Goal: Task Accomplishment & Management: Use online tool/utility

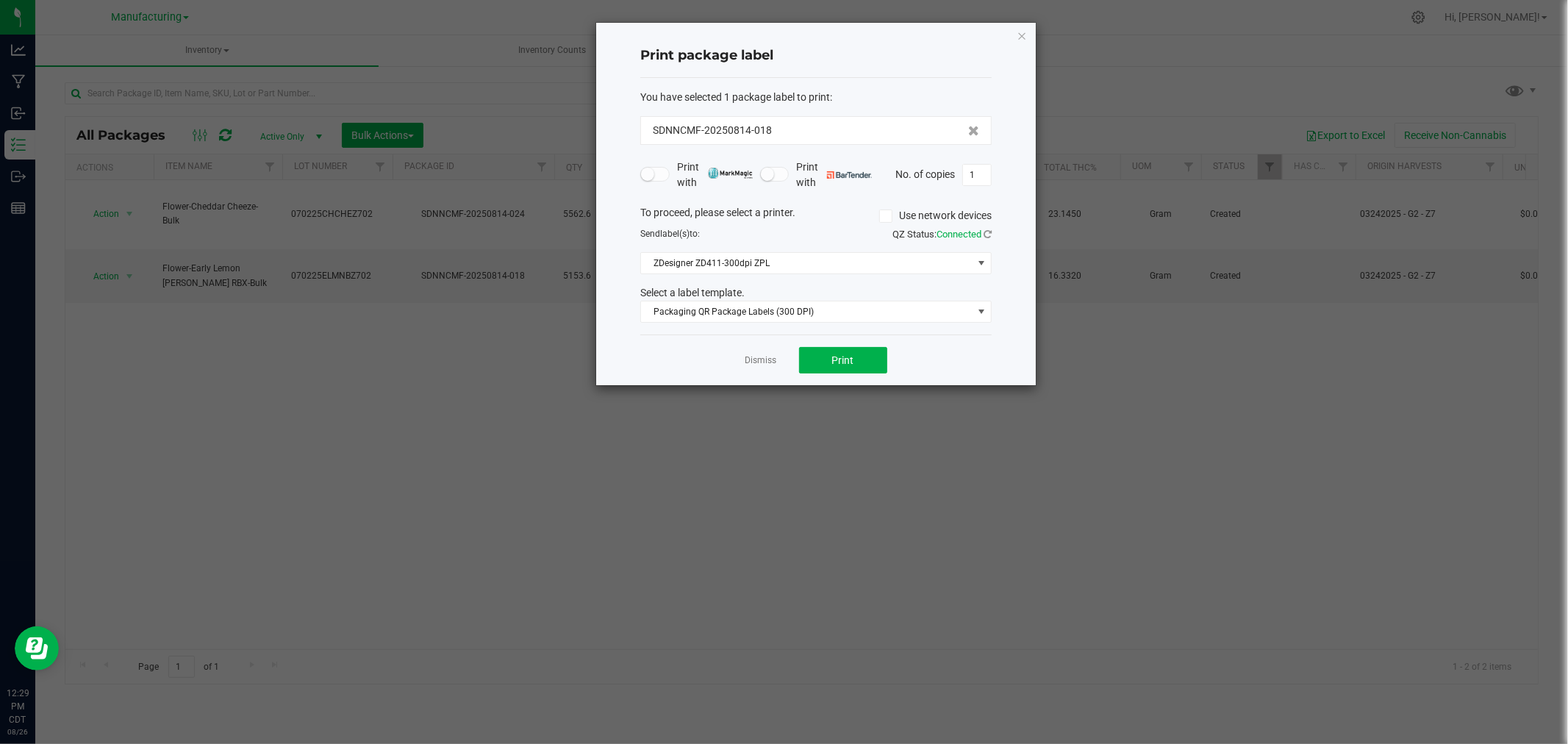
click at [1022, 34] on icon "button" at bounding box center [1021, 35] width 10 height 18
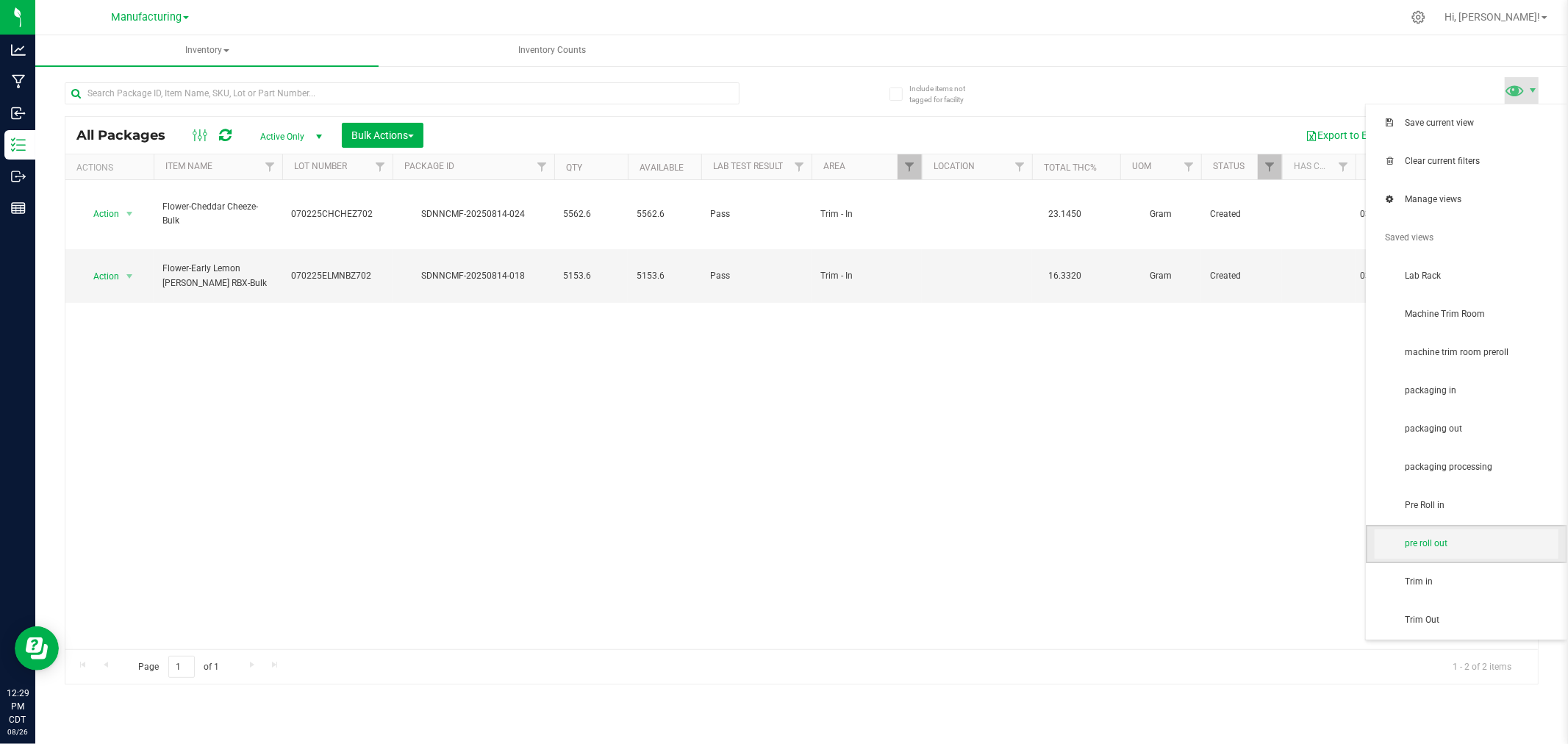
click at [1465, 538] on span "pre roll out" at bounding box center [1481, 544] width 153 height 12
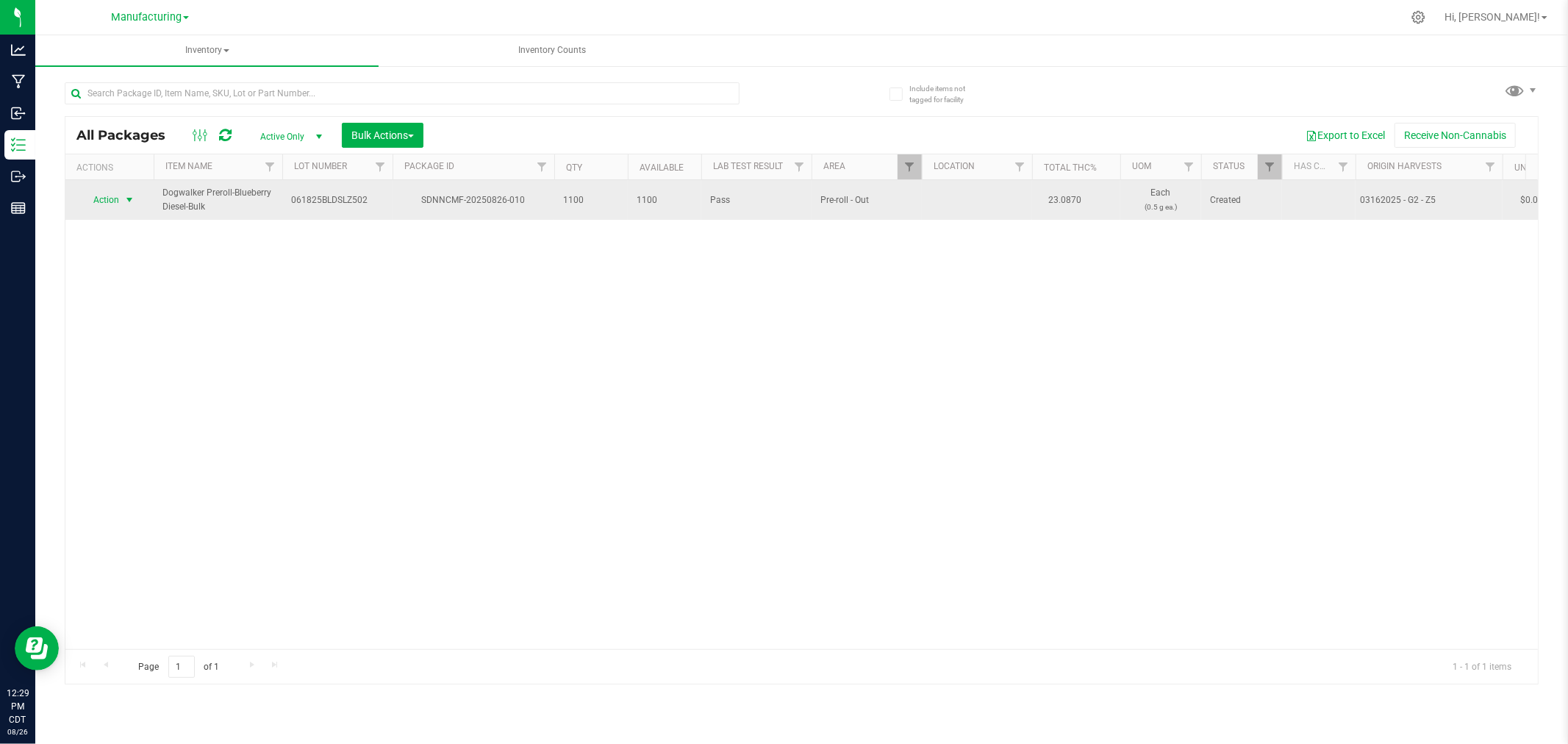
click at [125, 201] on span "select" at bounding box center [129, 200] width 11 height 11
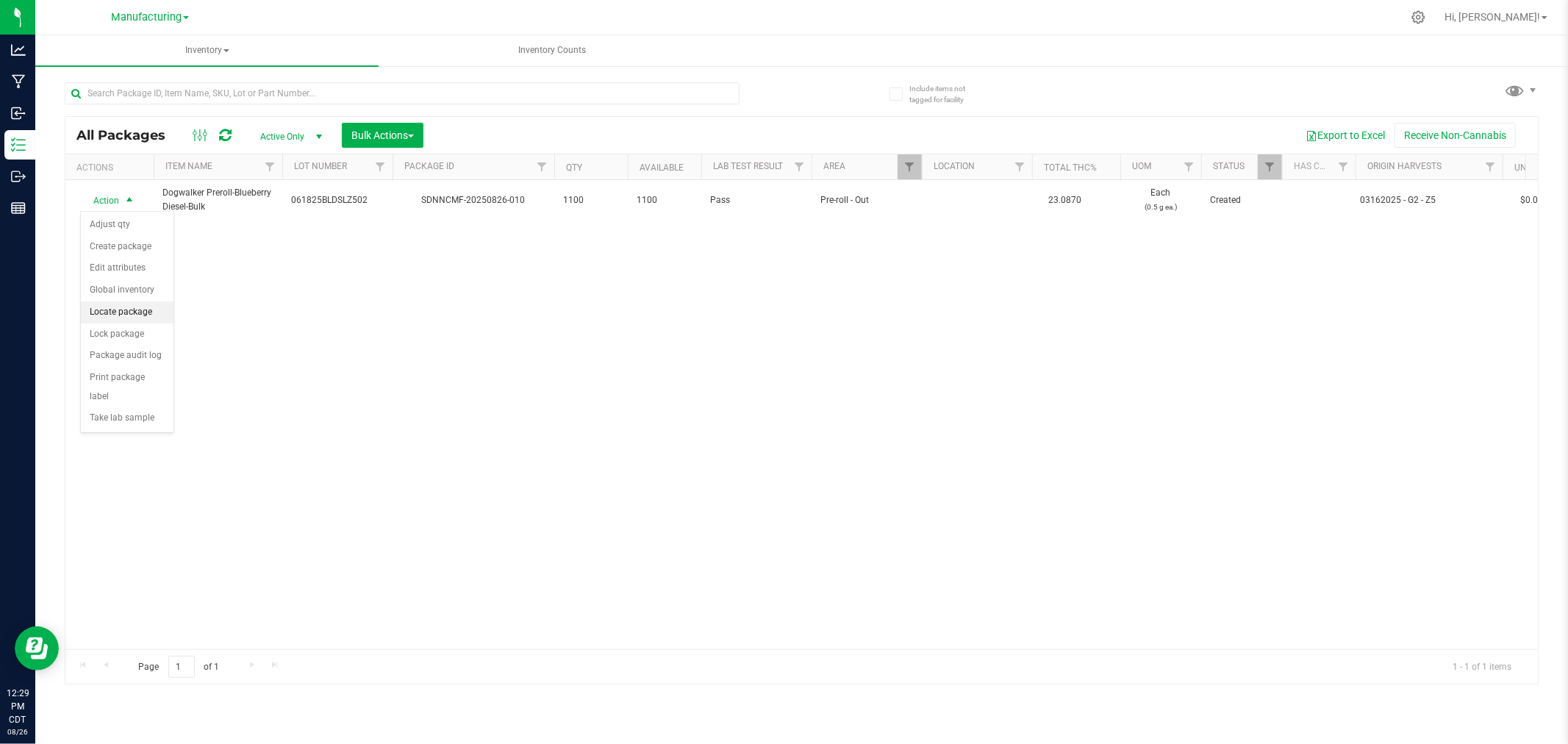
click at [119, 303] on li "Locate package" at bounding box center [126, 312] width 92 height 22
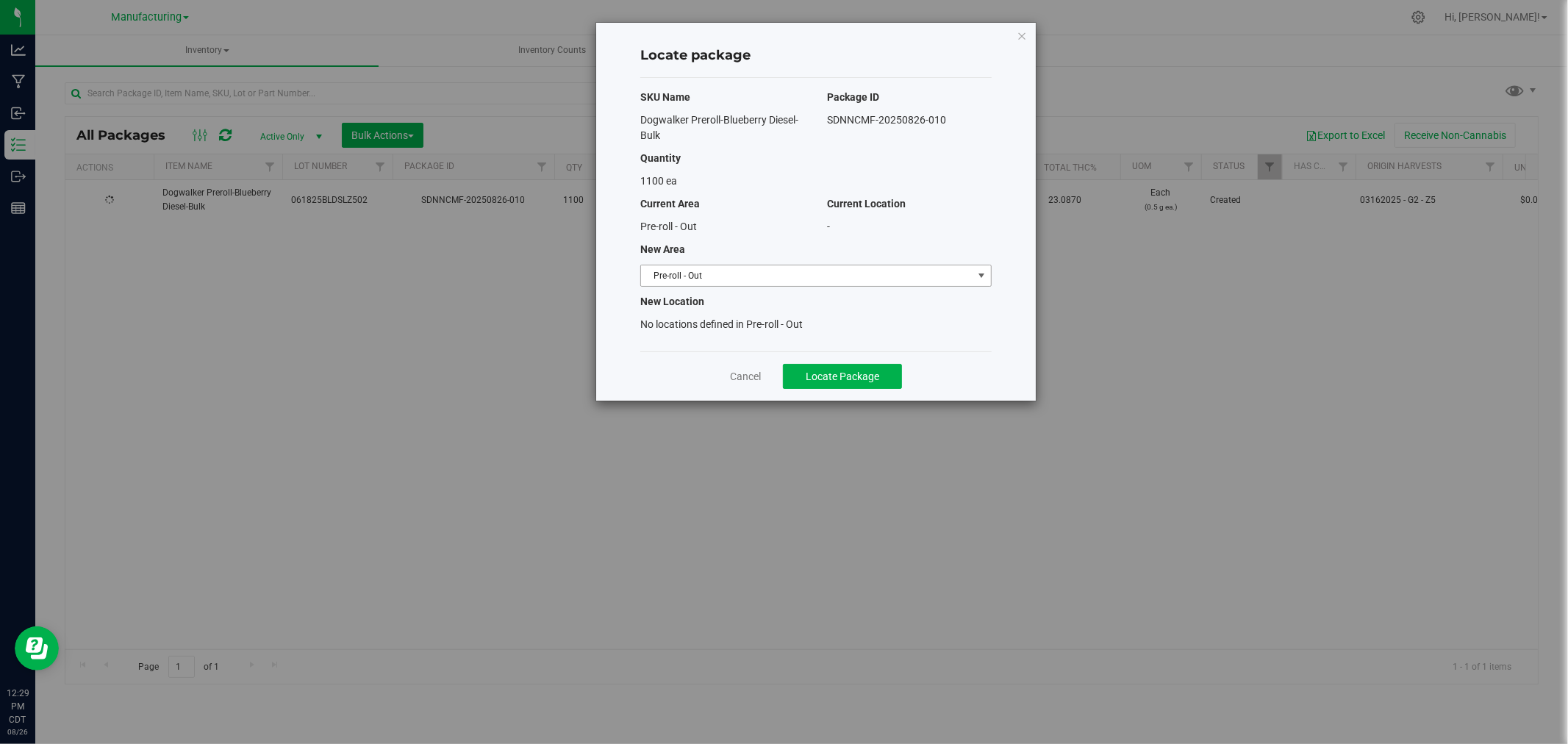
click at [854, 279] on span "Pre-roll - Out" at bounding box center [806, 276] width 331 height 21
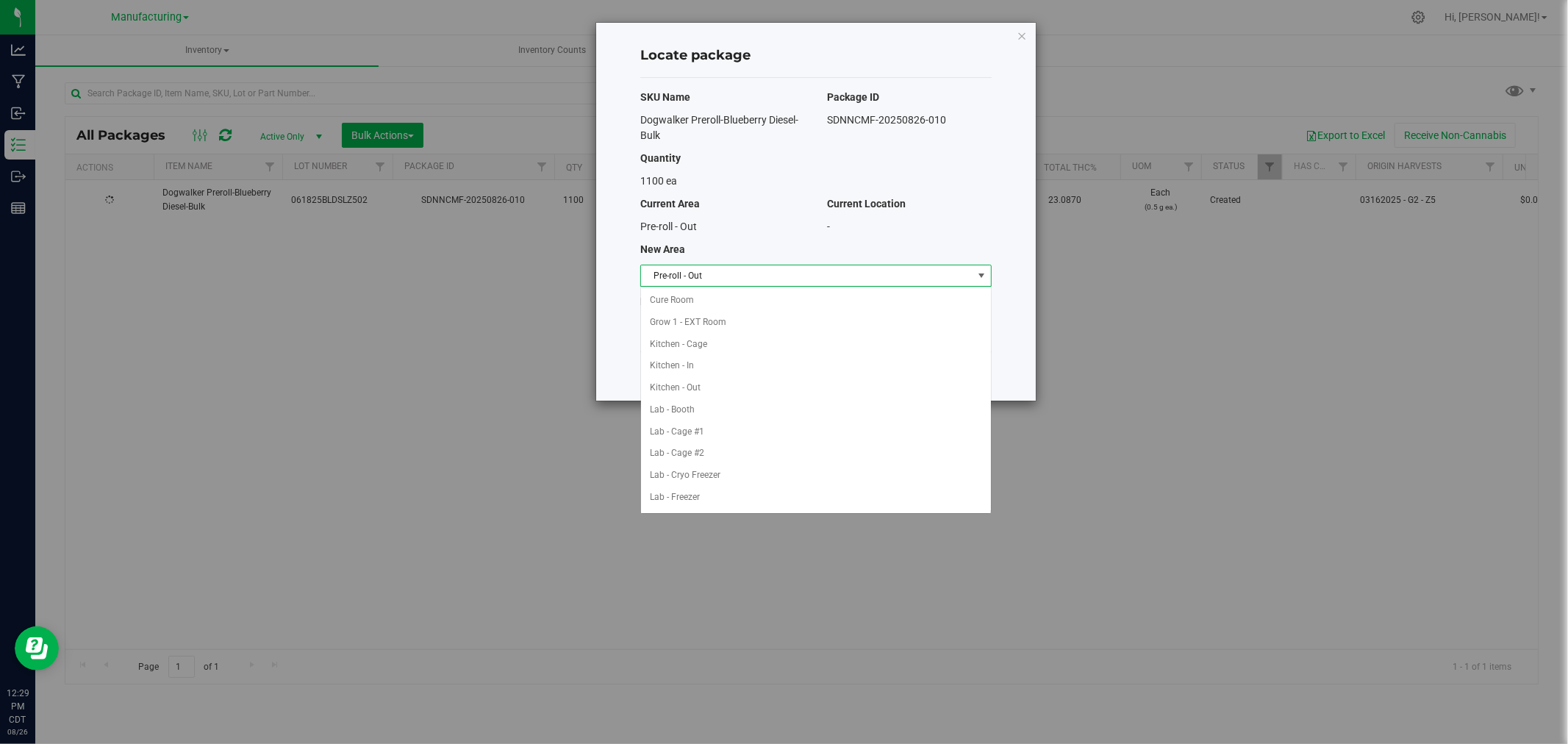
scroll to position [284, 0]
click at [693, 416] on li "Packaging - In" at bounding box center [816, 409] width 349 height 22
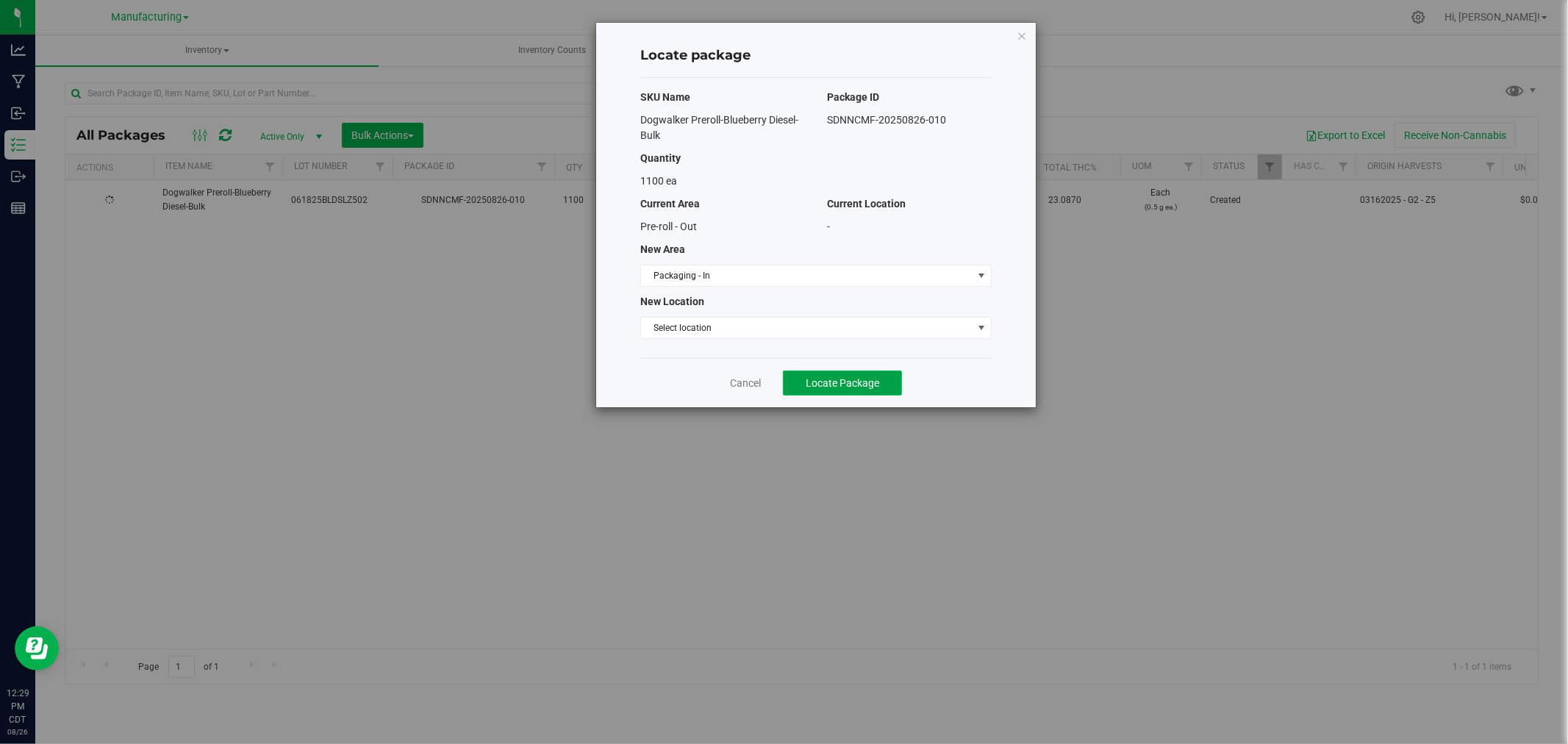
drag, startPoint x: 822, startPoint y: 383, endPoint x: 823, endPoint y: 391, distance: 8.1
click at [822, 383] on span "Locate Package" at bounding box center [841, 383] width 73 height 11
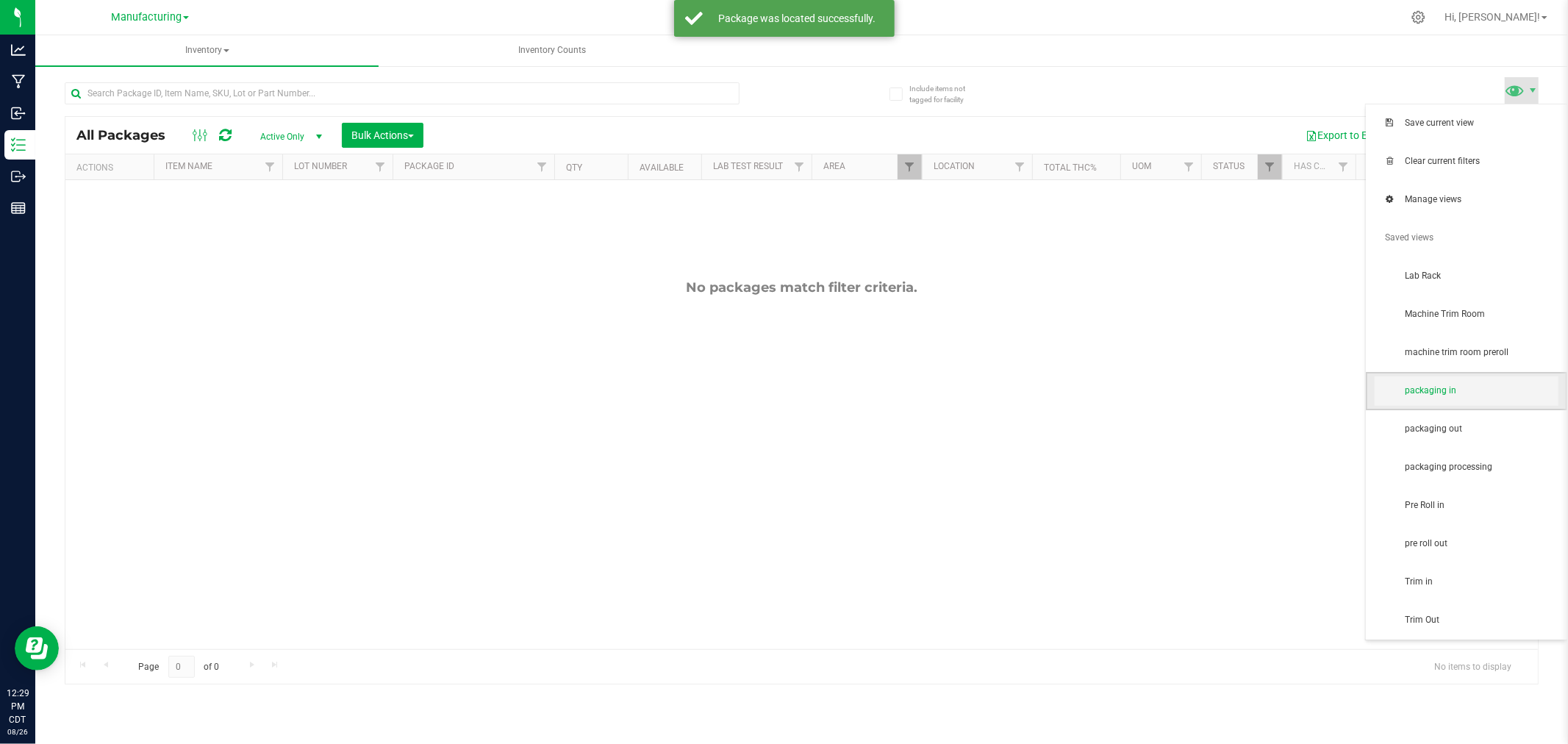
click at [1520, 383] on span "packaging in" at bounding box center [1465, 391] width 183 height 29
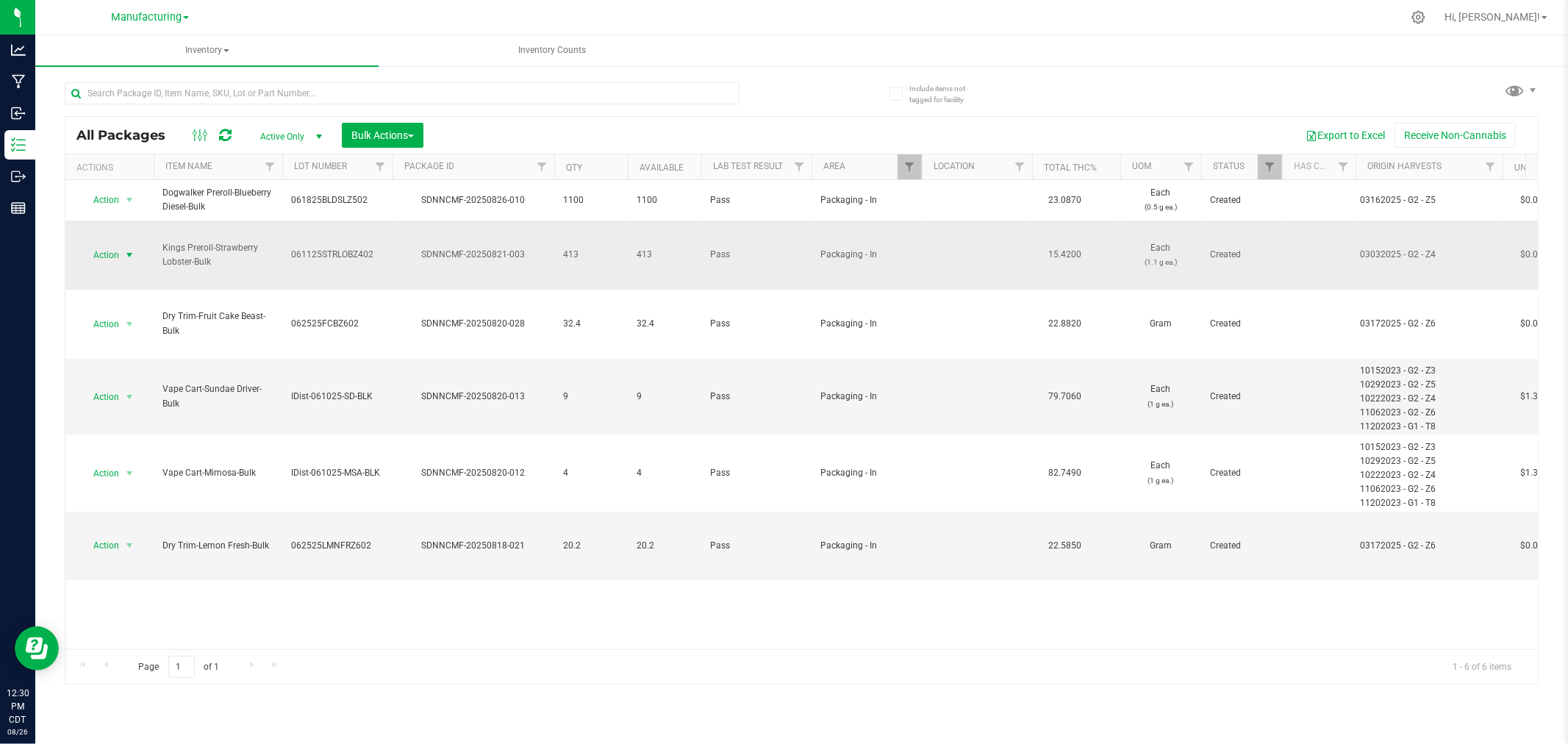
click at [123, 249] on span "select" at bounding box center [129, 255] width 11 height 11
click at [142, 350] on li "Locate package" at bounding box center [126, 353] width 92 height 22
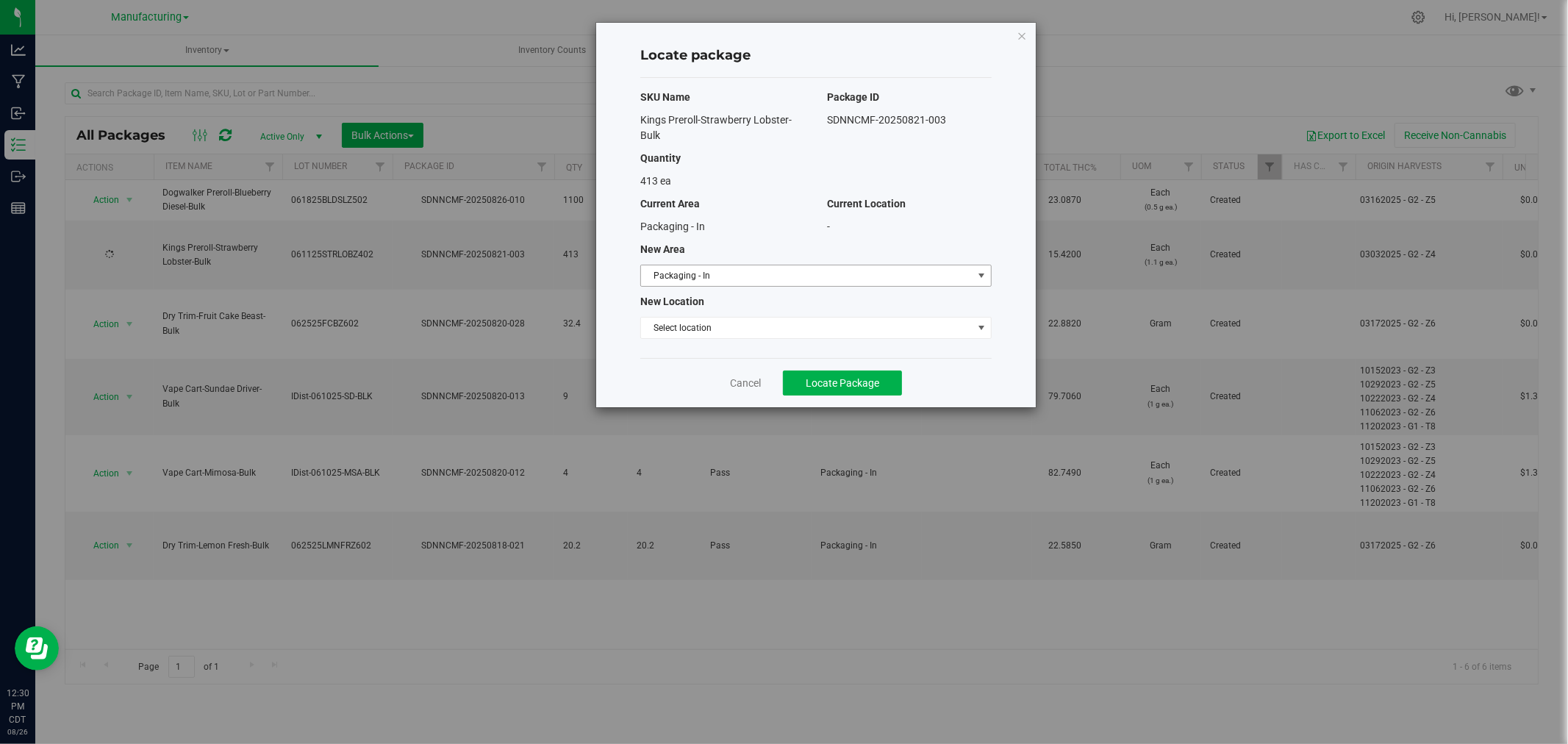
click at [767, 282] on span "Packaging - In" at bounding box center [806, 276] width 331 height 21
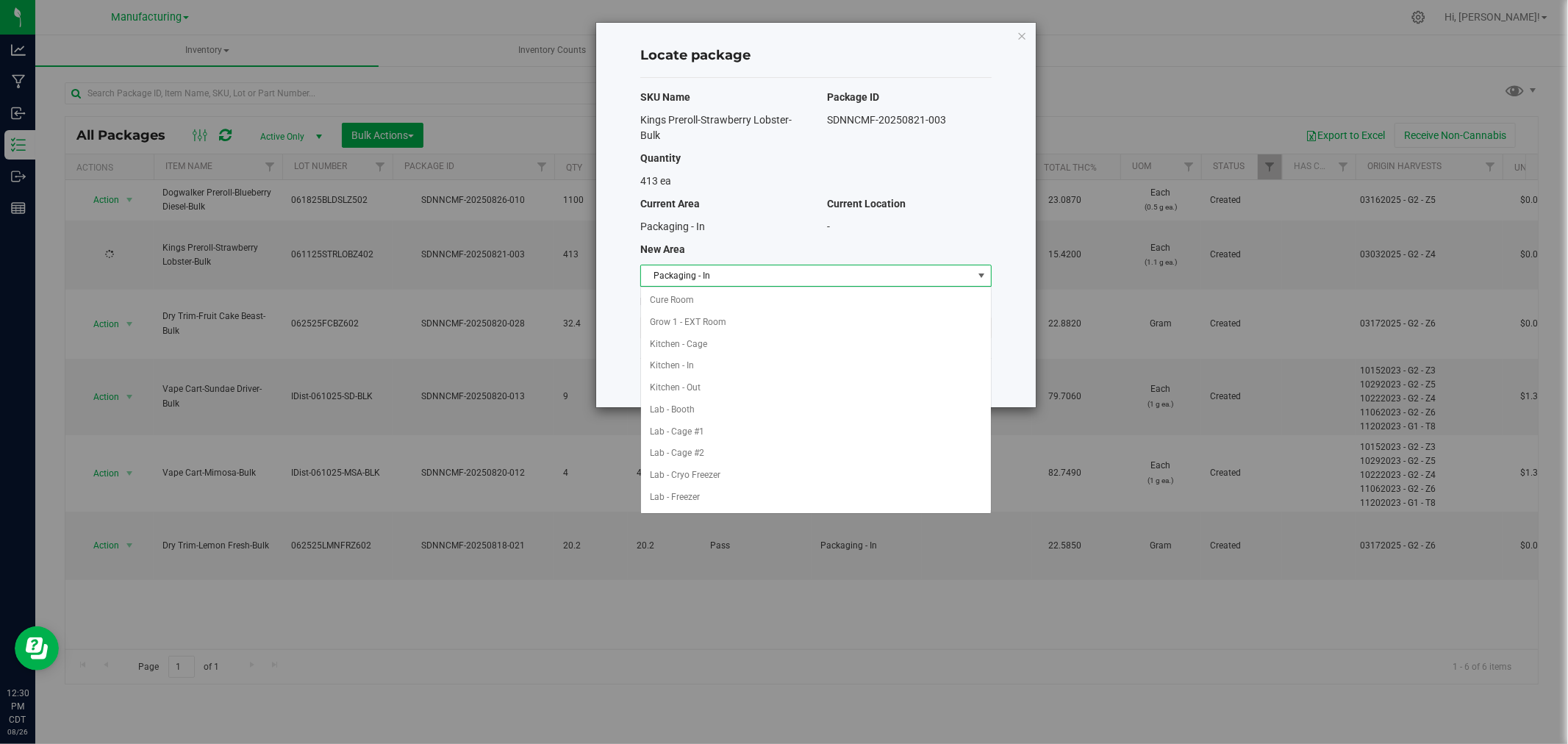
scroll to position [197, 0]
click at [759, 476] on li "Machine Trim Room - Preroll" at bounding box center [816, 475] width 349 height 22
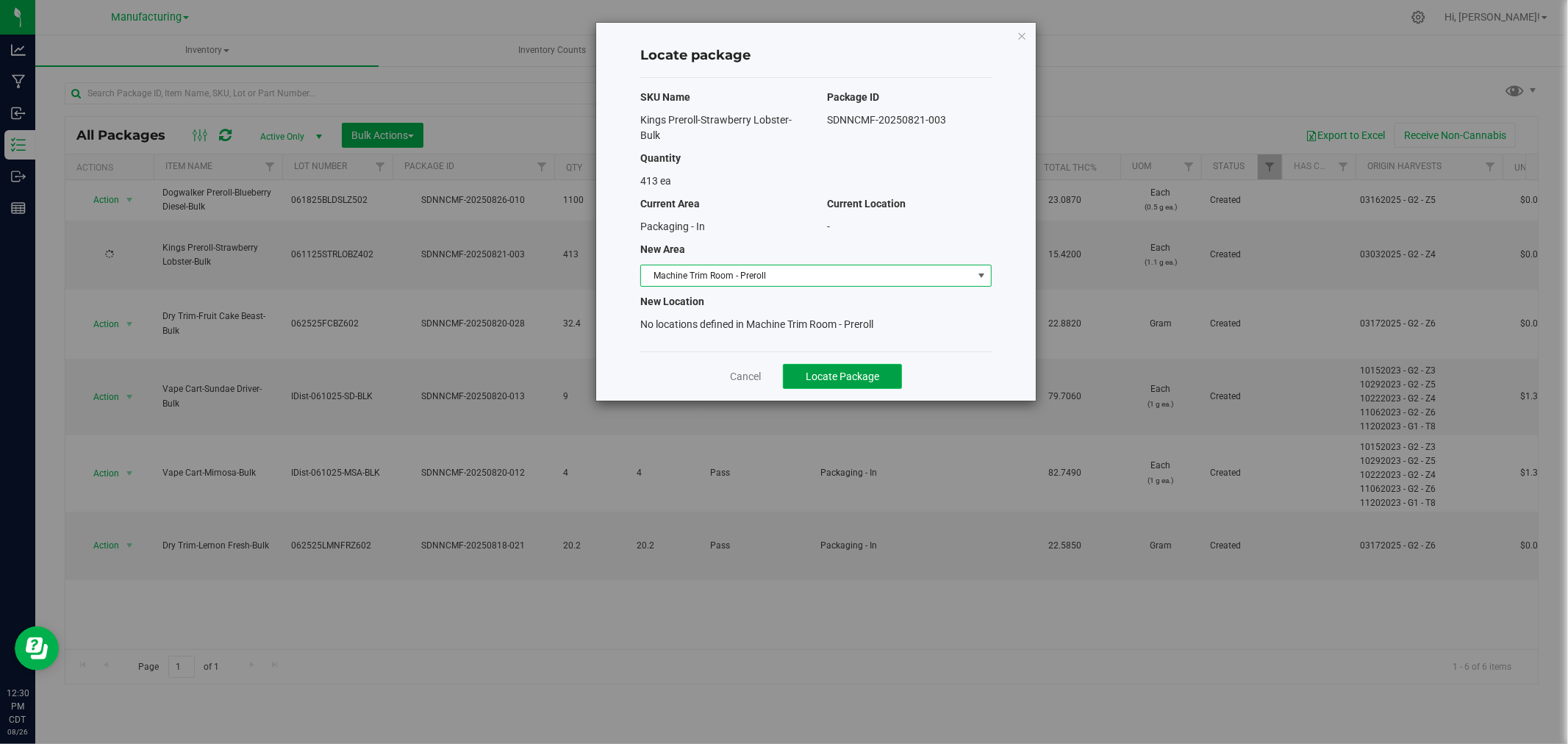
click at [836, 372] on span "Locate Package" at bounding box center [841, 376] width 73 height 11
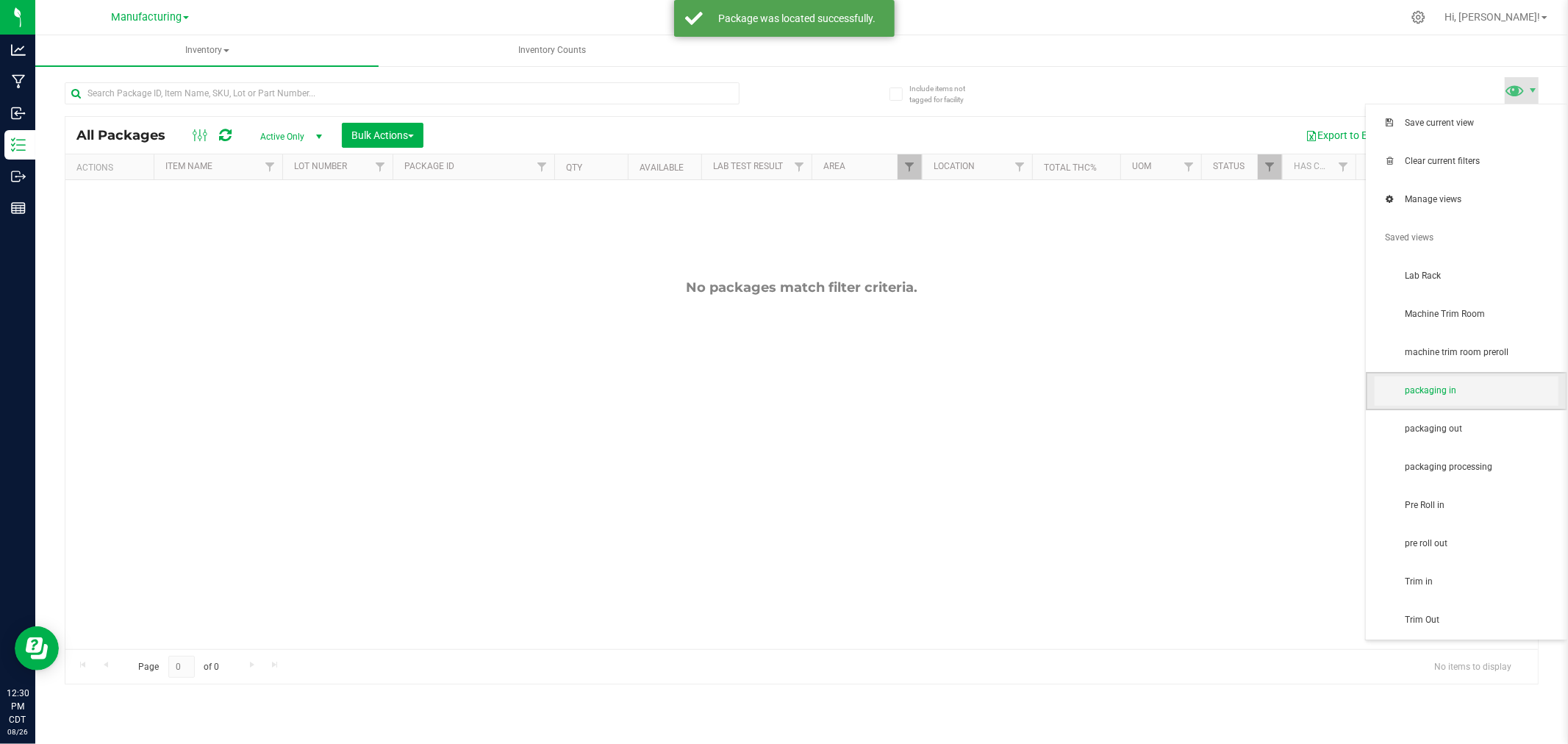
click at [1468, 400] on span "packaging in" at bounding box center [1465, 391] width 183 height 29
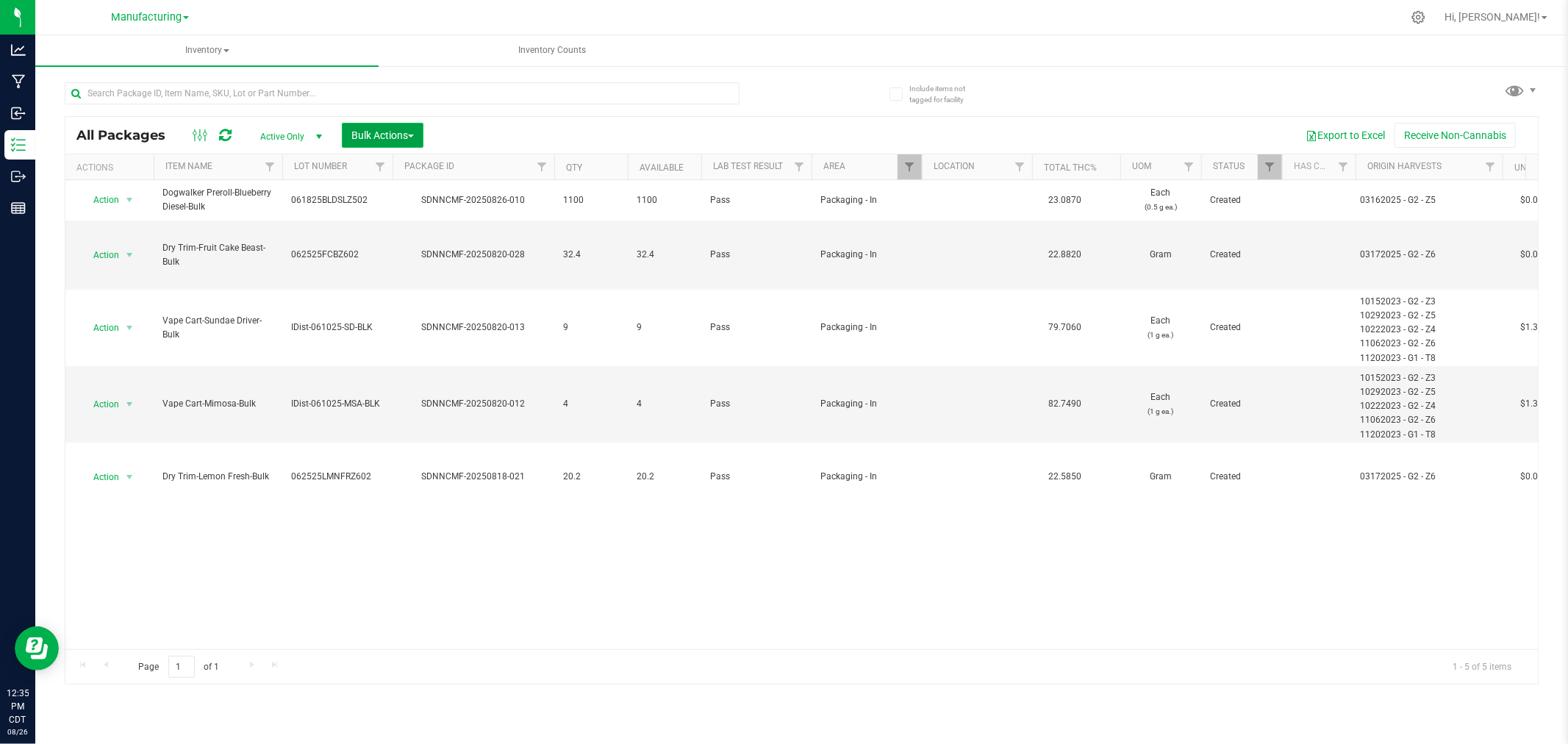
click at [372, 131] on span "Bulk Actions" at bounding box center [383, 135] width 63 height 11
click at [434, 171] on span "Add to manufacturing run" at bounding box center [406, 168] width 111 height 11
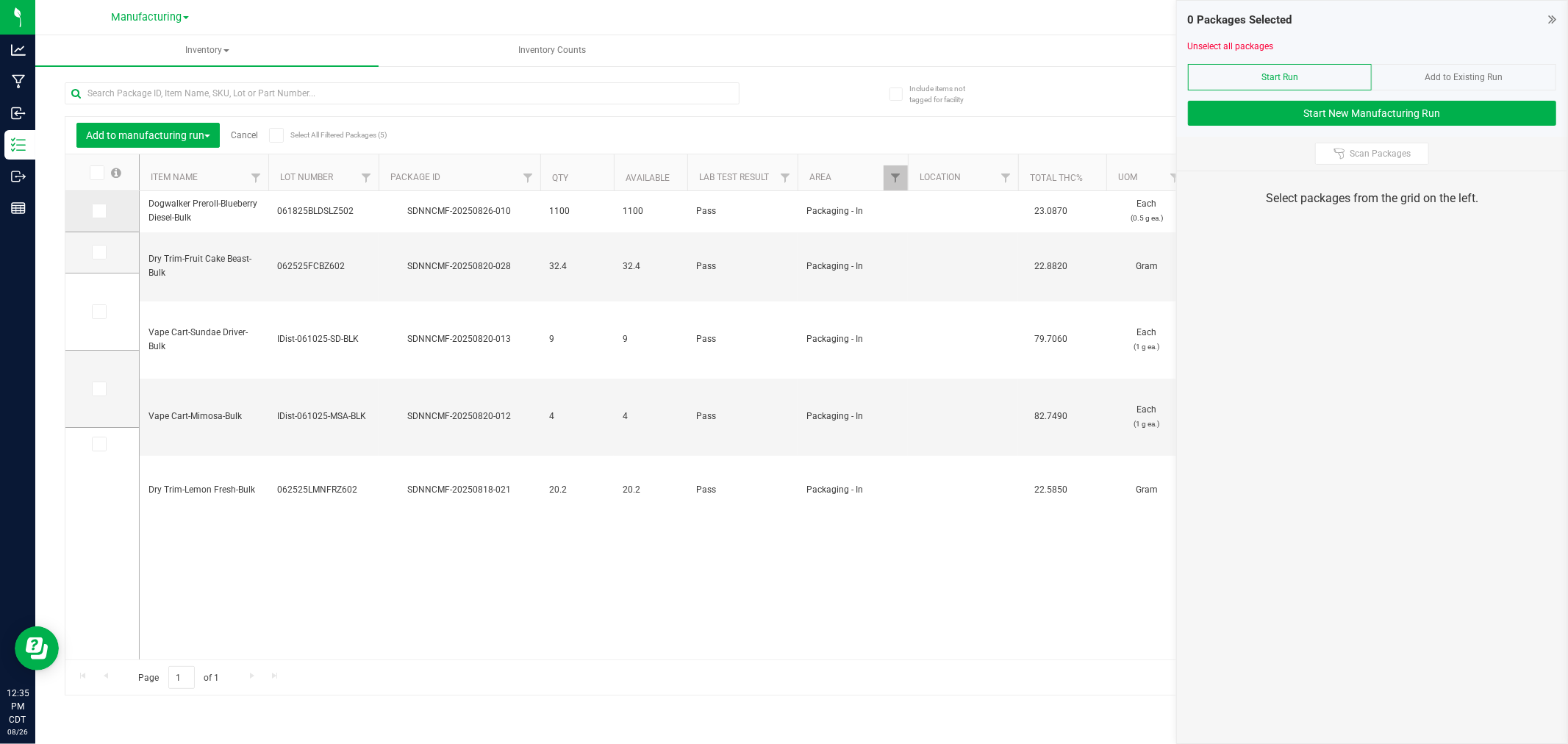
drag, startPoint x: 101, startPoint y: 207, endPoint x: 112, endPoint y: 203, distance: 11.7
click at [101, 211] on icon at bounding box center [98, 211] width 9 height 0
click at [0, 0] on input "checkbox" at bounding box center [0, 0] width 0 height 0
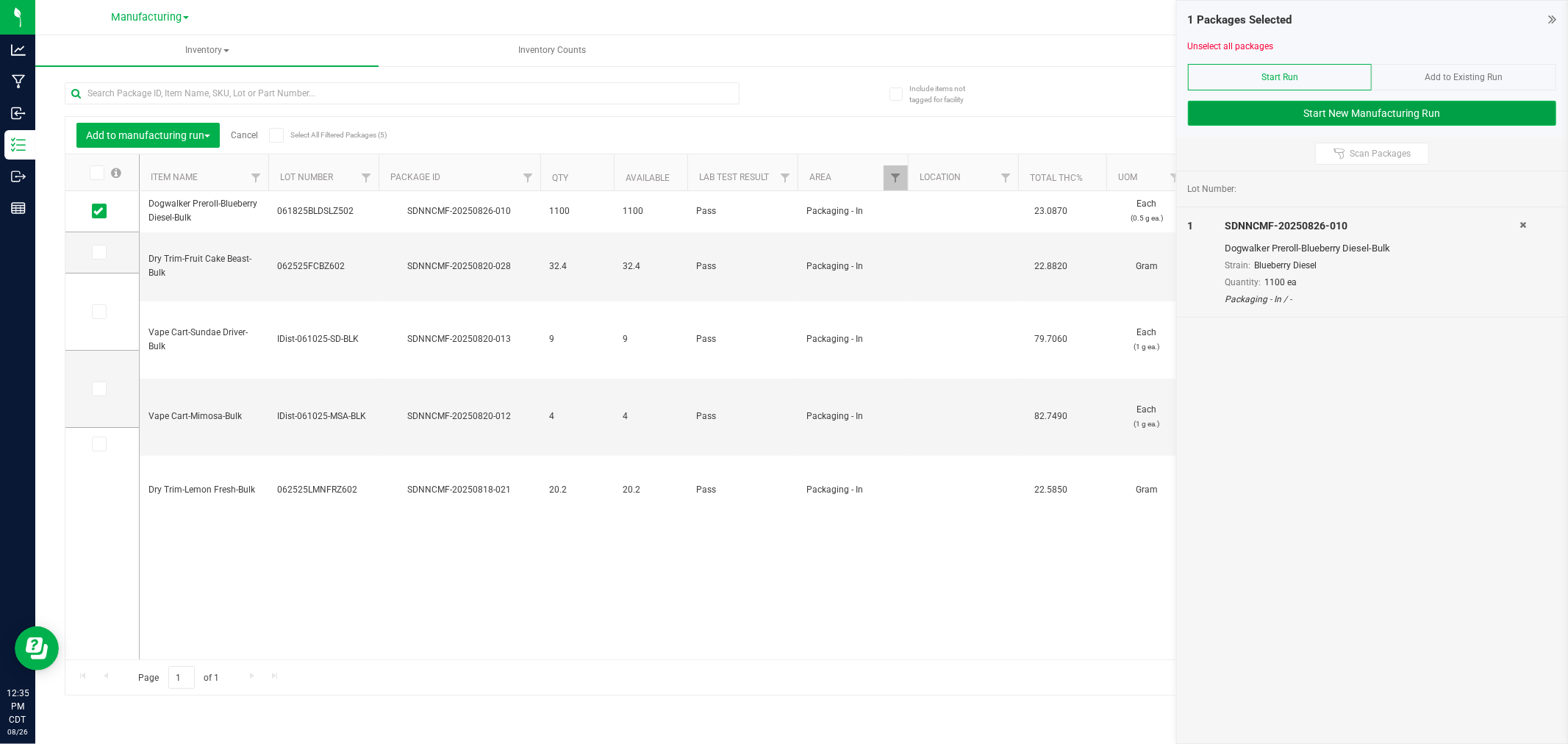
click at [1246, 115] on button "Start New Manufacturing Run" at bounding box center [1371, 113] width 368 height 25
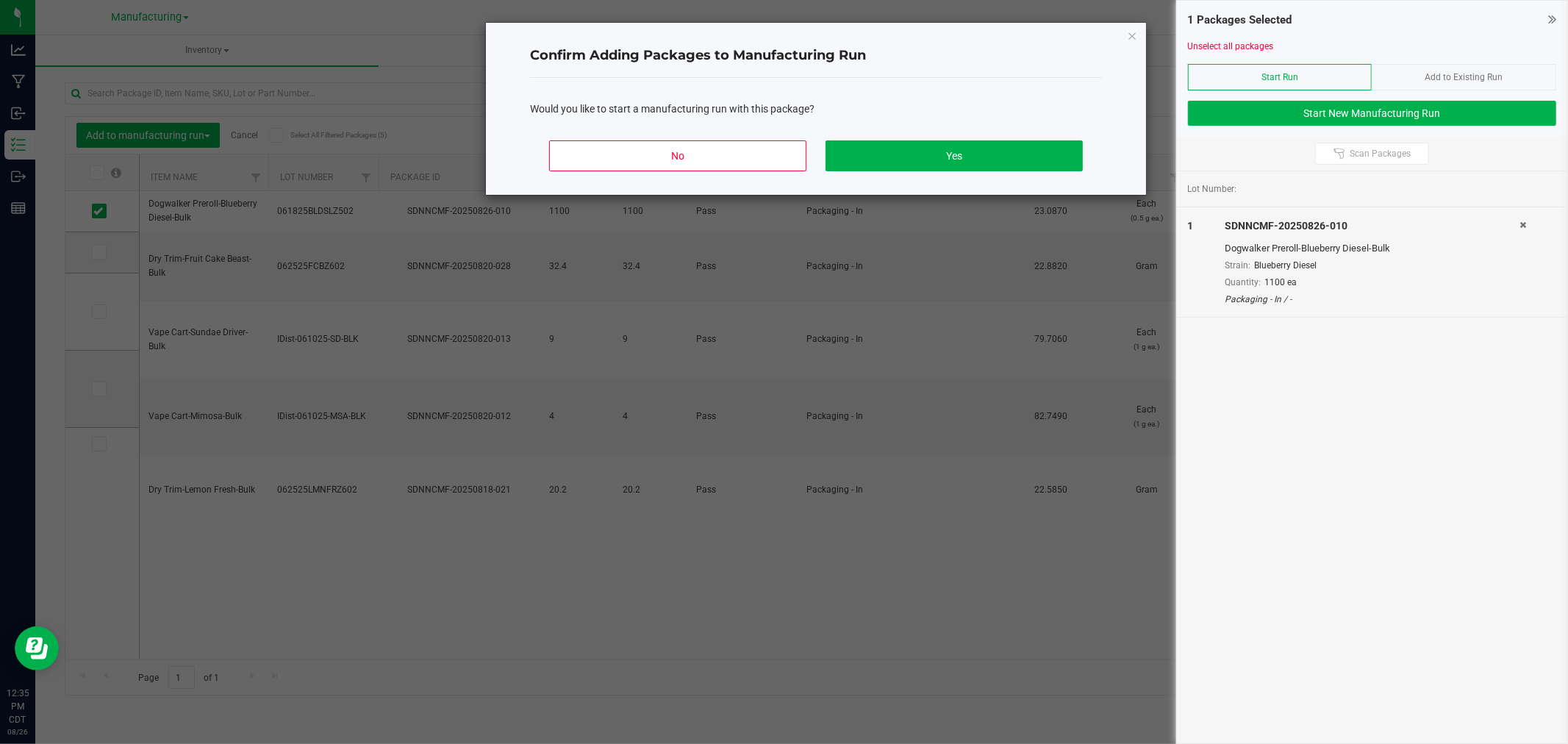
click at [935, 136] on div "No Yes" at bounding box center [816, 162] width 572 height 67
click at [931, 147] on button "Yes" at bounding box center [954, 156] width 257 height 30
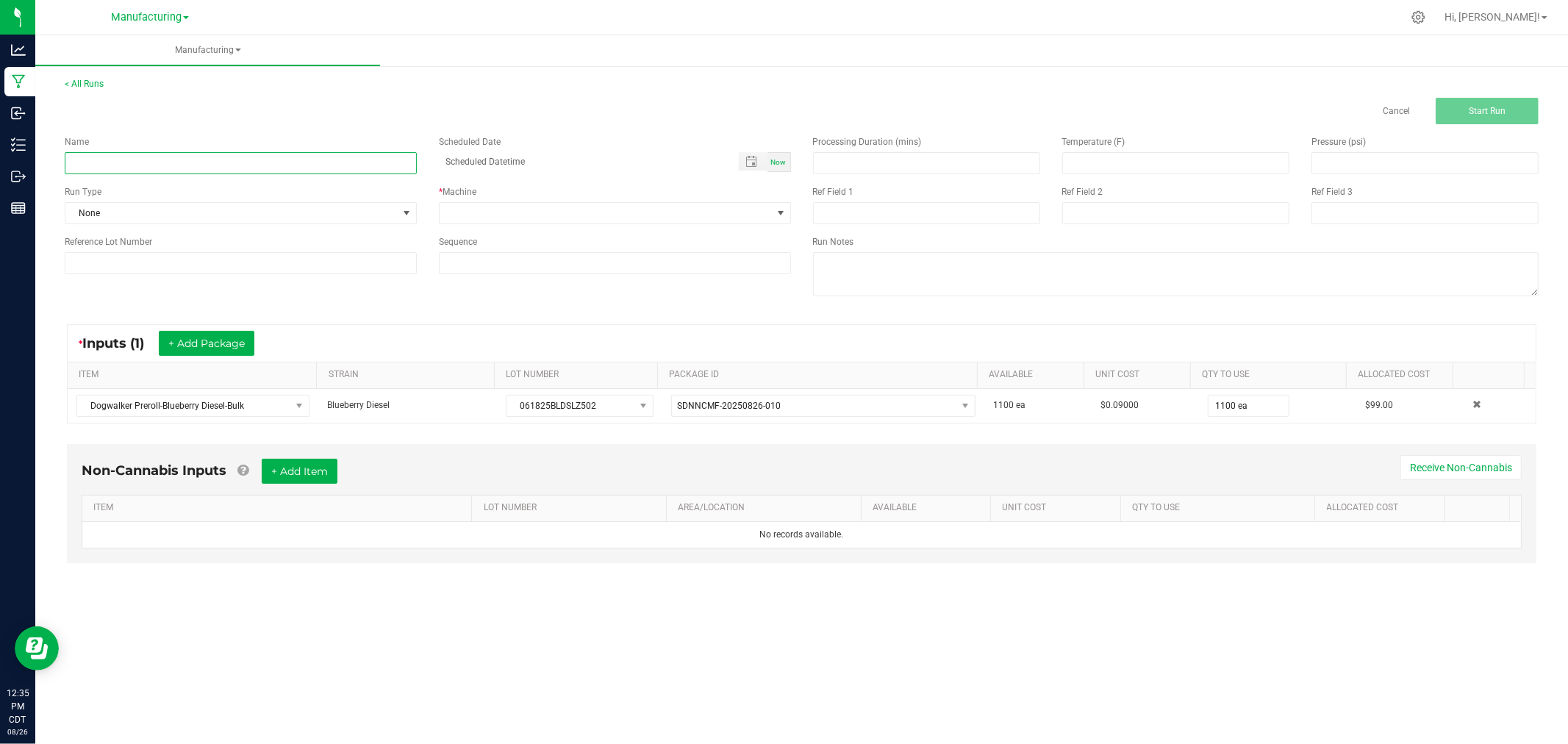
click at [304, 165] on input at bounding box center [240, 162] width 352 height 22
type input "[DATE]-blueberry diesel 6 pks"
click at [151, 207] on span "None" at bounding box center [232, 214] width 332 height 21
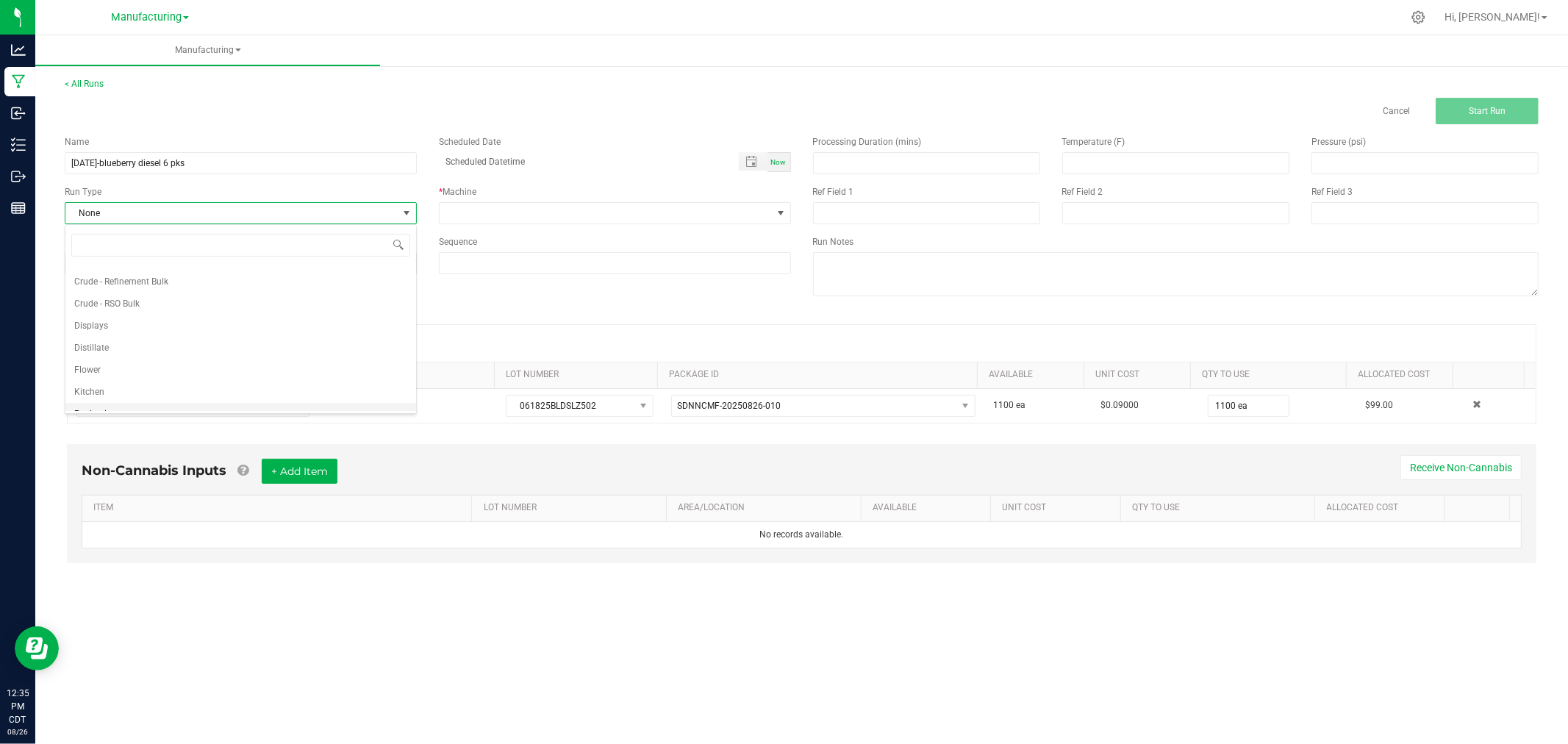
scroll to position [73, 0]
click at [127, 372] on li "Packaging" at bounding box center [240, 377] width 350 height 22
click at [619, 224] on div "Name [DATE]-blueberry diesel 6 pks Scheduled Date Now Run Type Packaging * Mach…" at bounding box center [427, 204] width 748 height 161
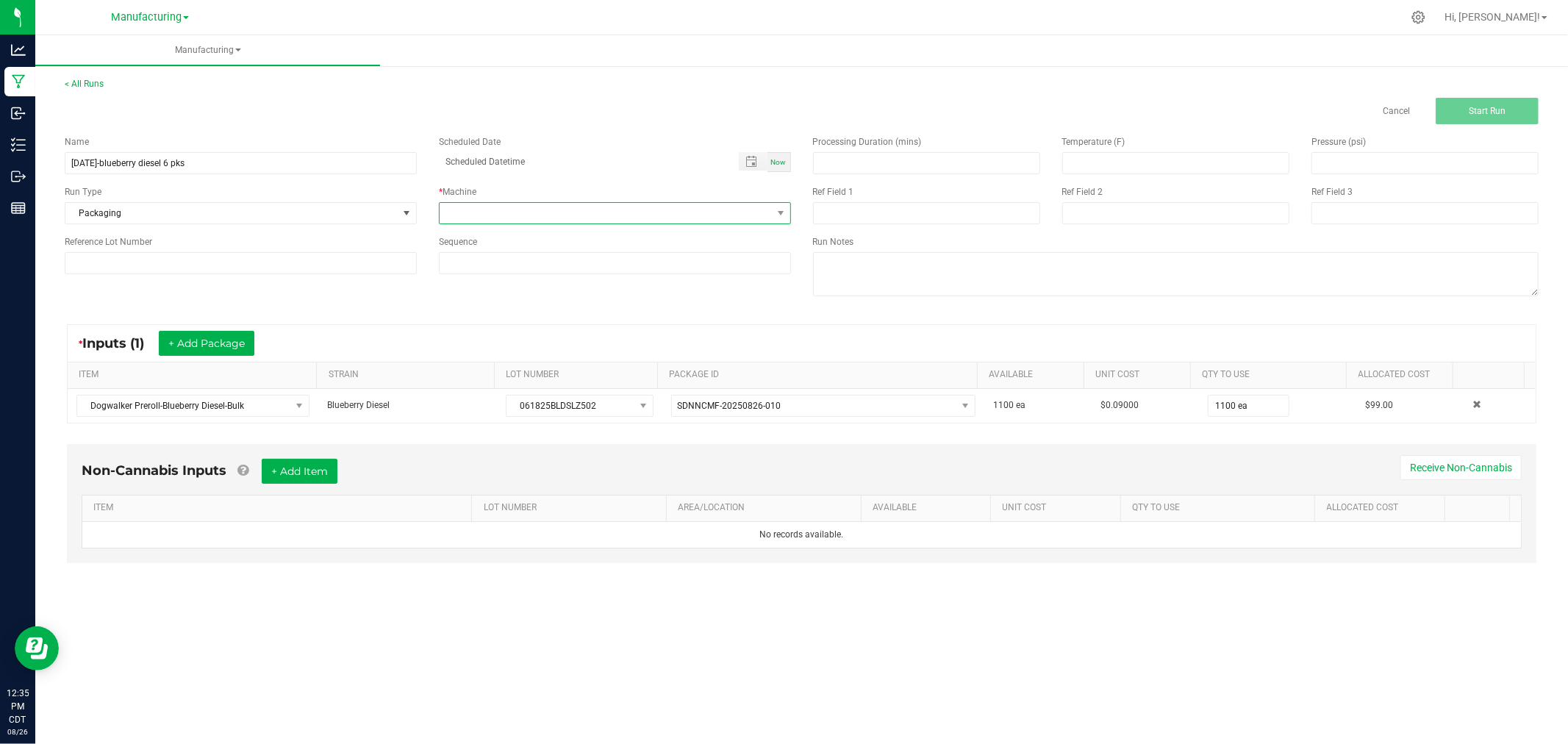
click at [594, 212] on span at bounding box center [606, 214] width 332 height 21
click at [502, 343] on li "Packaging" at bounding box center [614, 345] width 350 height 25
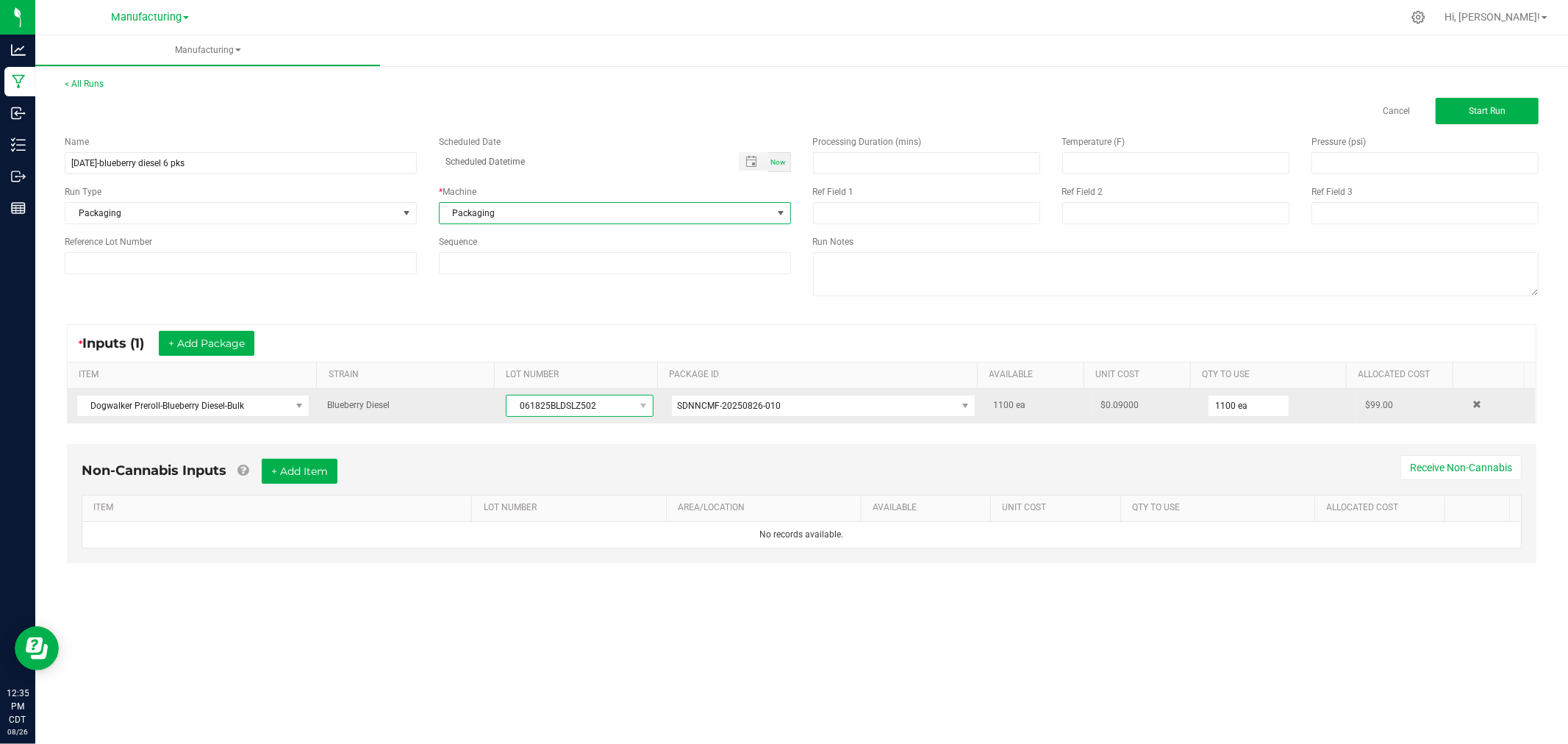
click at [562, 412] on span "061825BLDSLZ502" at bounding box center [570, 406] width 127 height 21
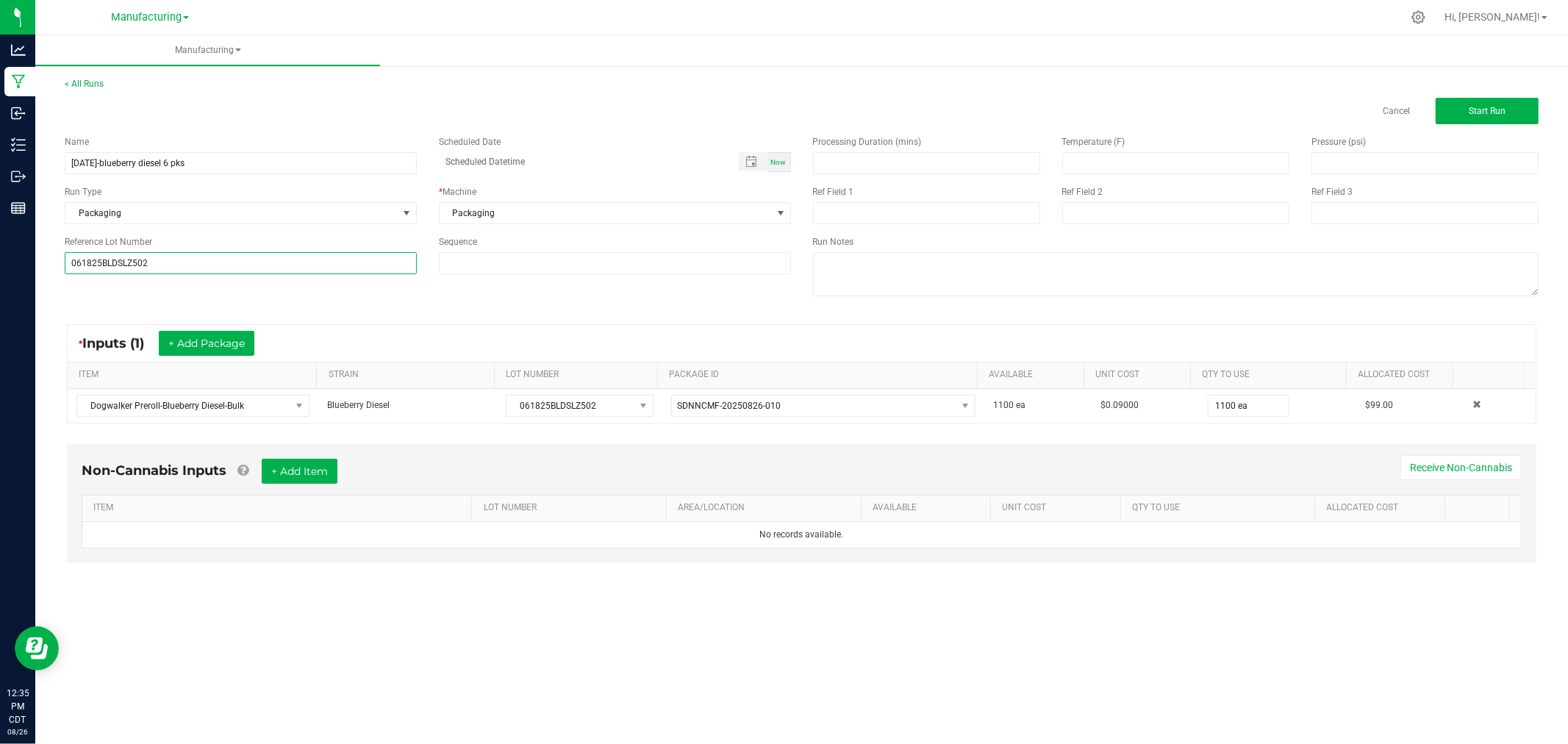
type input "061825BLDSLZ502"
click at [363, 344] on div "* Inputs (1) + Add Package" at bounding box center [801, 343] width 1467 height 37
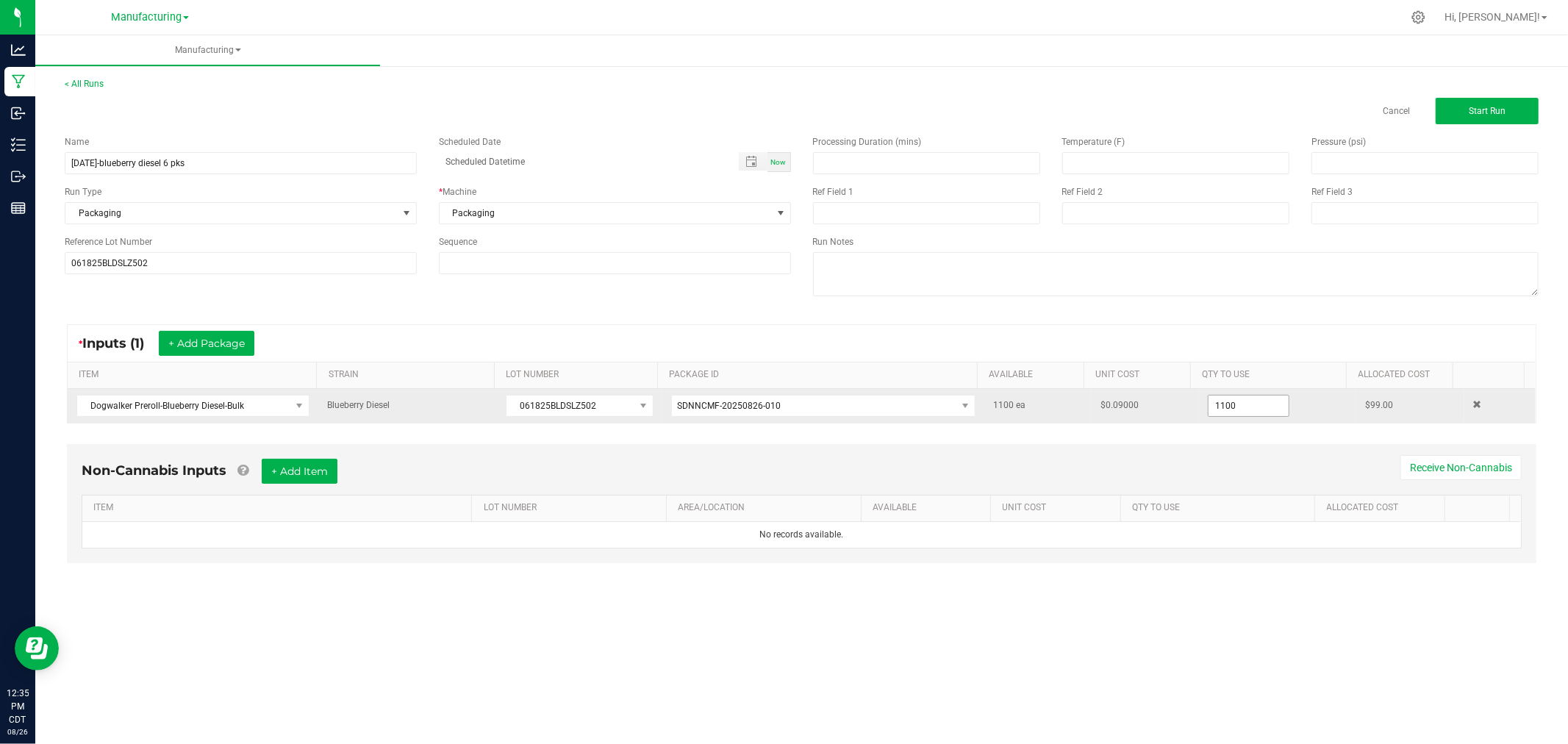
click at [1251, 401] on input "1100" at bounding box center [1248, 406] width 80 height 21
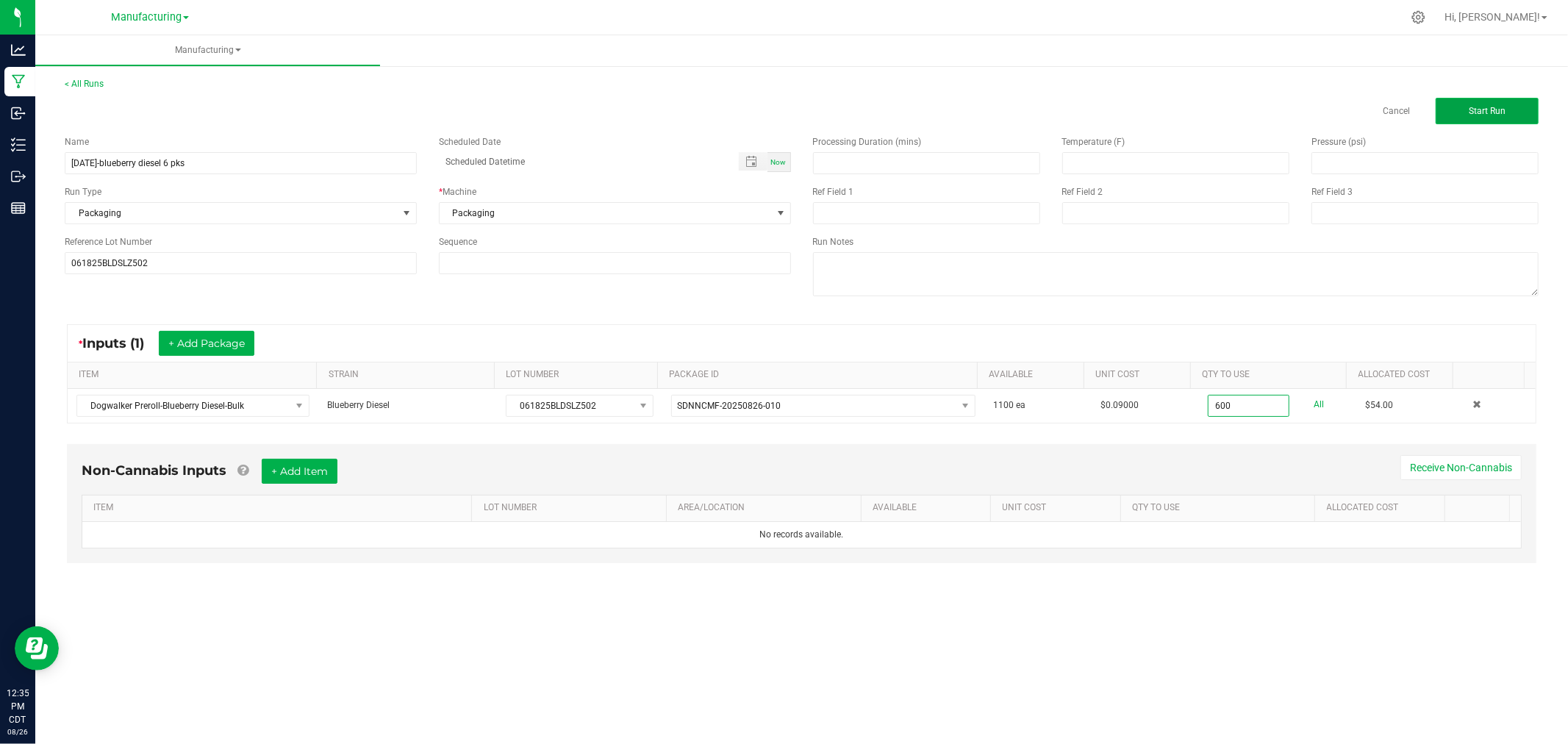
type input "600 ea"
click at [1486, 101] on button "Start Run" at bounding box center [1486, 111] width 103 height 27
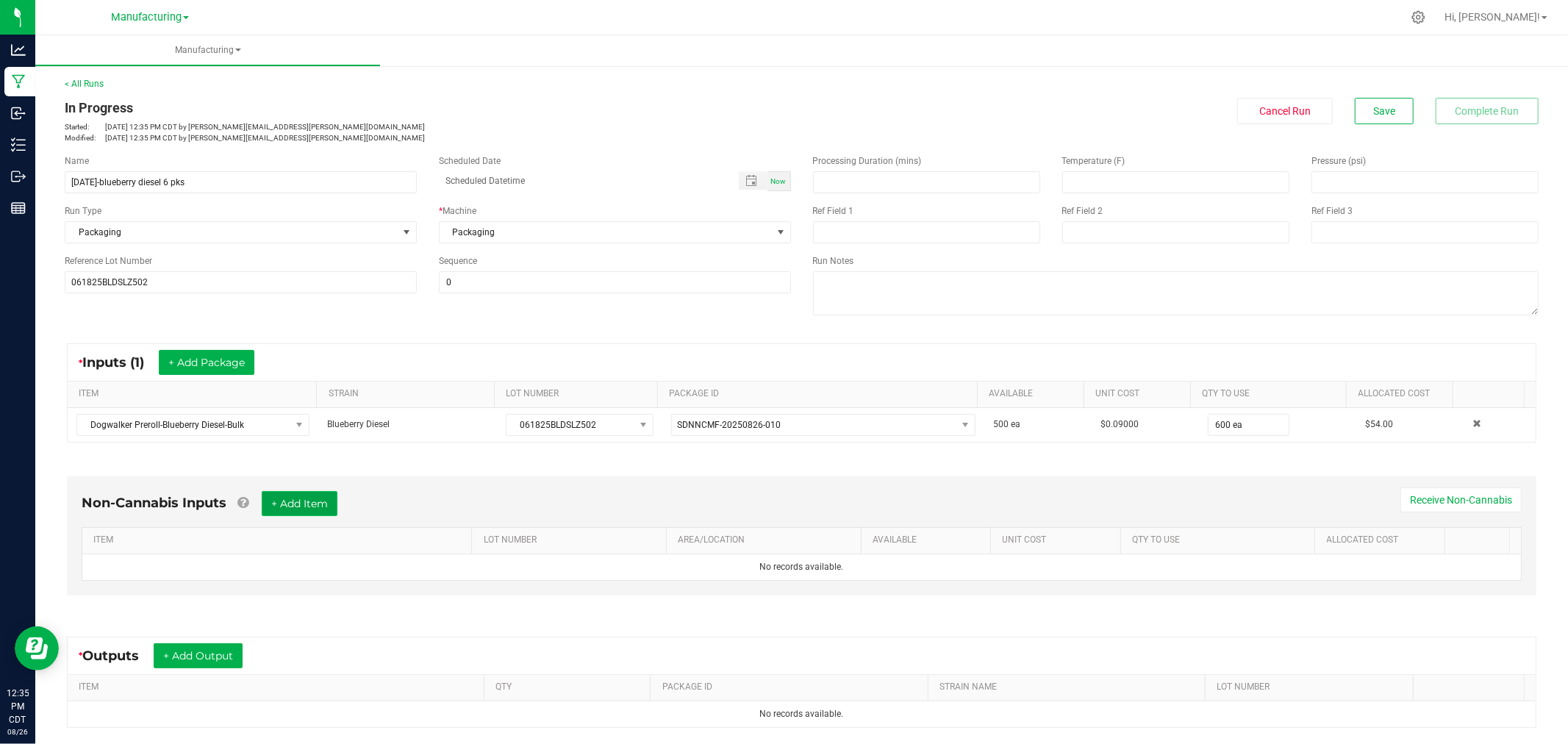
click at [312, 508] on button "+ Add Item" at bounding box center [299, 504] width 76 height 25
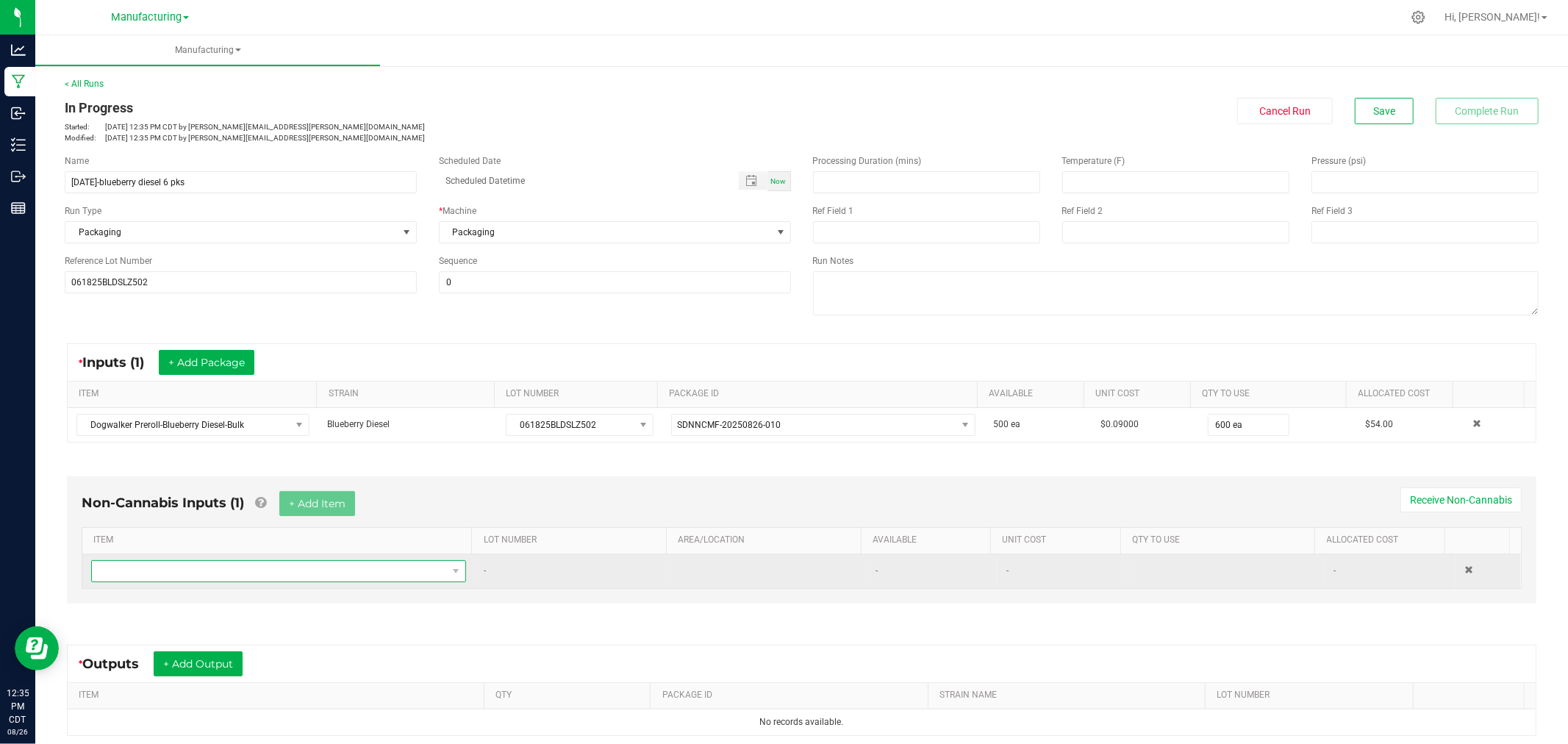
drag, startPoint x: 296, startPoint y: 547, endPoint x: 296, endPoint y: 563, distance: 16.0
click at [293, 577] on span "NO DATA FOUND" at bounding box center [278, 571] width 375 height 22
click at [296, 563] on span "NO DATA FOUND" at bounding box center [270, 571] width 355 height 21
click at [296, 563] on span "NO DATA FOUND" at bounding box center [270, 571] width 355 height 21
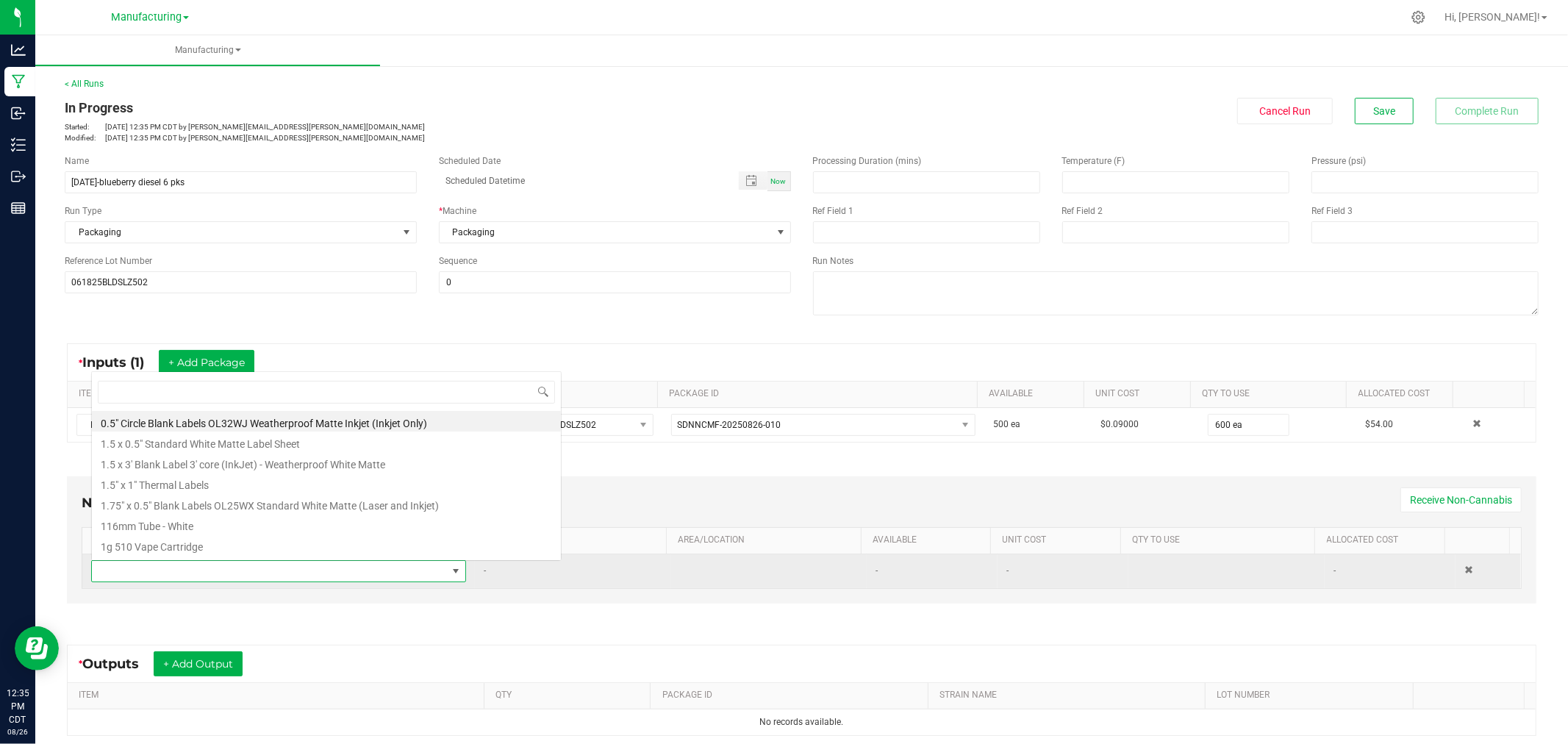
scroll to position [22, 364]
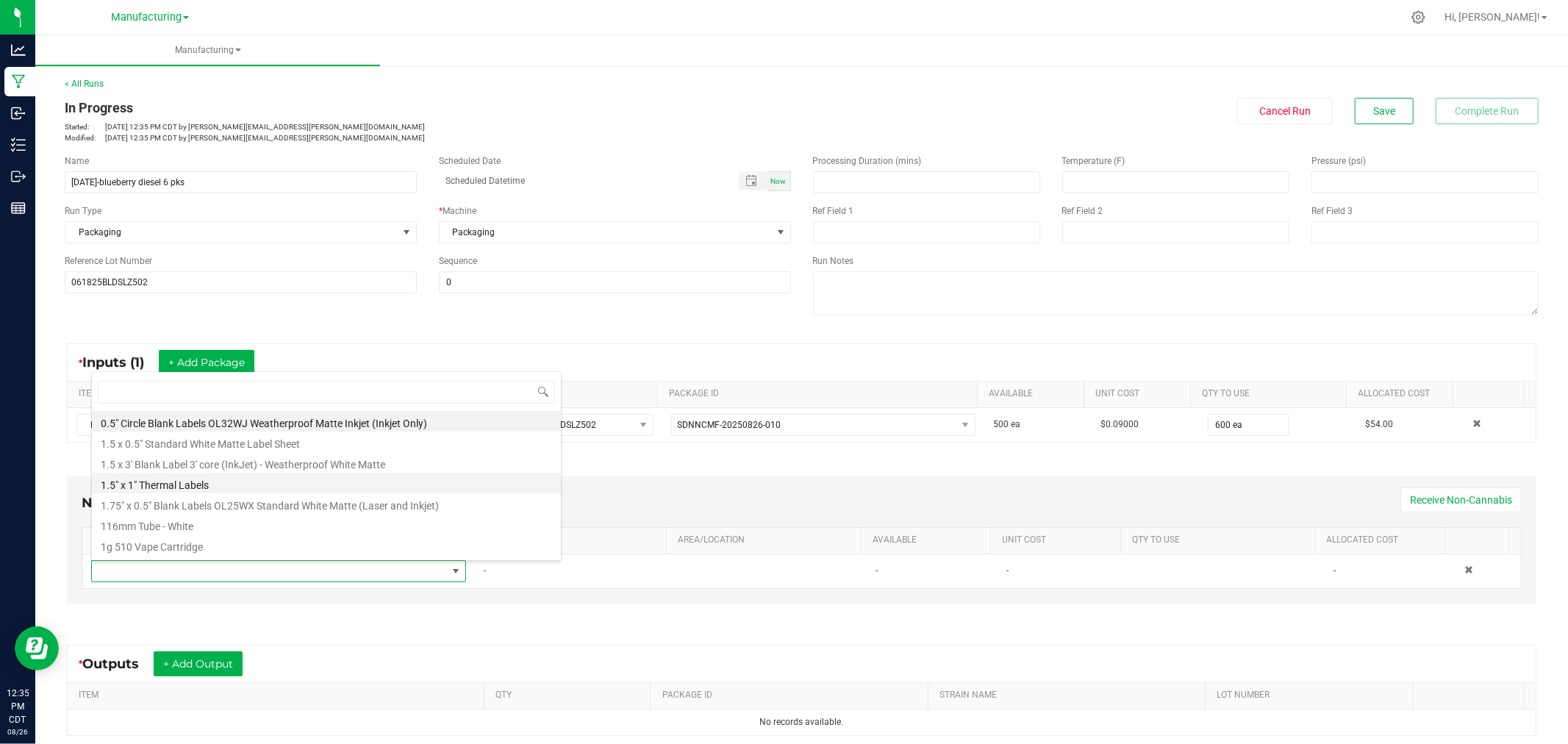
click at [251, 480] on li "1.5" x 1" Thermal Labels" at bounding box center [327, 484] width 469 height 21
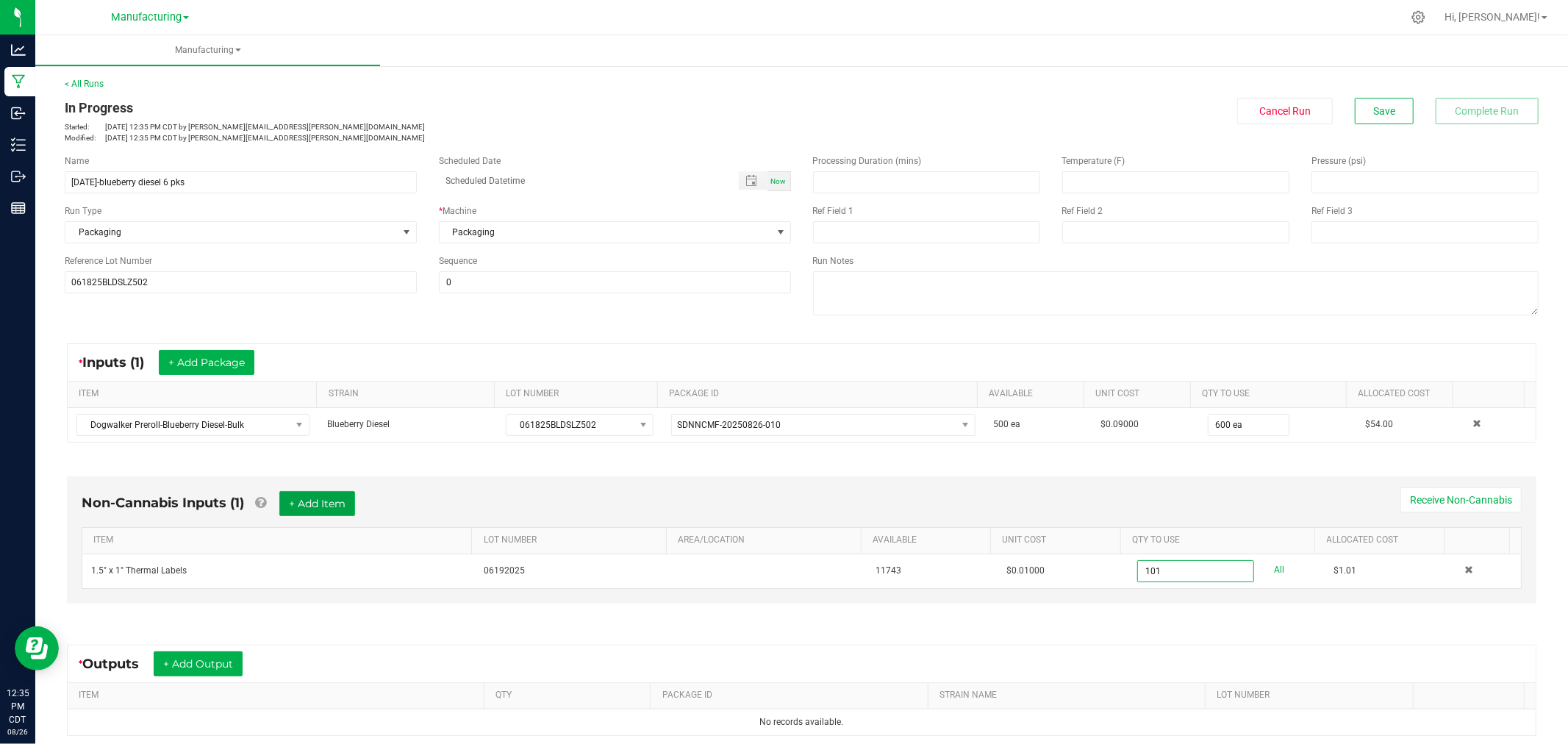
type input "101 ea"
click at [347, 511] on button "+ Add Item" at bounding box center [317, 504] width 76 height 25
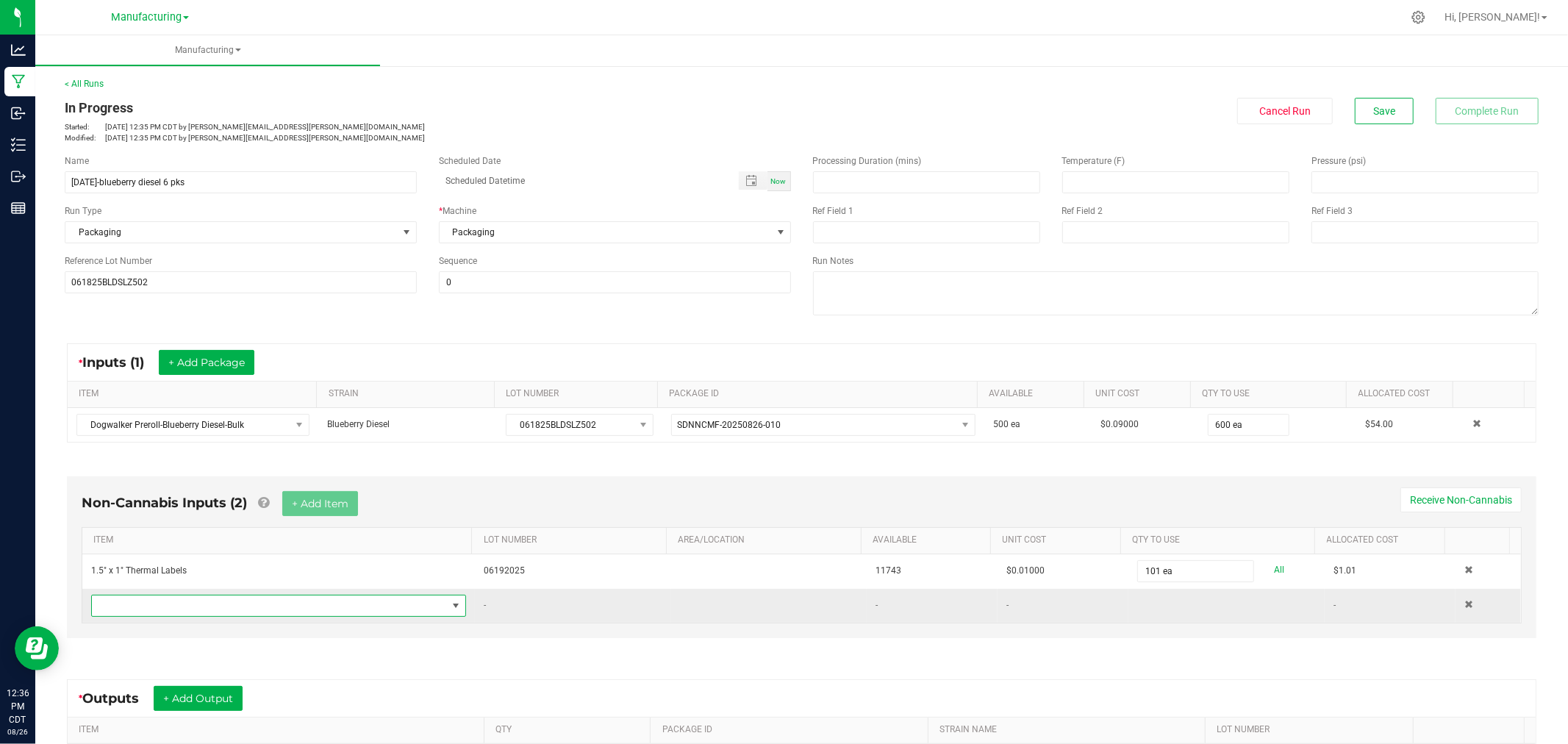
click at [323, 615] on span "NO DATA FOUND" at bounding box center [270, 606] width 355 height 21
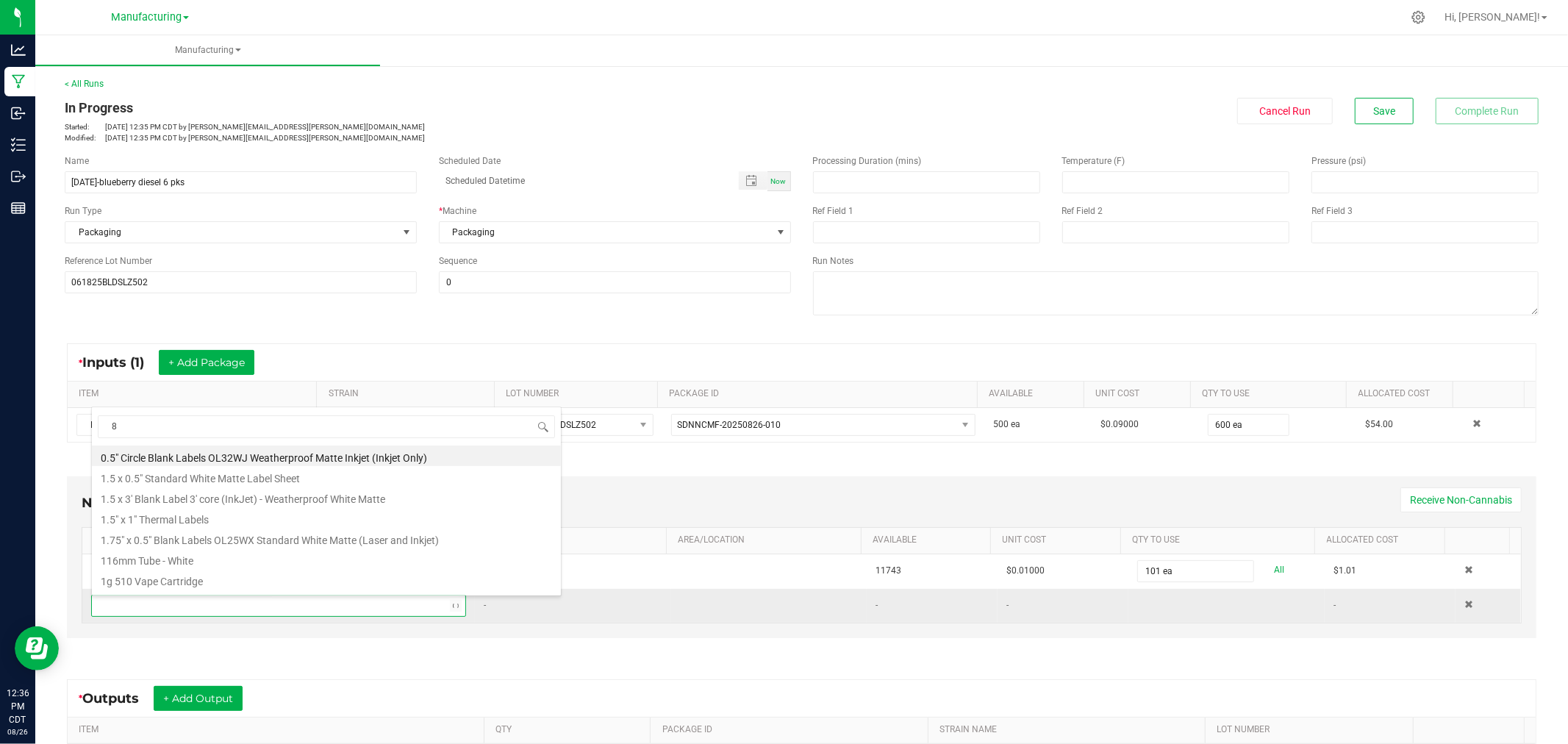
type input "80"
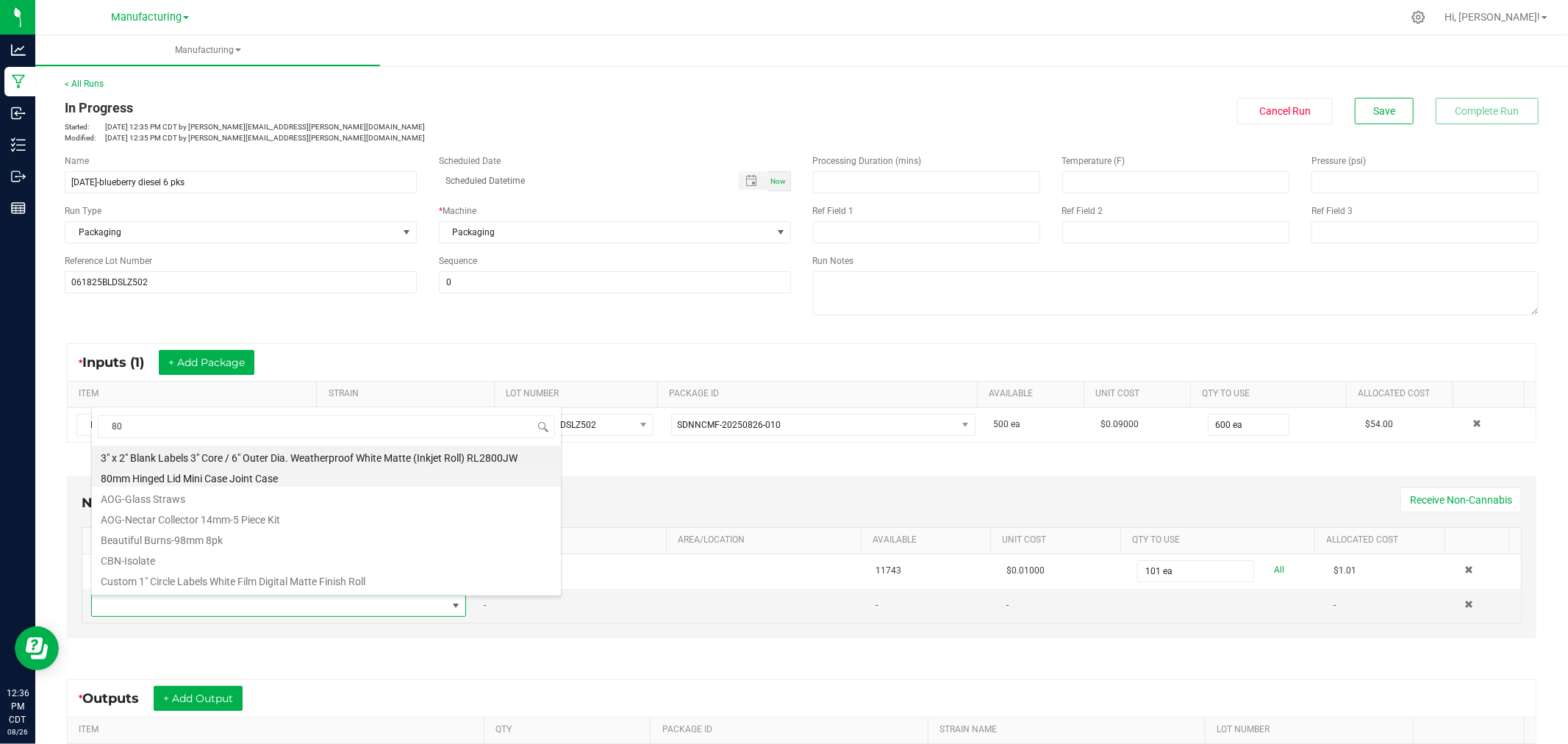
click at [248, 482] on li "80mm Hinged Lid Mini Case Joint Case" at bounding box center [327, 477] width 469 height 21
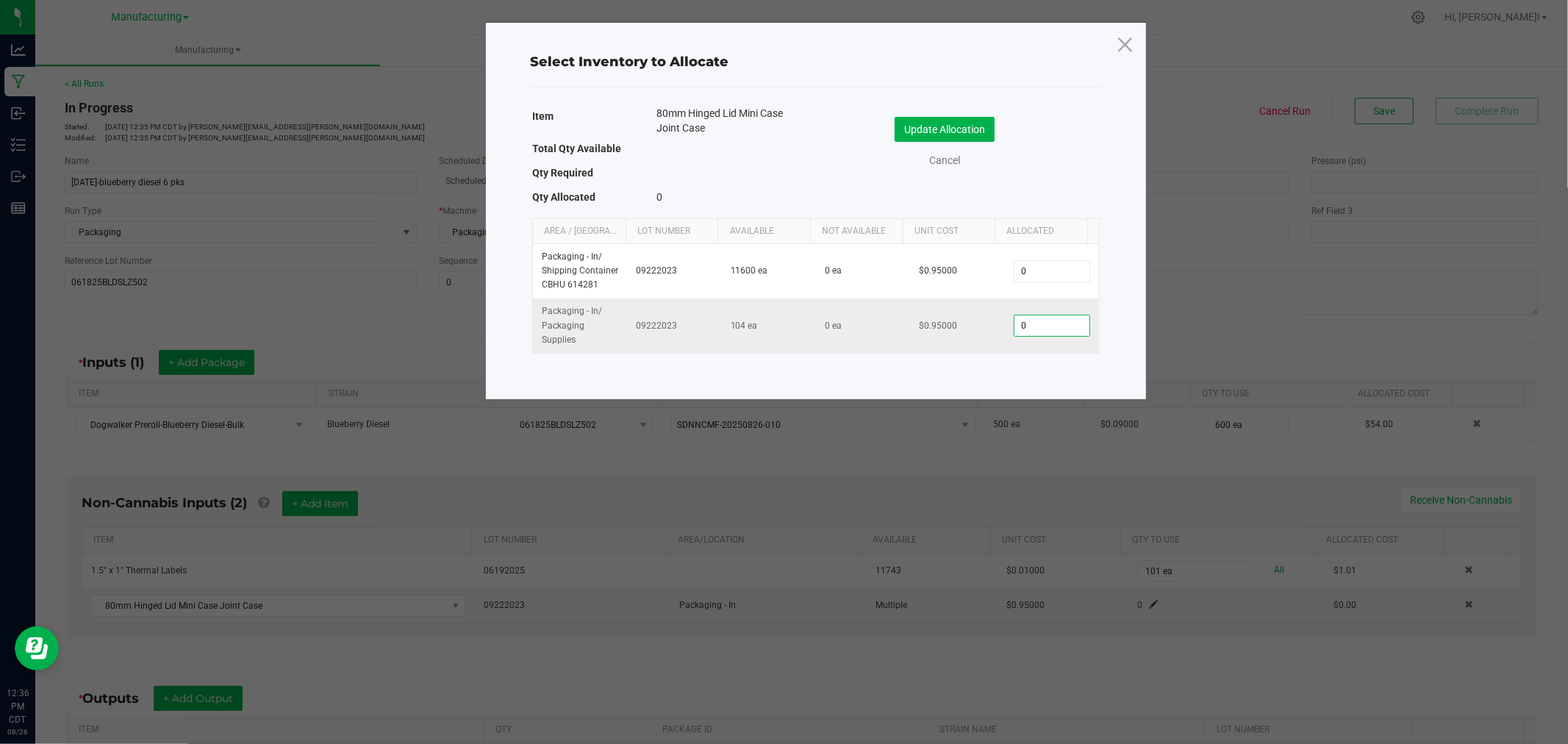
click at [1030, 330] on input "0" at bounding box center [1051, 326] width 75 height 21
type input "100"
click at [928, 124] on button "Update Allocation" at bounding box center [944, 129] width 100 height 25
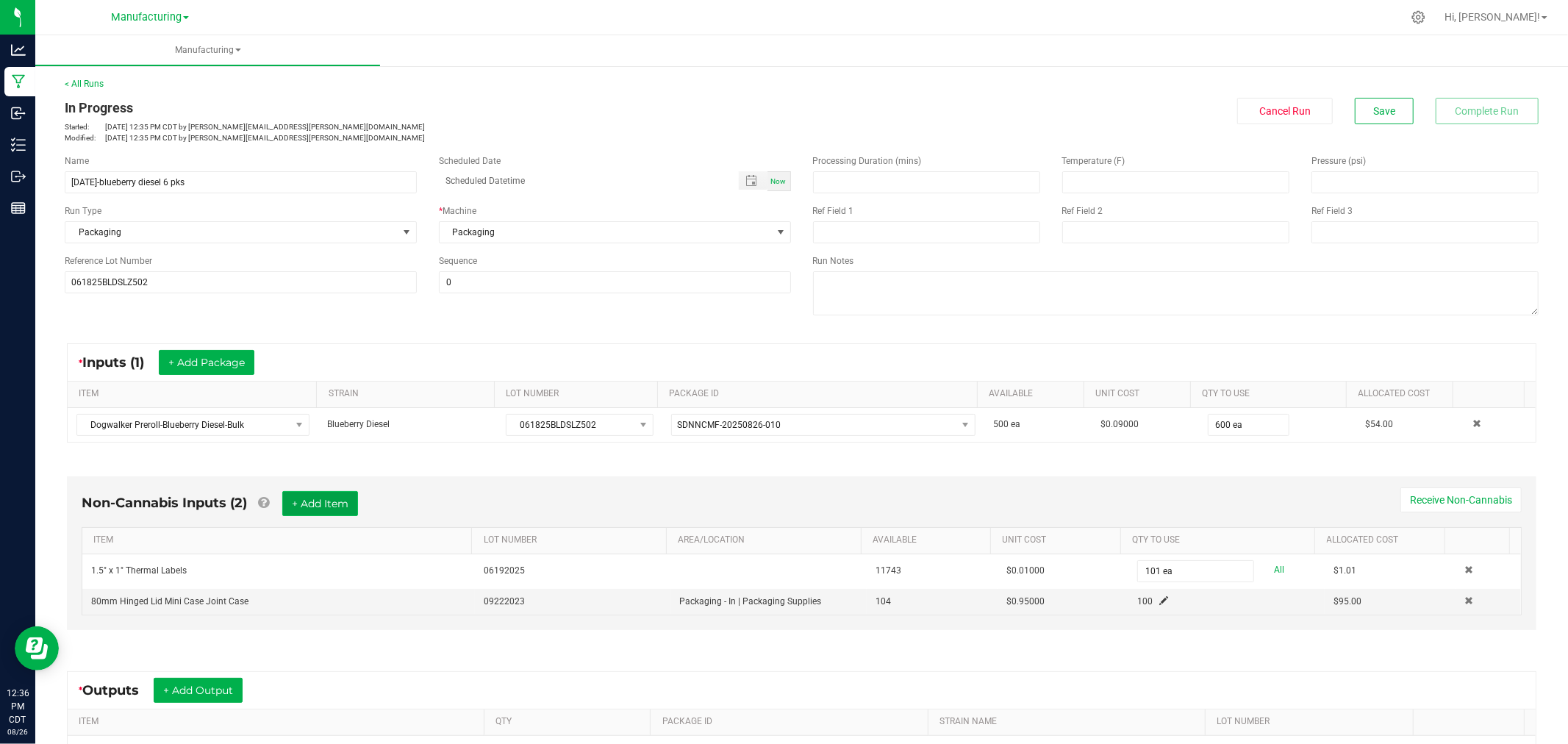
click at [321, 504] on button "+ Add Item" at bounding box center [320, 504] width 76 height 25
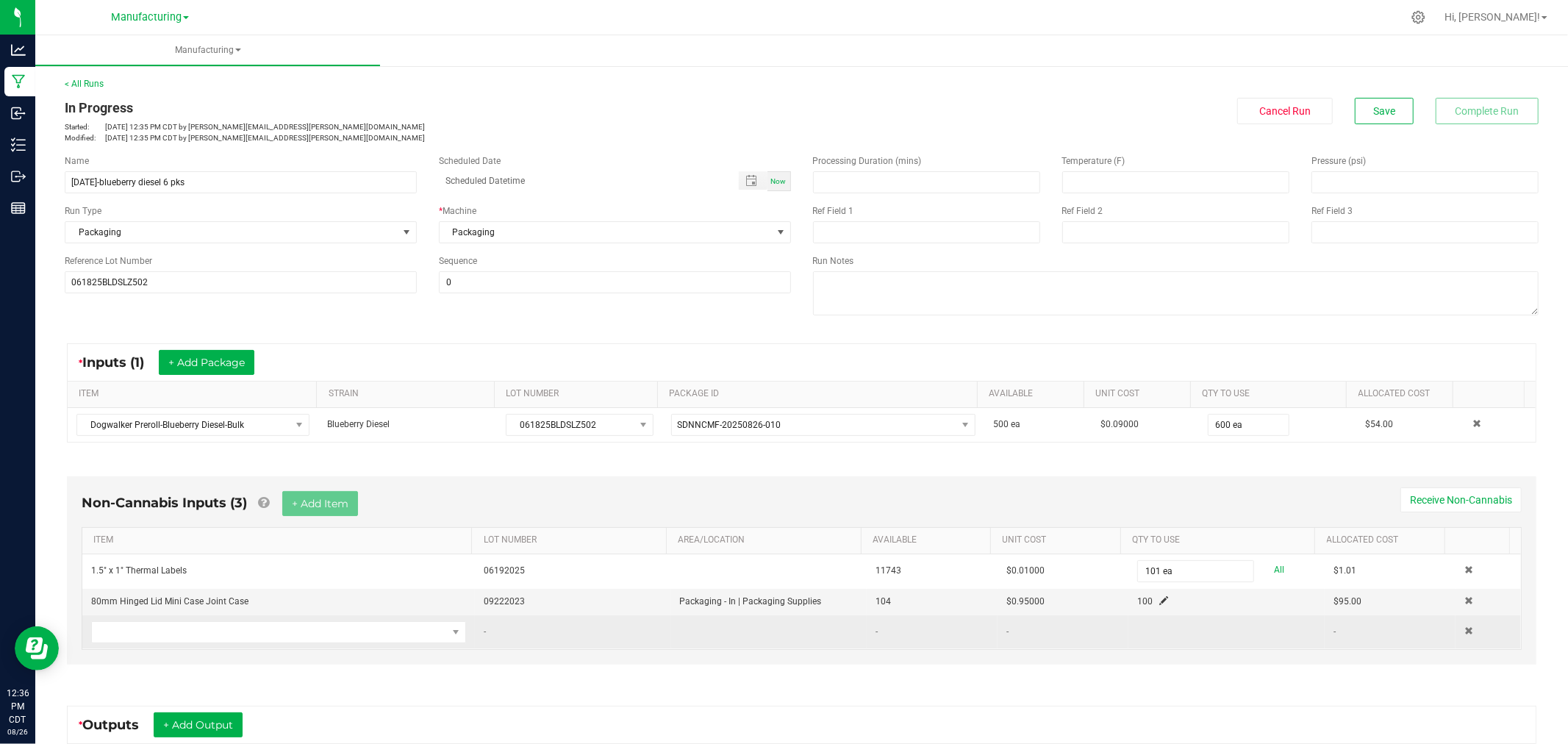
click at [277, 645] on td at bounding box center [278, 633] width 392 height 34
click at [291, 639] on span "NO DATA FOUND" at bounding box center [270, 633] width 355 height 21
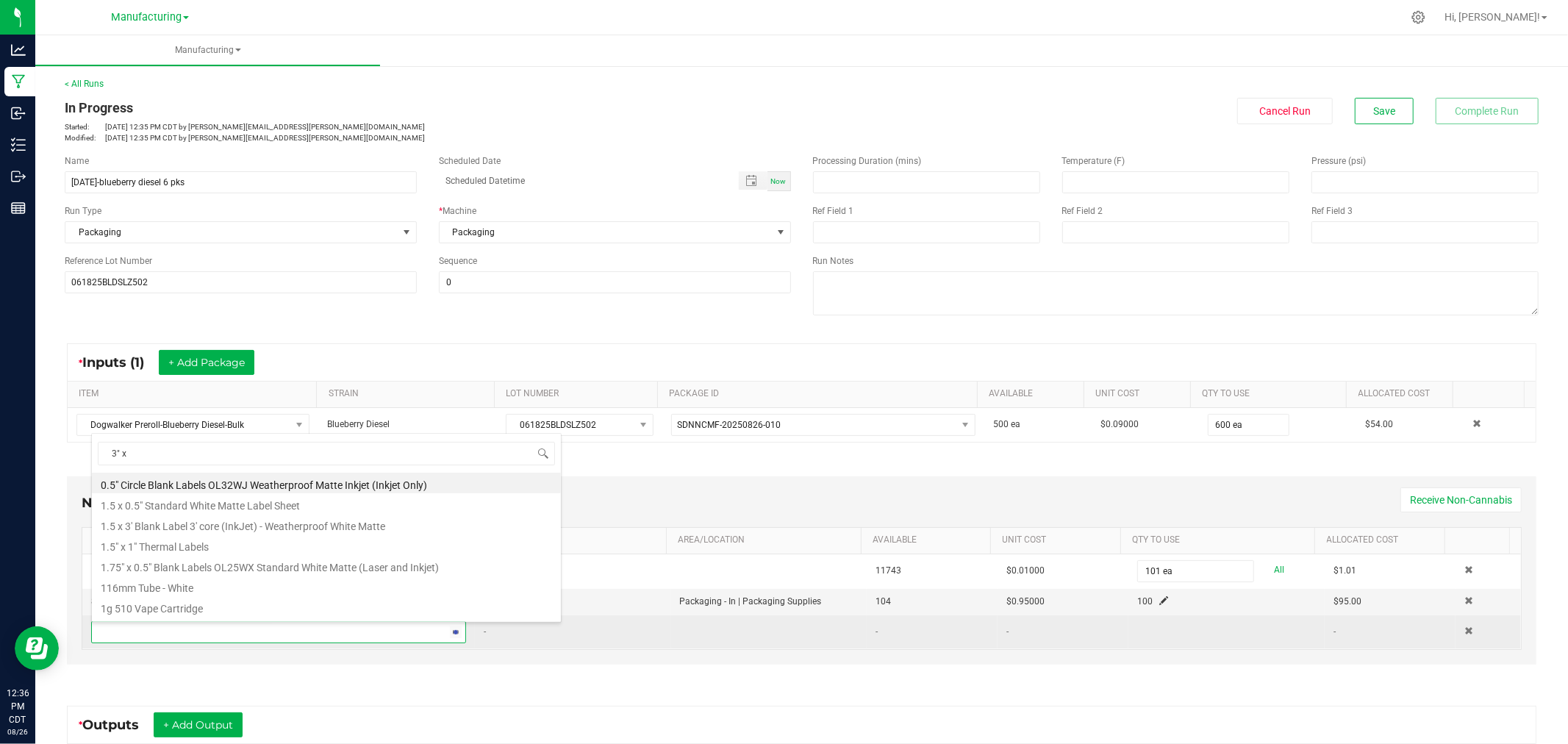
type input "3" x 2"
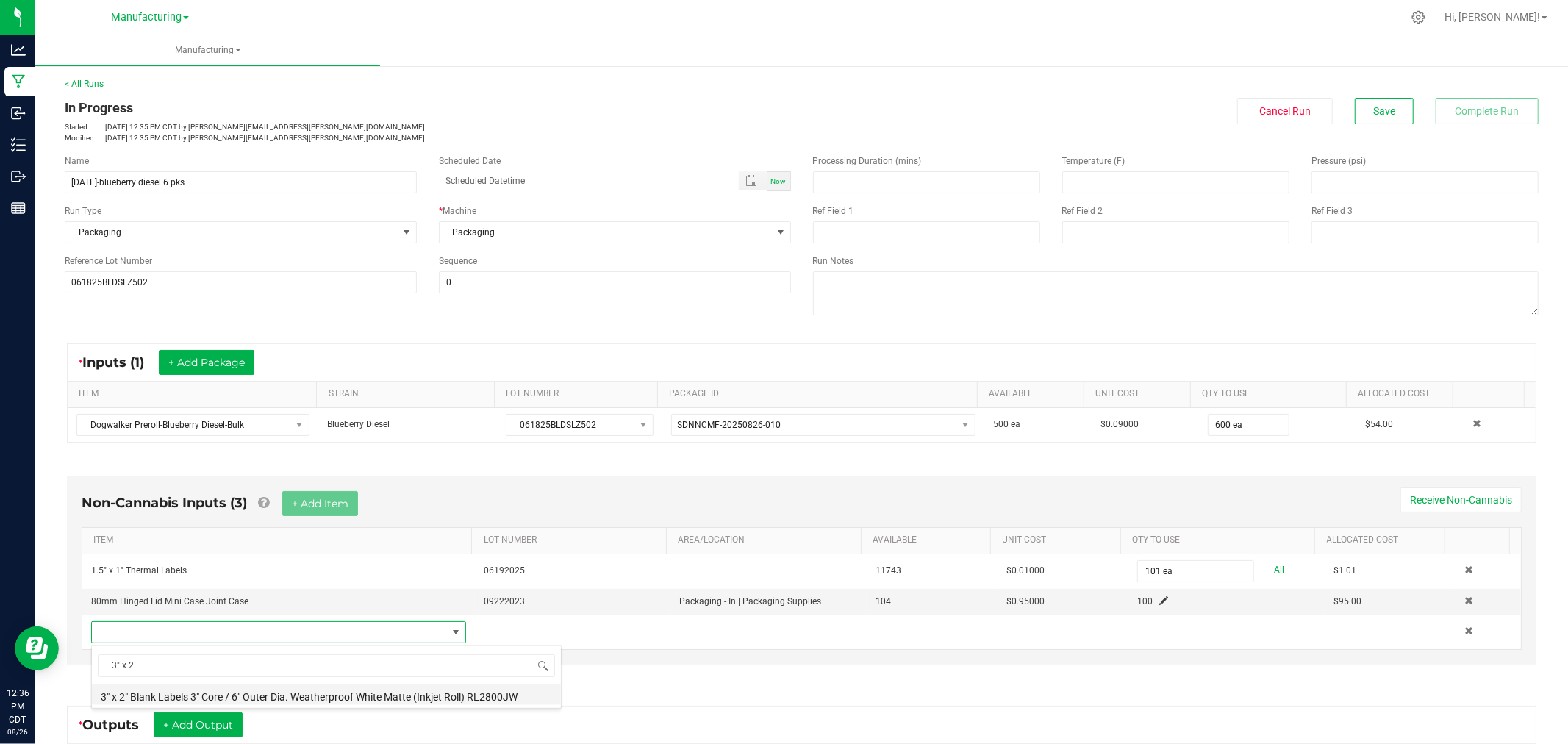
click at [166, 691] on li "3" x 2" Blank Labels 3" Core / 6" Outer Dia. Weatherproof White Matte (Inkjet R…" at bounding box center [327, 695] width 469 height 21
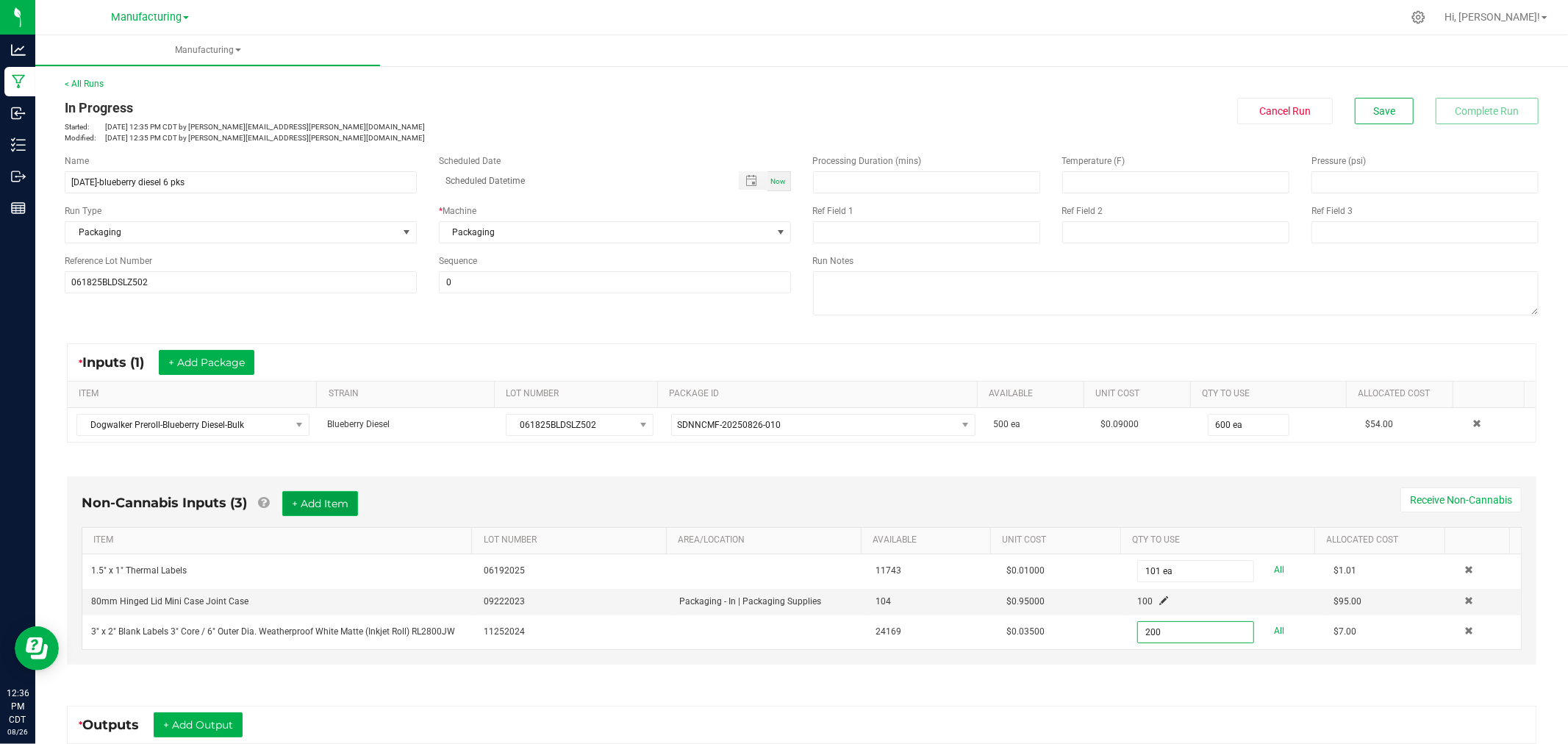
type input "200 ea"
click at [331, 500] on button "+ Add Item" at bounding box center [320, 504] width 76 height 25
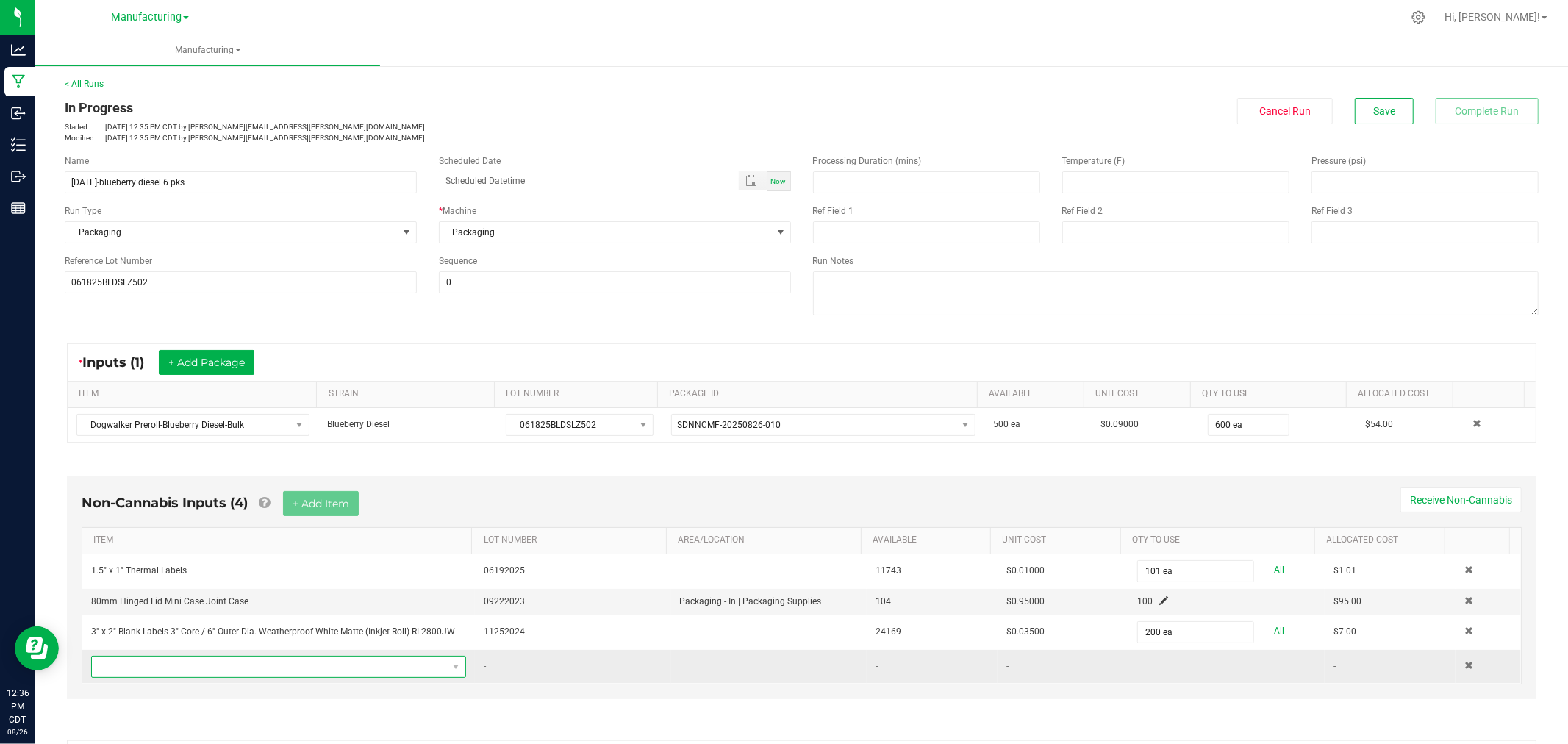
click at [314, 671] on span "NO DATA FOUND" at bounding box center [270, 667] width 355 height 21
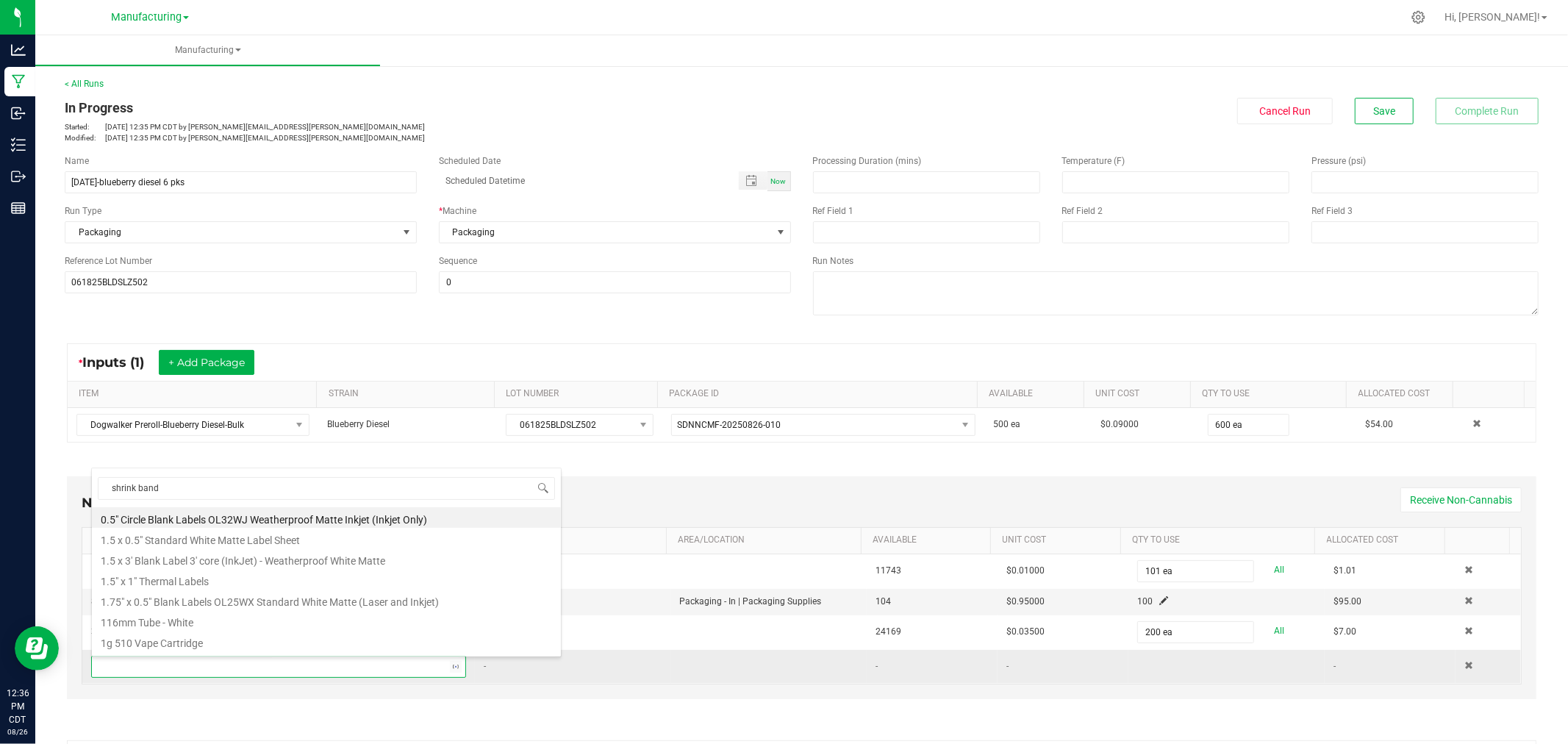
type input "shrink bands"
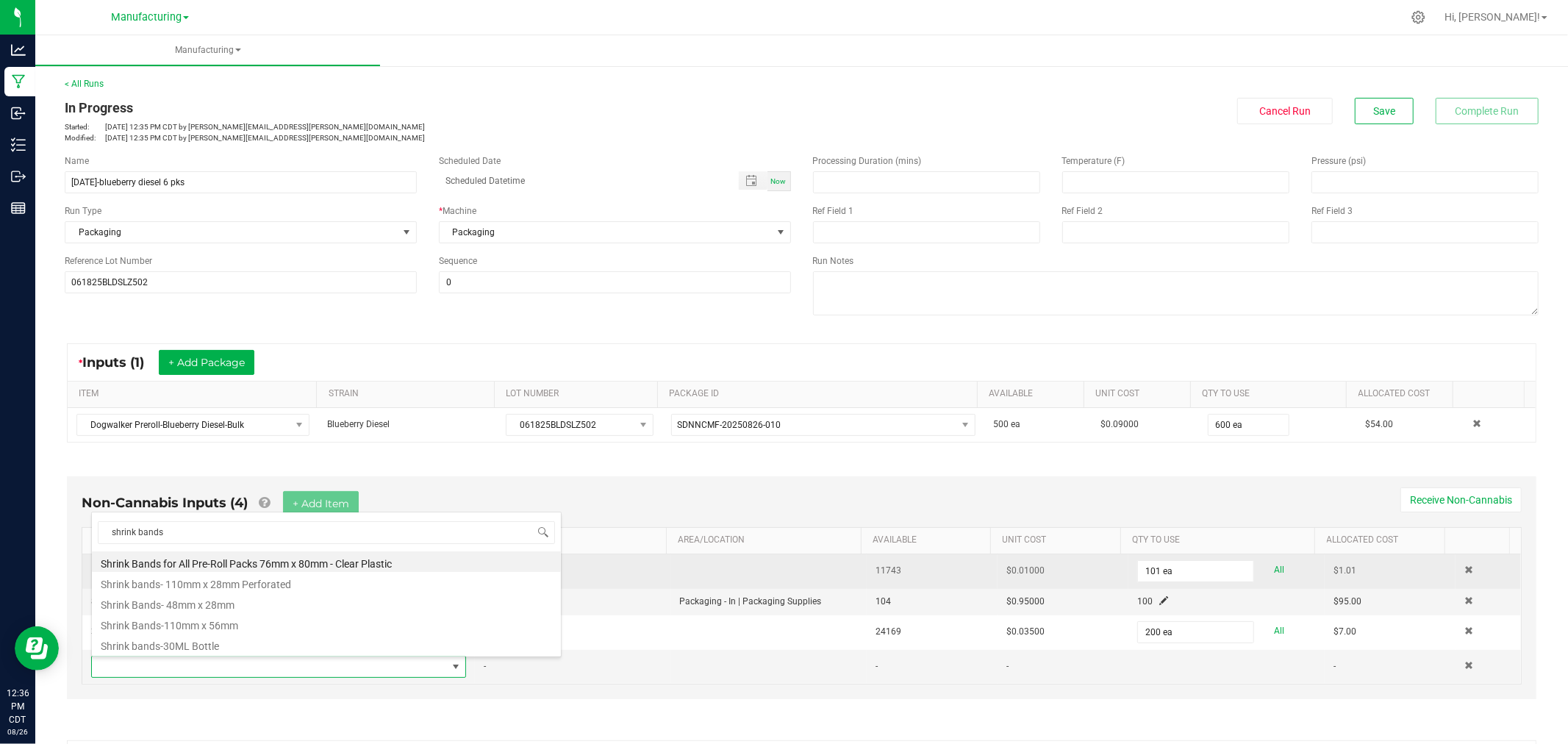
click at [248, 560] on li "Shrink Bands for All Pre-Roll Packs 76mm x 80mm - Clear Plastic" at bounding box center [327, 562] width 469 height 21
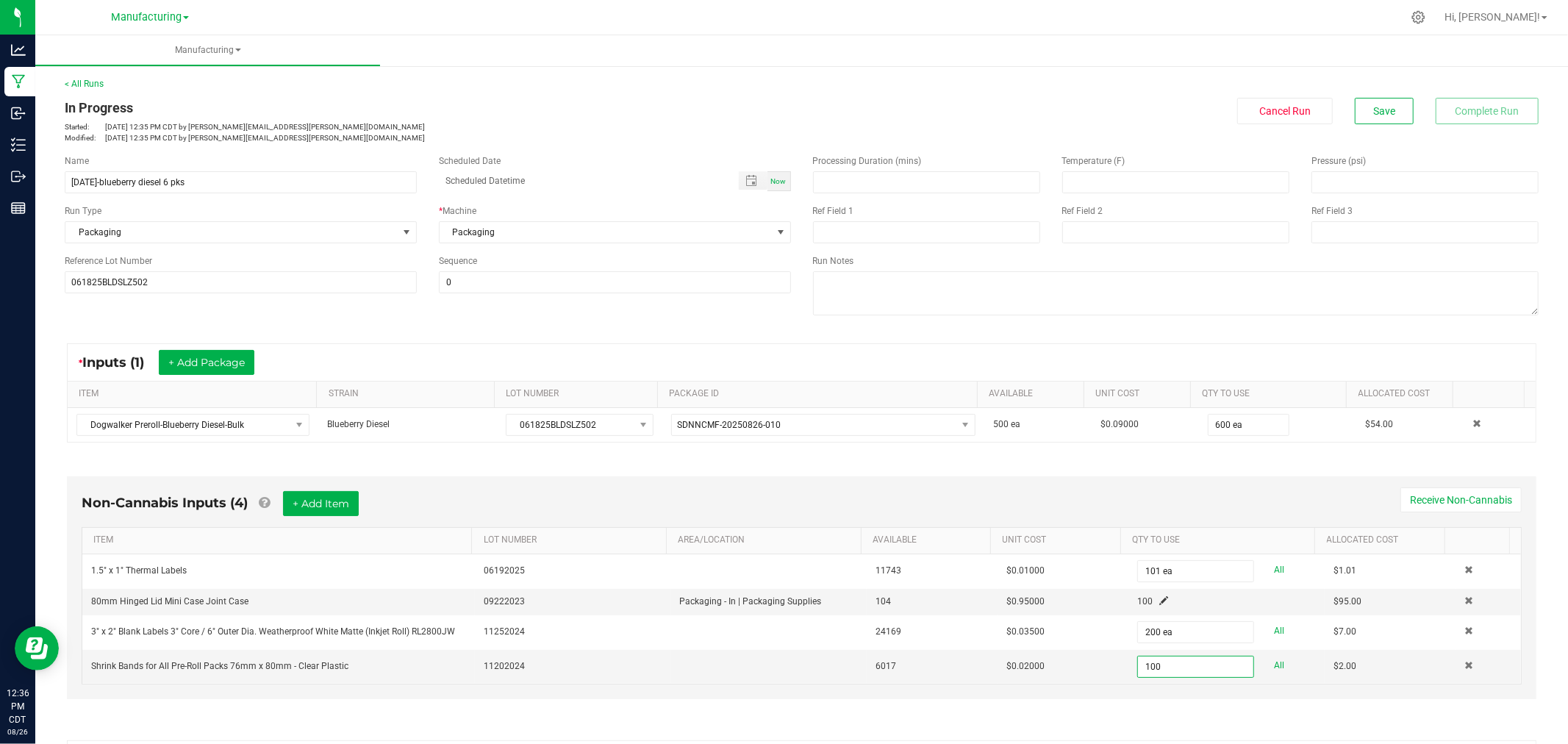
type input "100 ea"
click at [1120, 468] on div "Non-Cannabis Inputs (4) + Add Item Receive Non-Cannabis ITEM LOT NUMBER AREA/LO…" at bounding box center [801, 592] width 1496 height 272
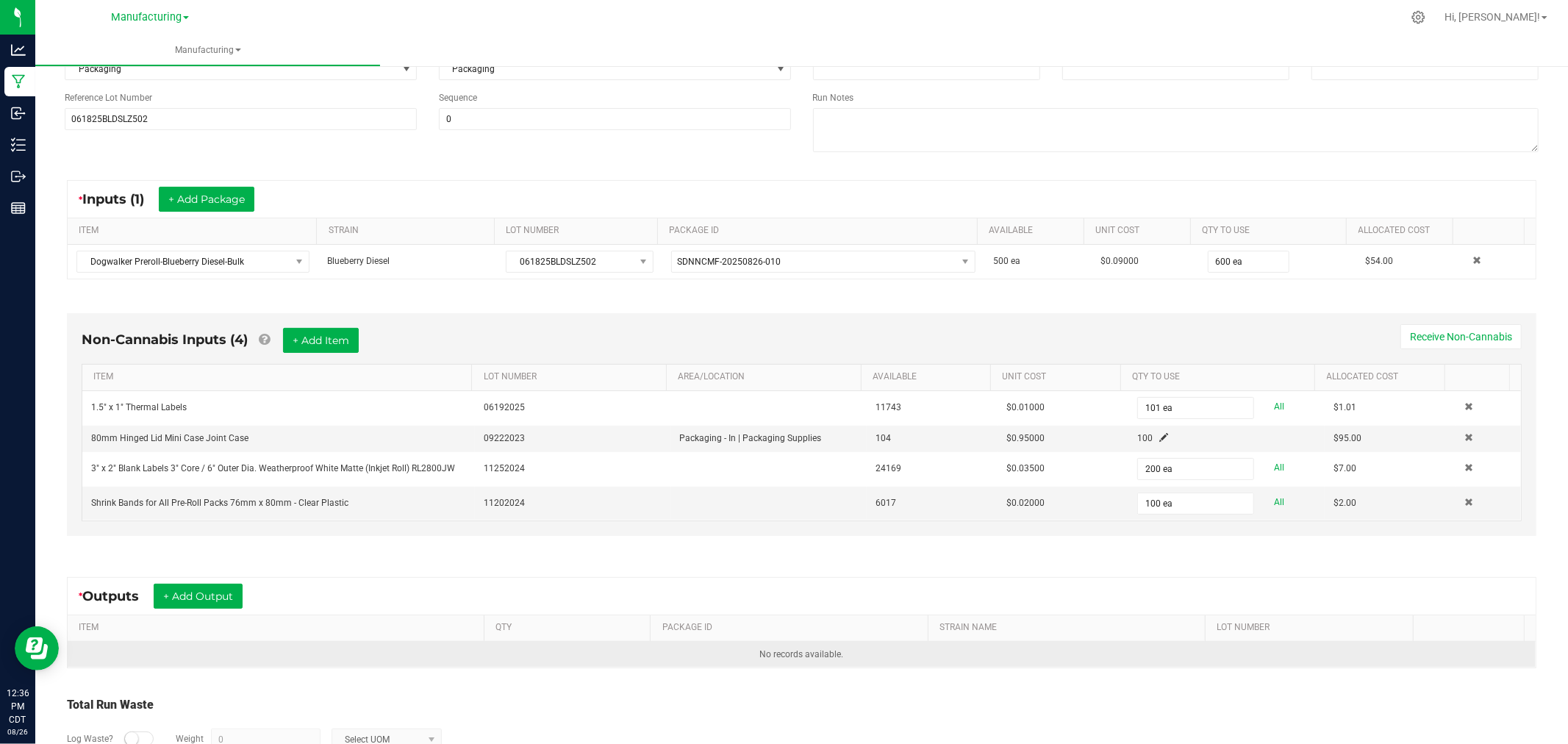
scroll to position [245, 0]
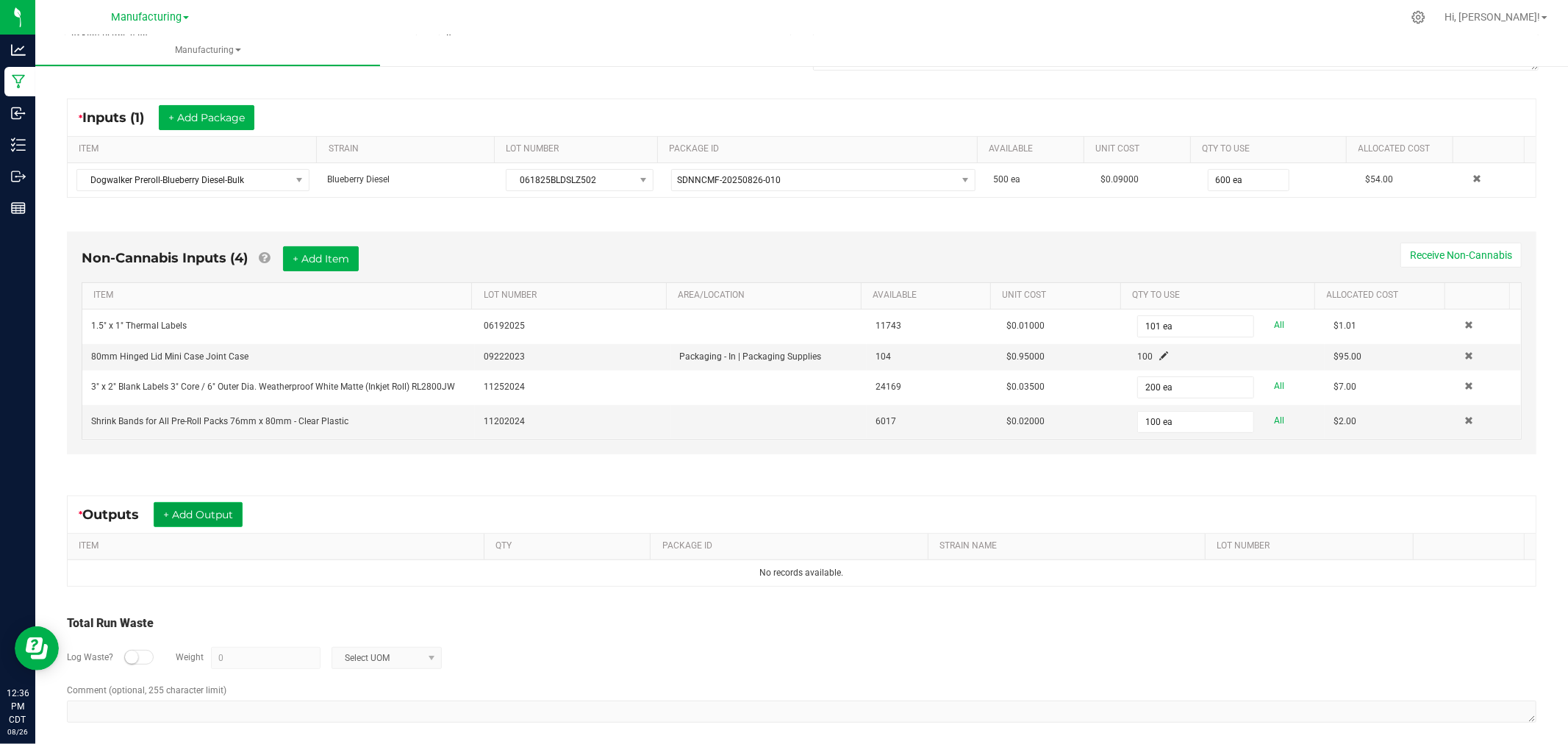
click at [196, 526] on button "+ Add Output" at bounding box center [198, 515] width 89 height 25
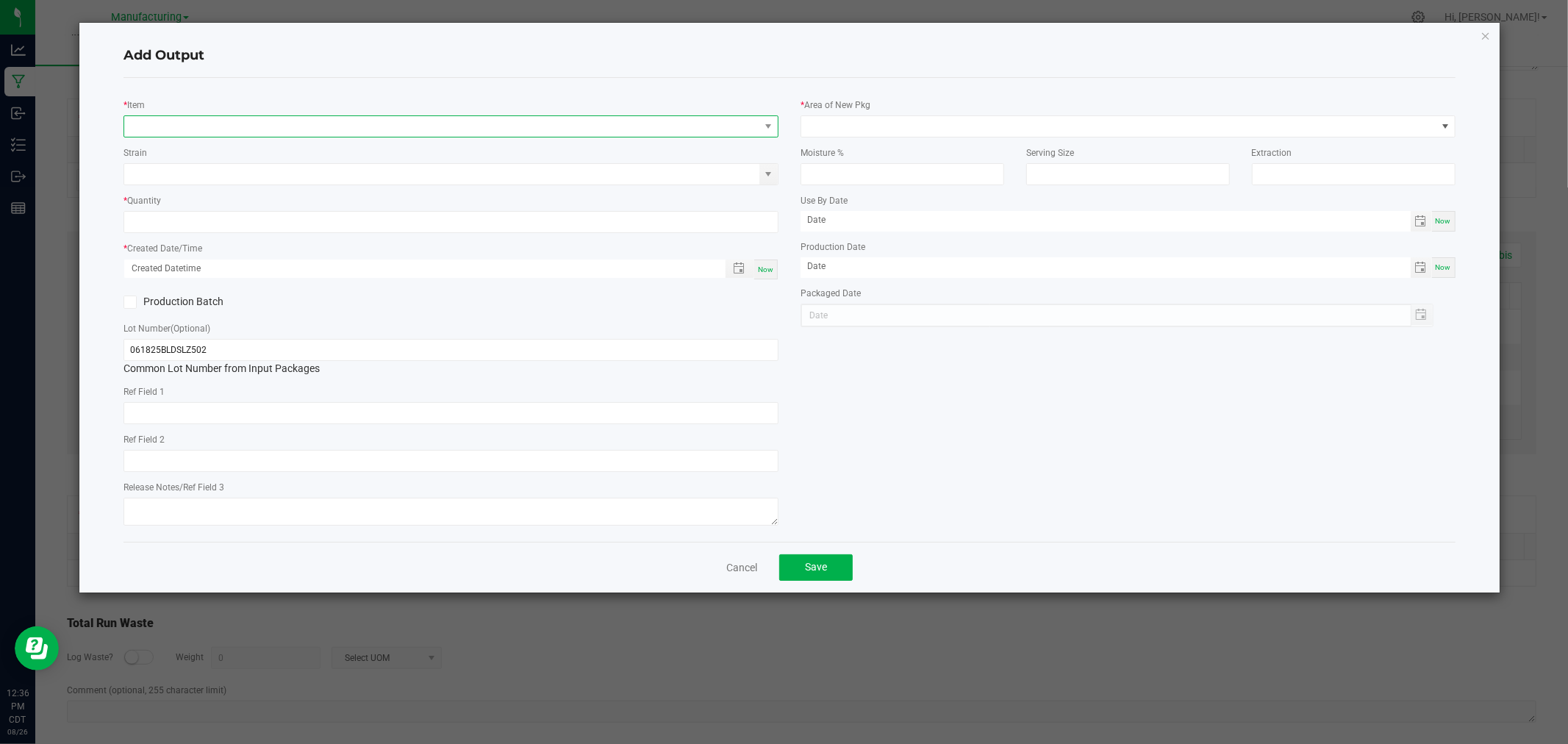
click at [190, 123] on span "NO DATA FOUND" at bounding box center [442, 126] width 635 height 21
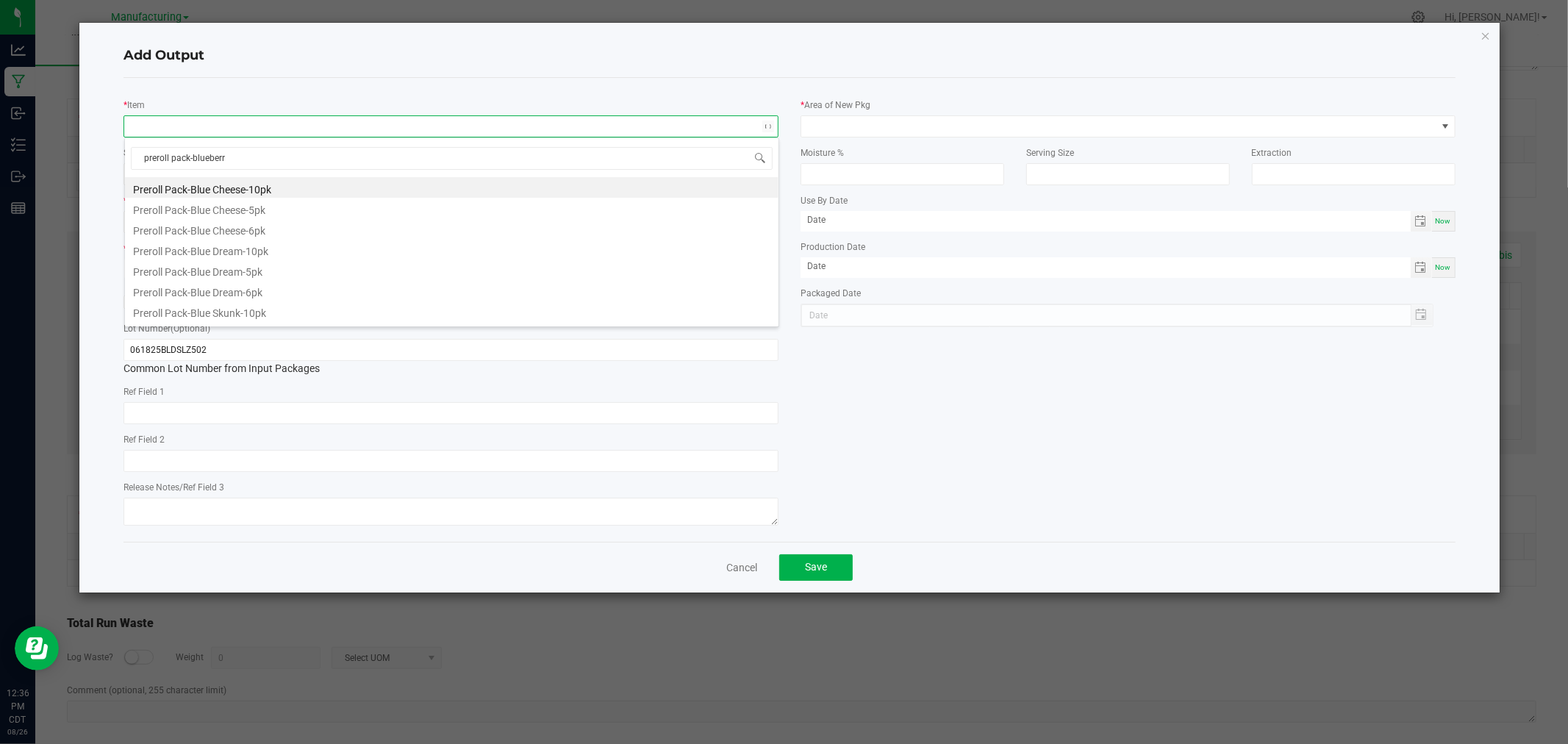
type input "preroll pack-blueberry"
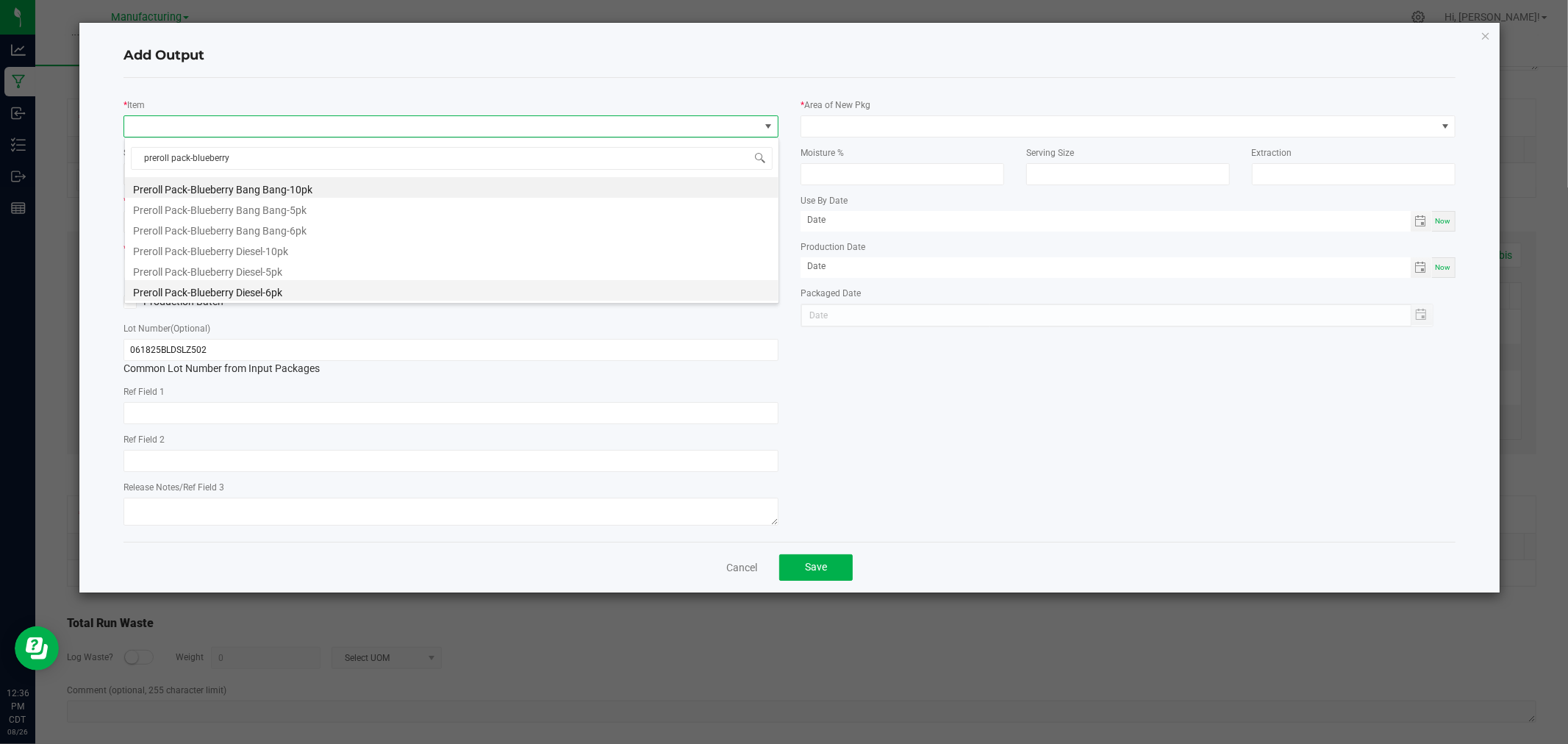
click at [313, 287] on li "Preroll Pack-Blueberry Diesel-6pk" at bounding box center [452, 291] width 653 height 21
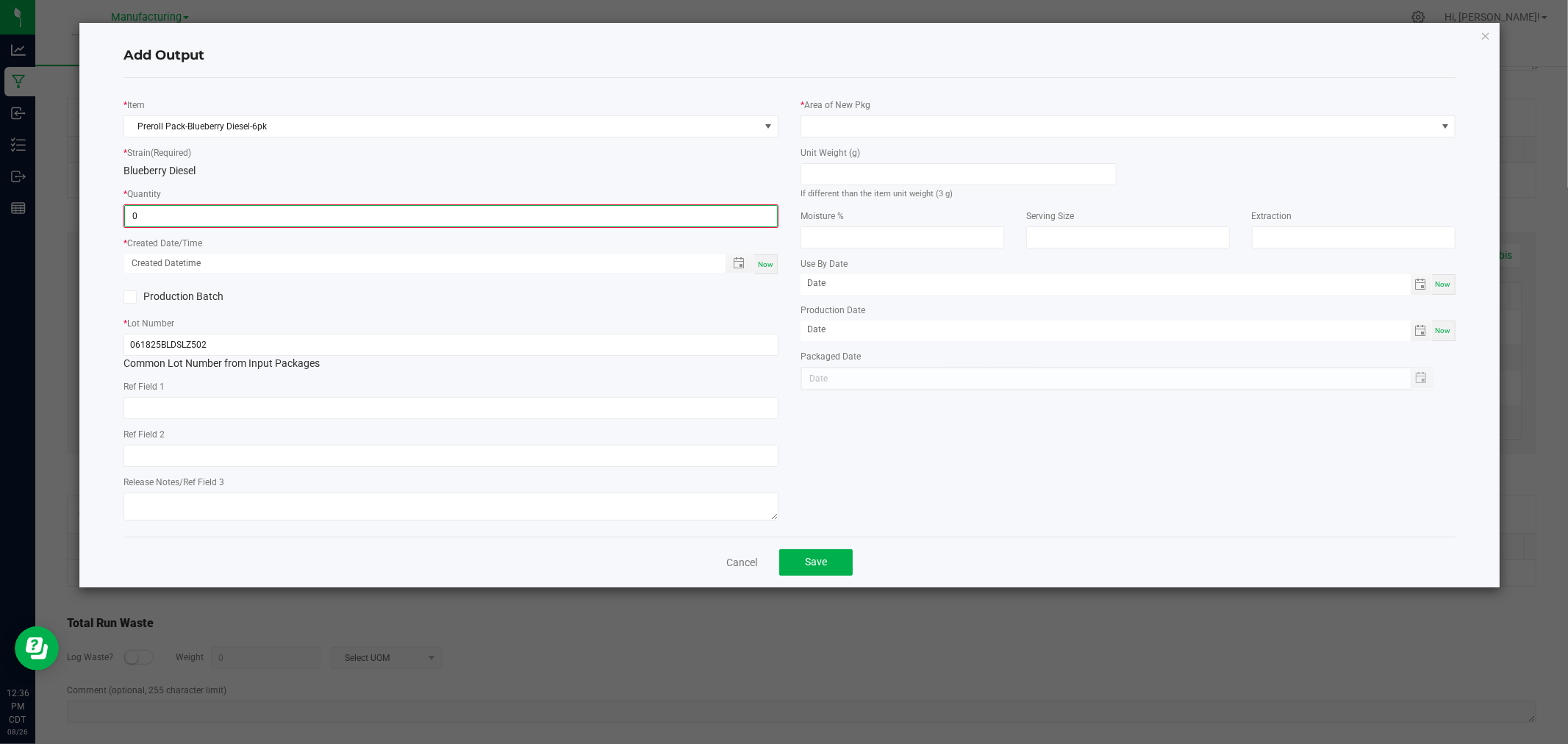
click at [327, 216] on input "0" at bounding box center [451, 217] width 652 height 21
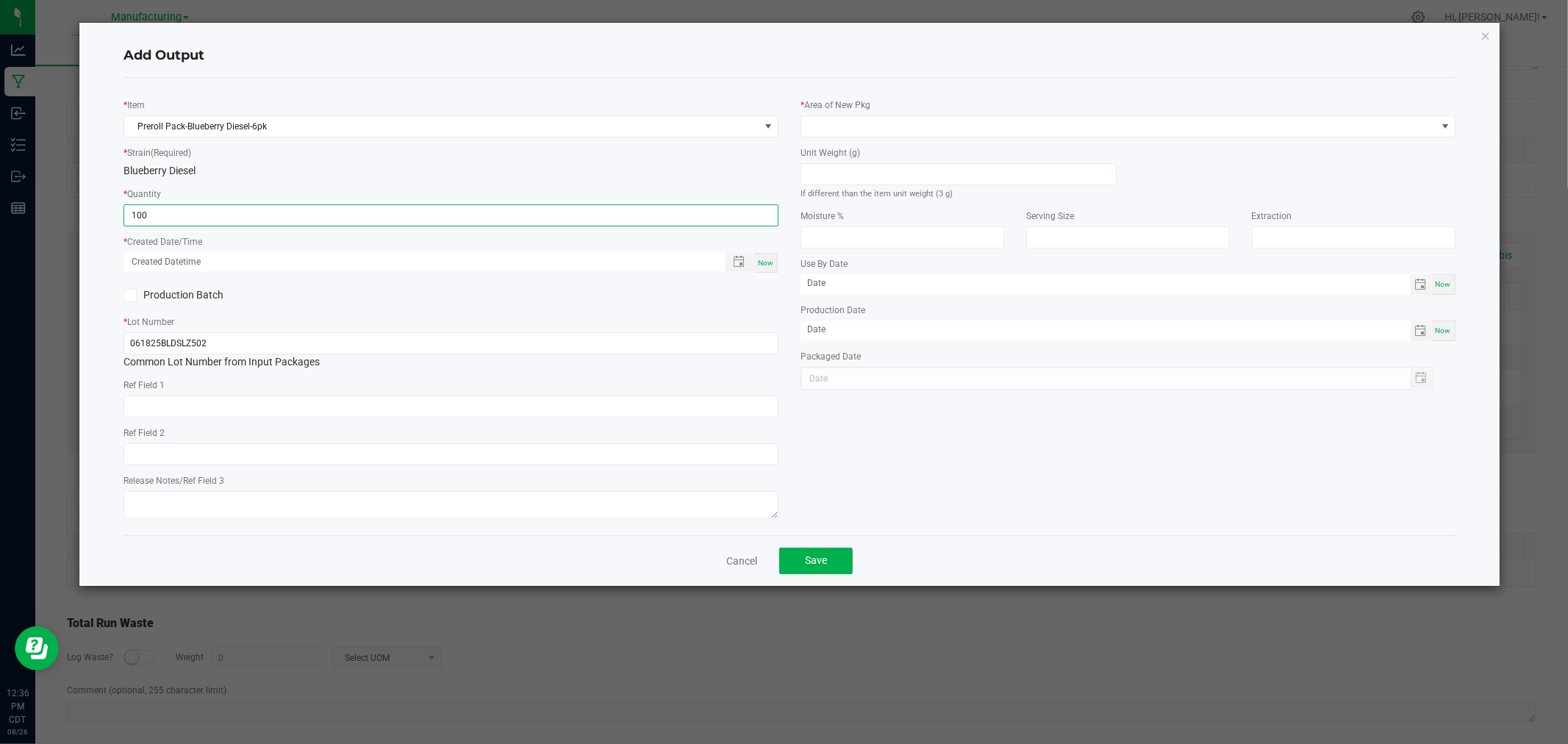
type input "100 ea"
click at [765, 259] on span "Now" at bounding box center [765, 262] width 15 height 9
type input "[DATE] 12:36 PM"
type input "[DATE]"
click at [878, 178] on input at bounding box center [957, 175] width 314 height 21
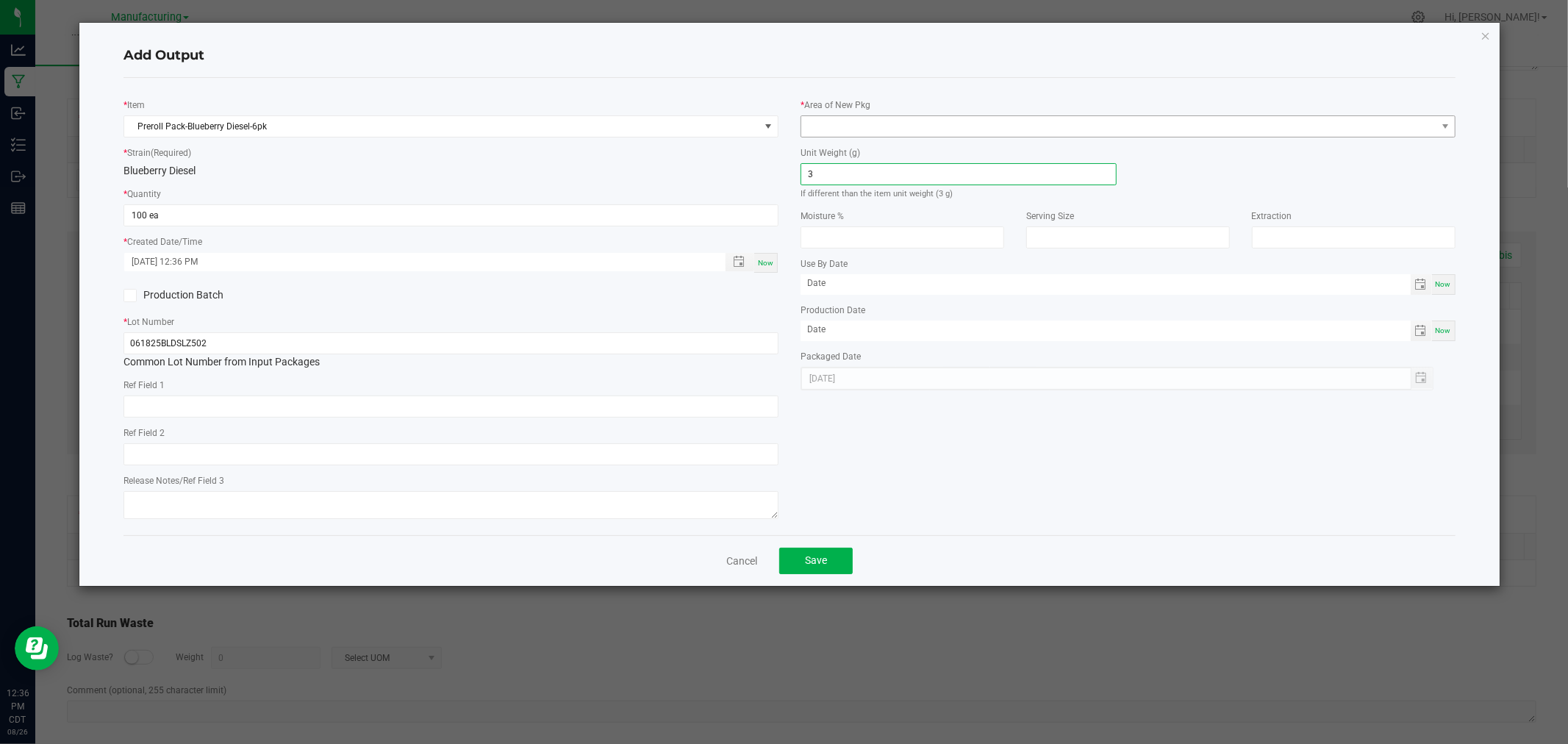
type input "3"
click at [950, 128] on span at bounding box center [1118, 126] width 635 height 21
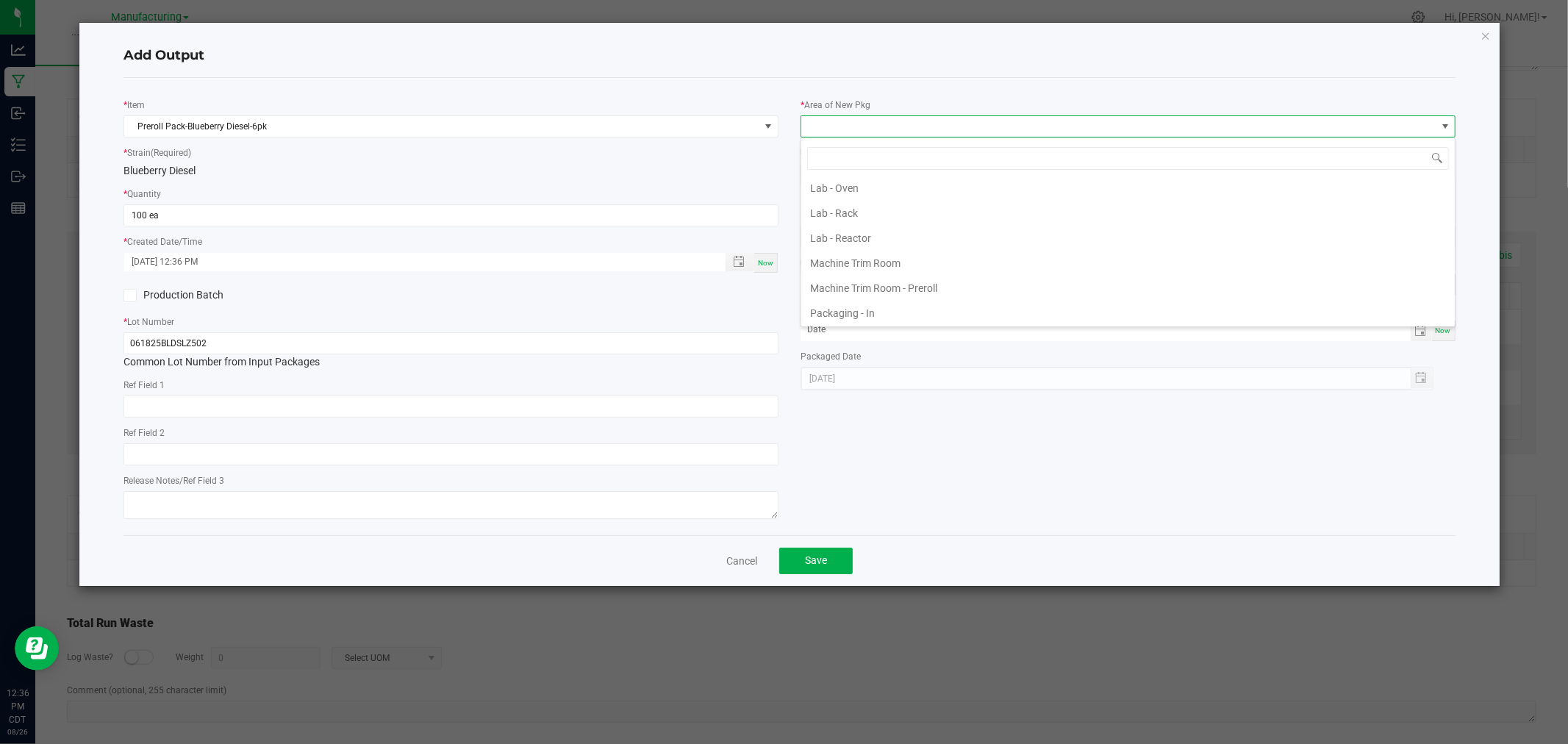
scroll to position [408, 0]
click at [916, 281] on li "Packaging - Processing" at bounding box center [1127, 281] width 653 height 25
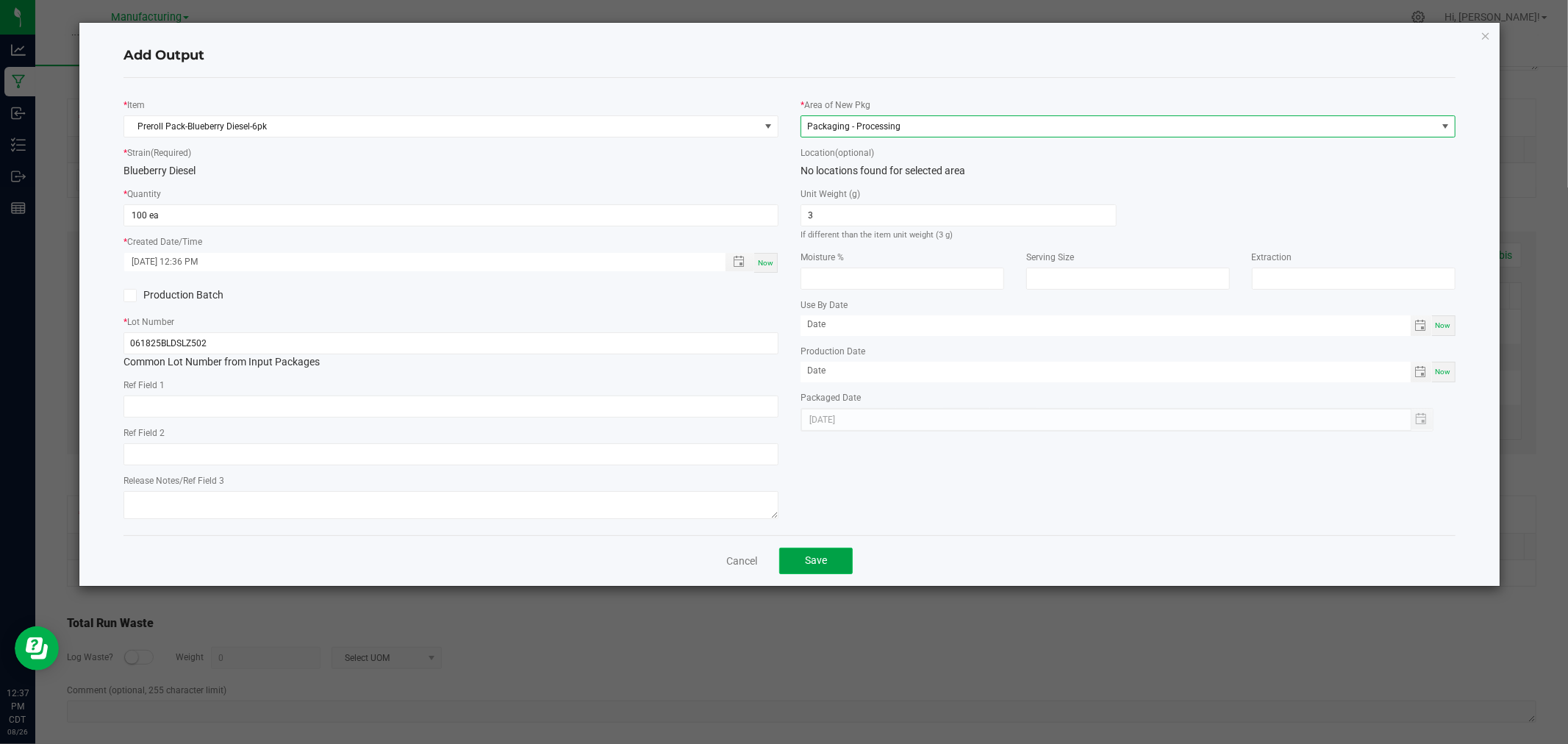
click at [850, 560] on button "Save" at bounding box center [815, 561] width 73 height 27
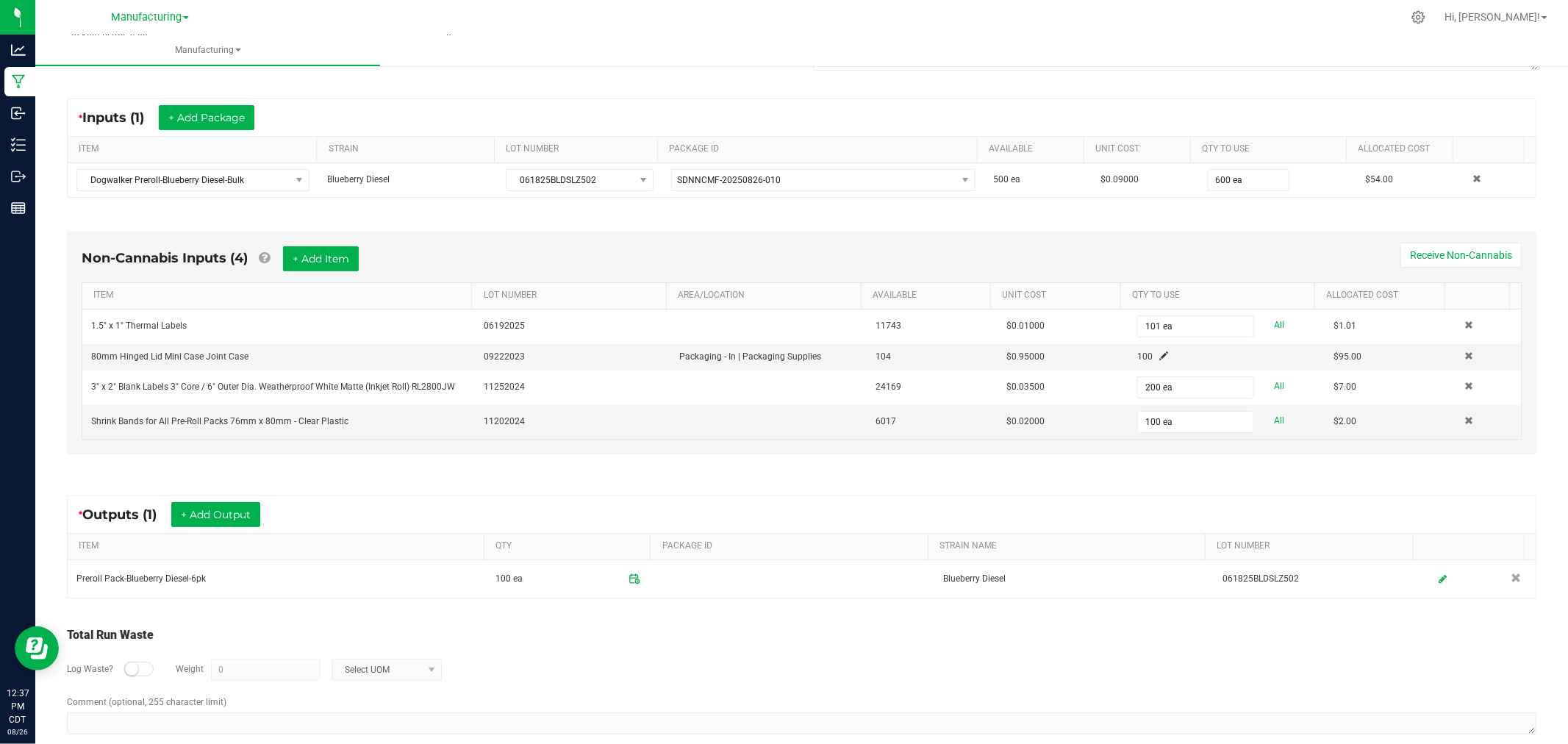
click at [760, 472] on div "Non-Cannabis Inputs (4) + Add Item Receive Non-Cannabis ITEM LOT NUMBER AREA/LO…" at bounding box center [801, 347] width 1496 height 272
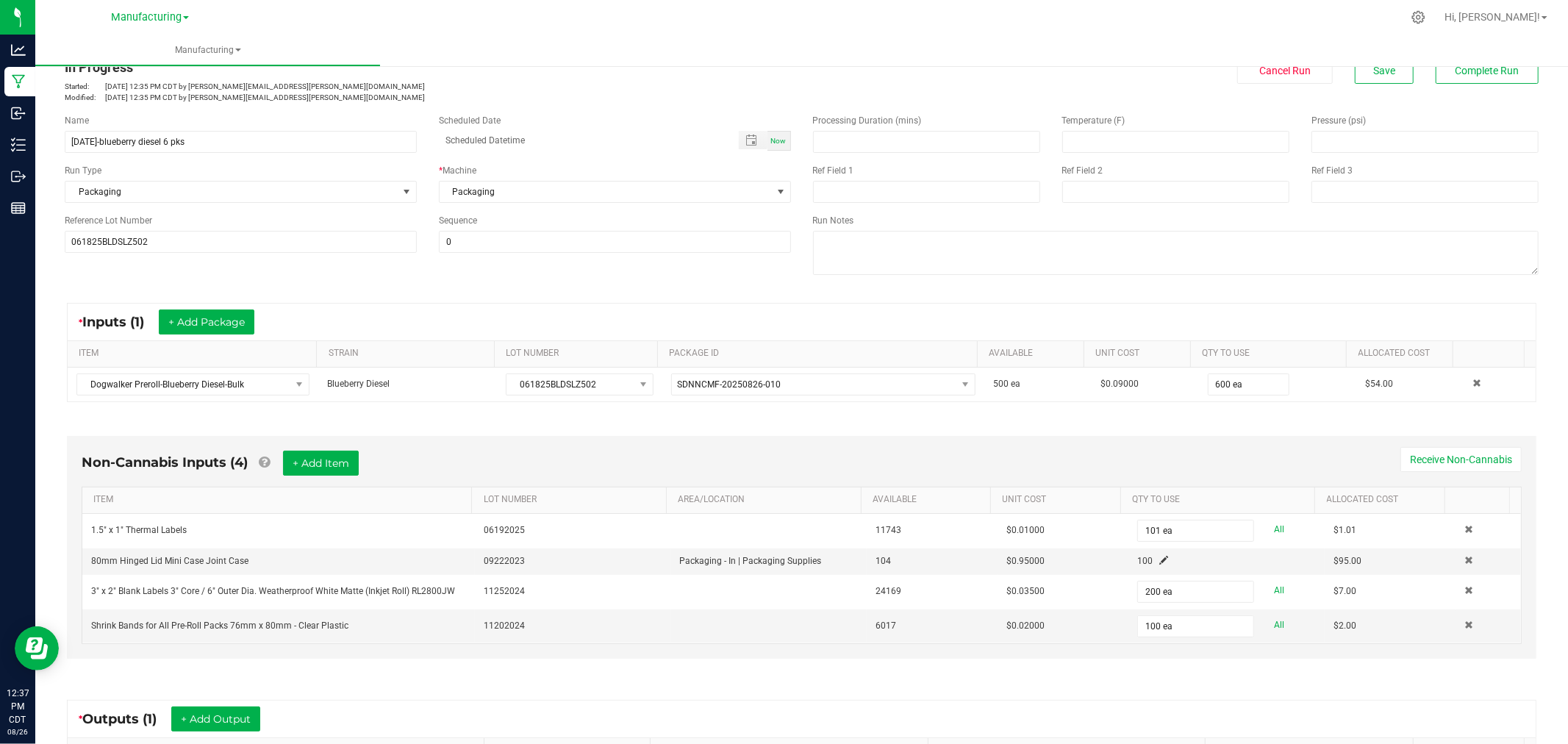
scroll to position [0, 0]
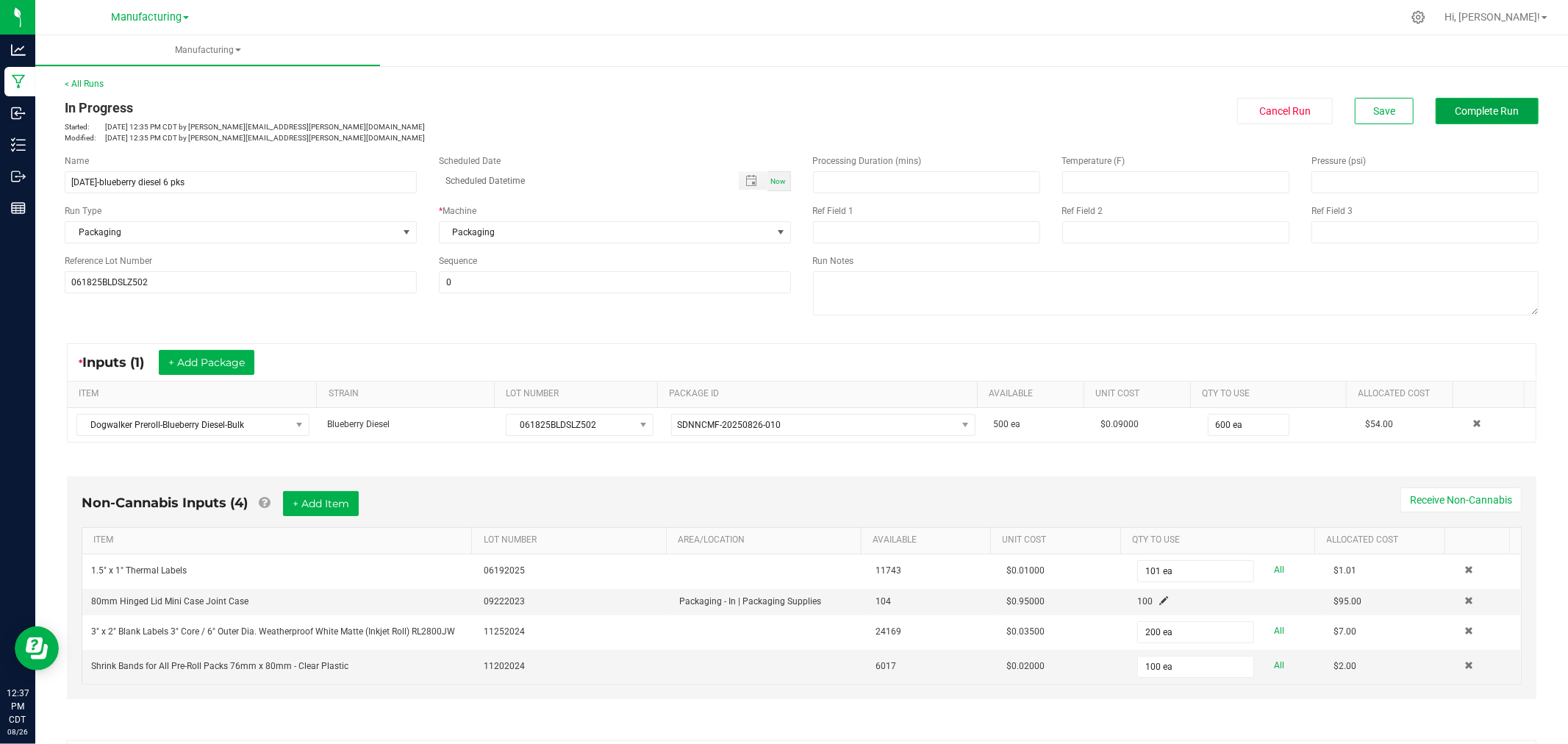
click at [1488, 112] on span "Complete Run" at bounding box center [1486, 111] width 64 height 11
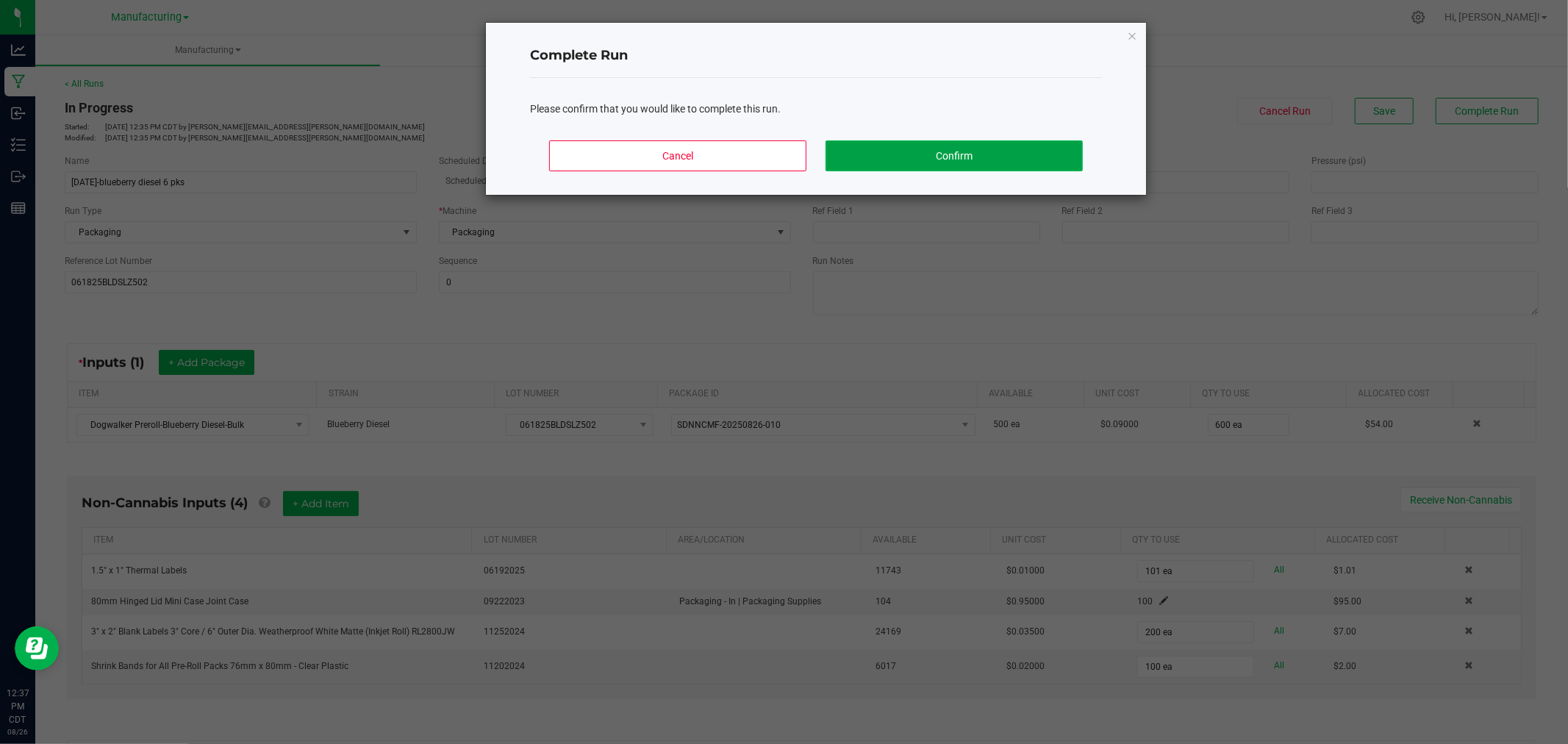
click at [879, 157] on button "Confirm" at bounding box center [954, 156] width 257 height 30
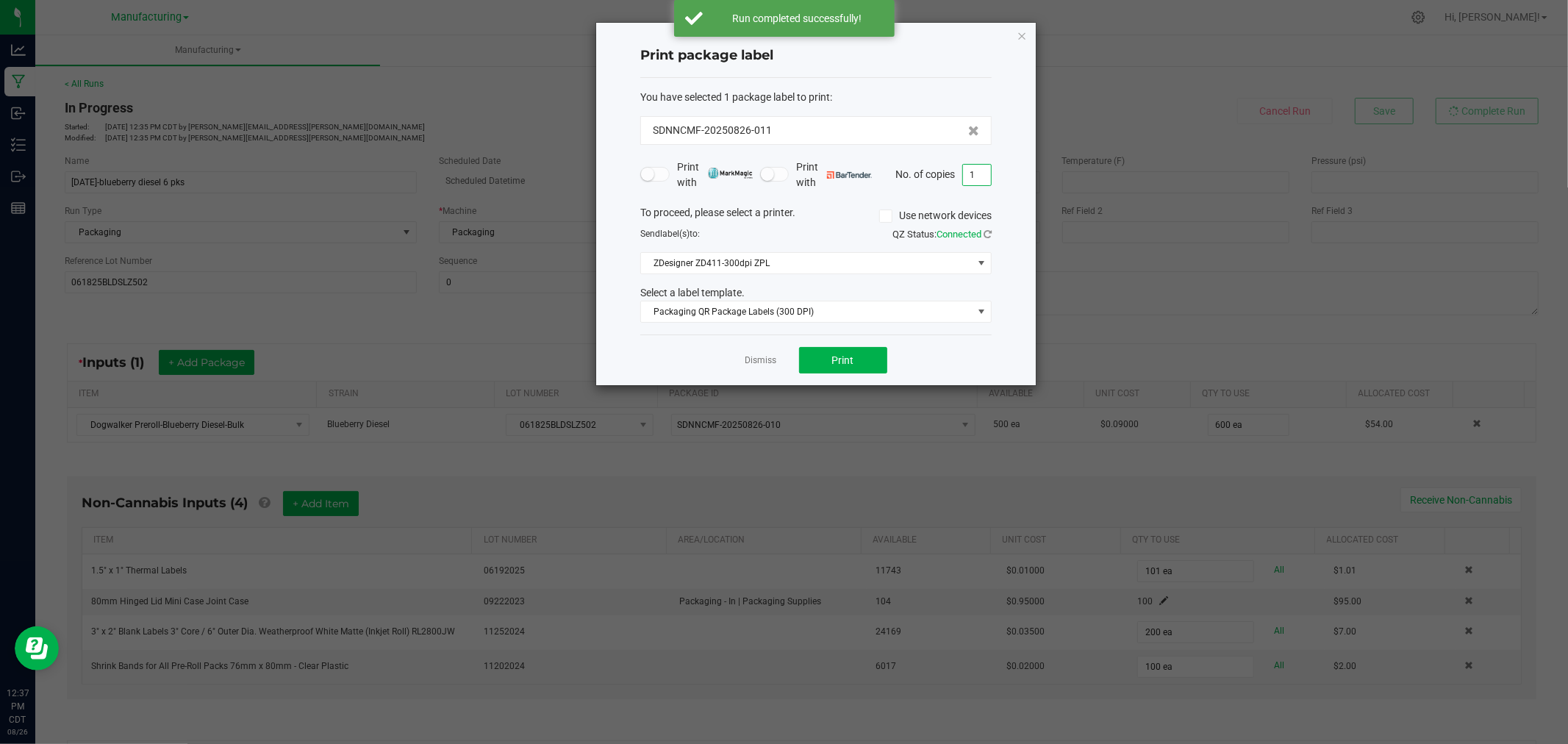
click at [981, 180] on input "1" at bounding box center [976, 175] width 28 height 21
type input "101"
click at [848, 358] on span "Print" at bounding box center [842, 360] width 22 height 11
click at [759, 355] on link "Dismiss" at bounding box center [761, 360] width 31 height 12
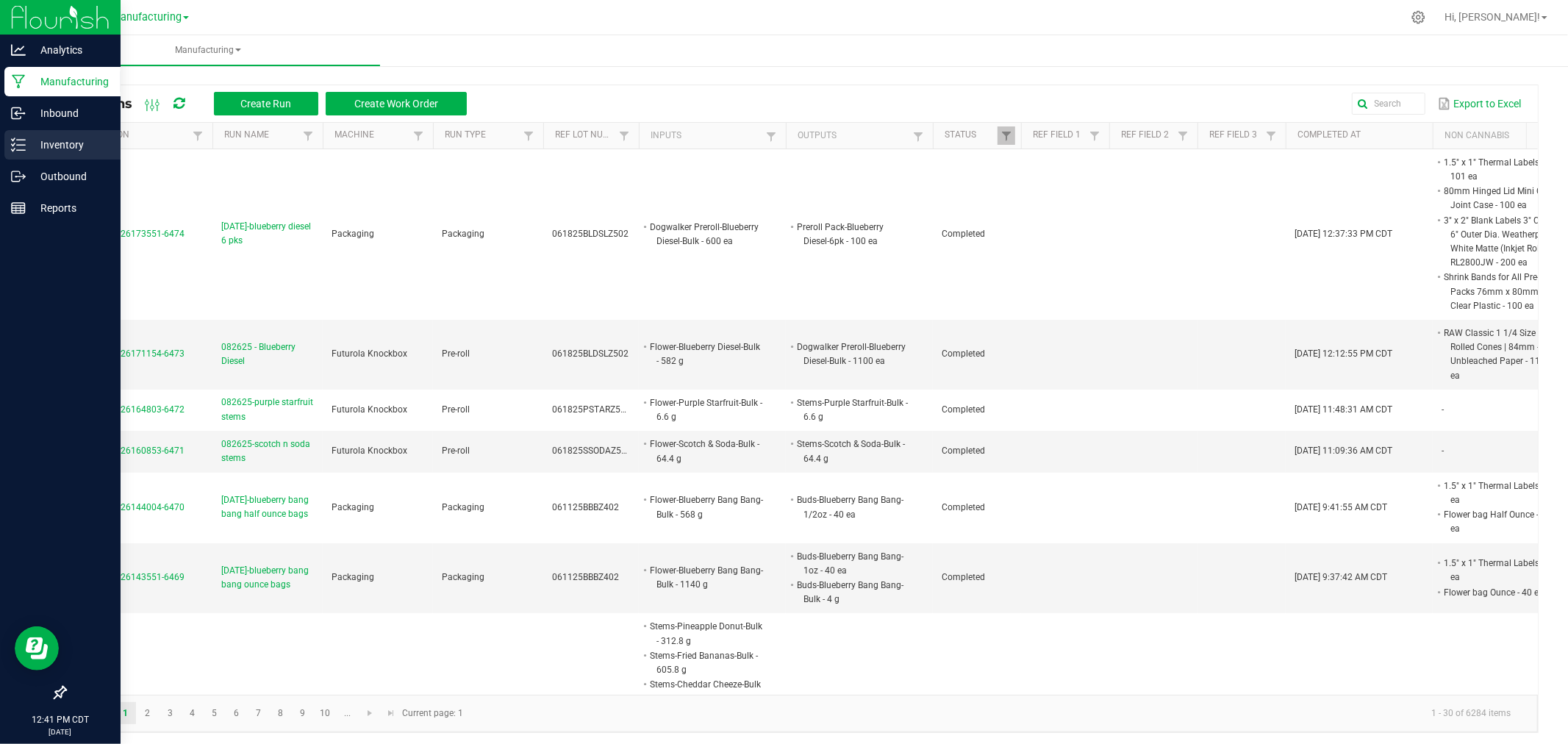
click at [11, 136] on div "Inventory" at bounding box center [63, 144] width 116 height 29
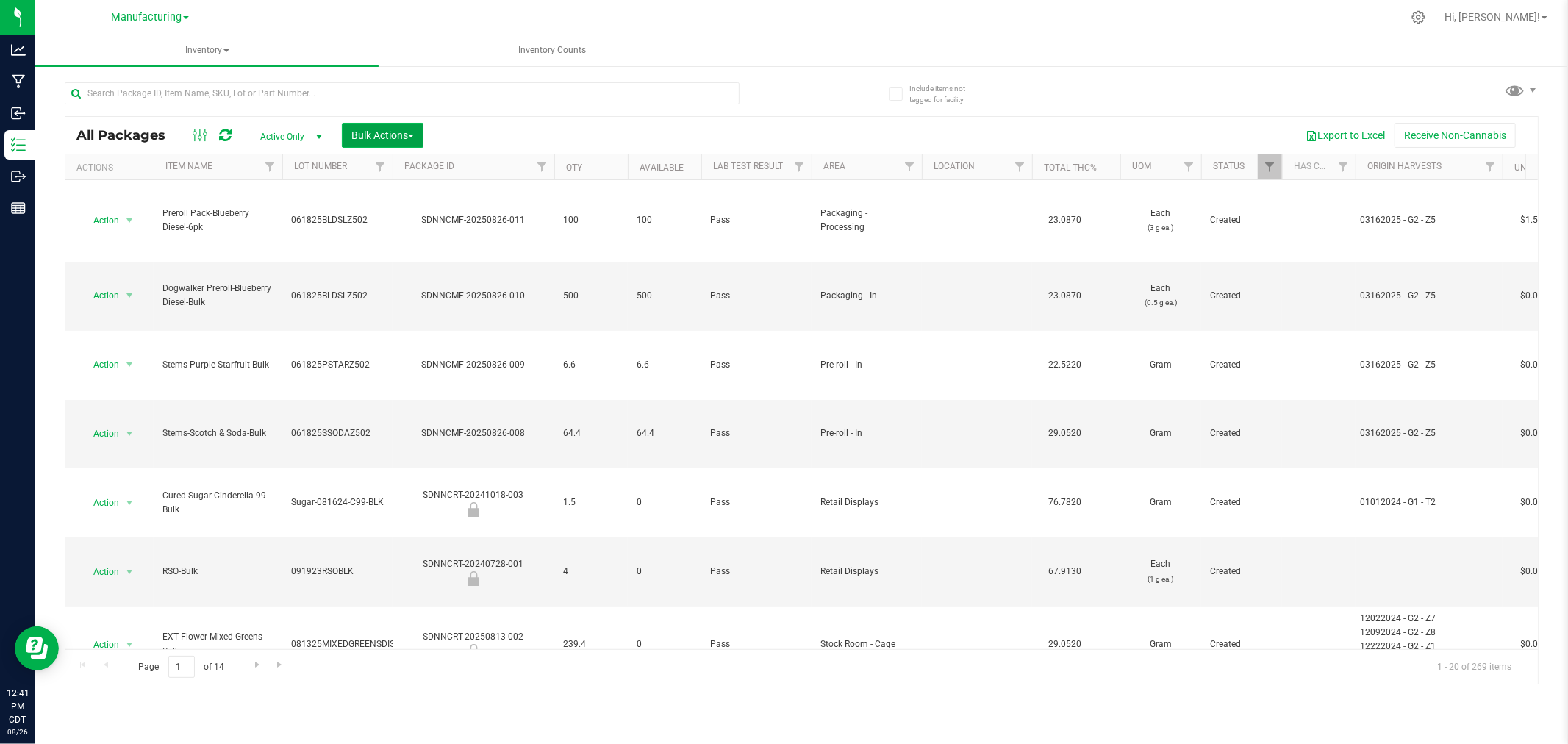
click at [368, 130] on span "Bulk Actions" at bounding box center [383, 135] width 63 height 11
click at [400, 164] on span "Add to manufacturing run" at bounding box center [406, 168] width 111 height 11
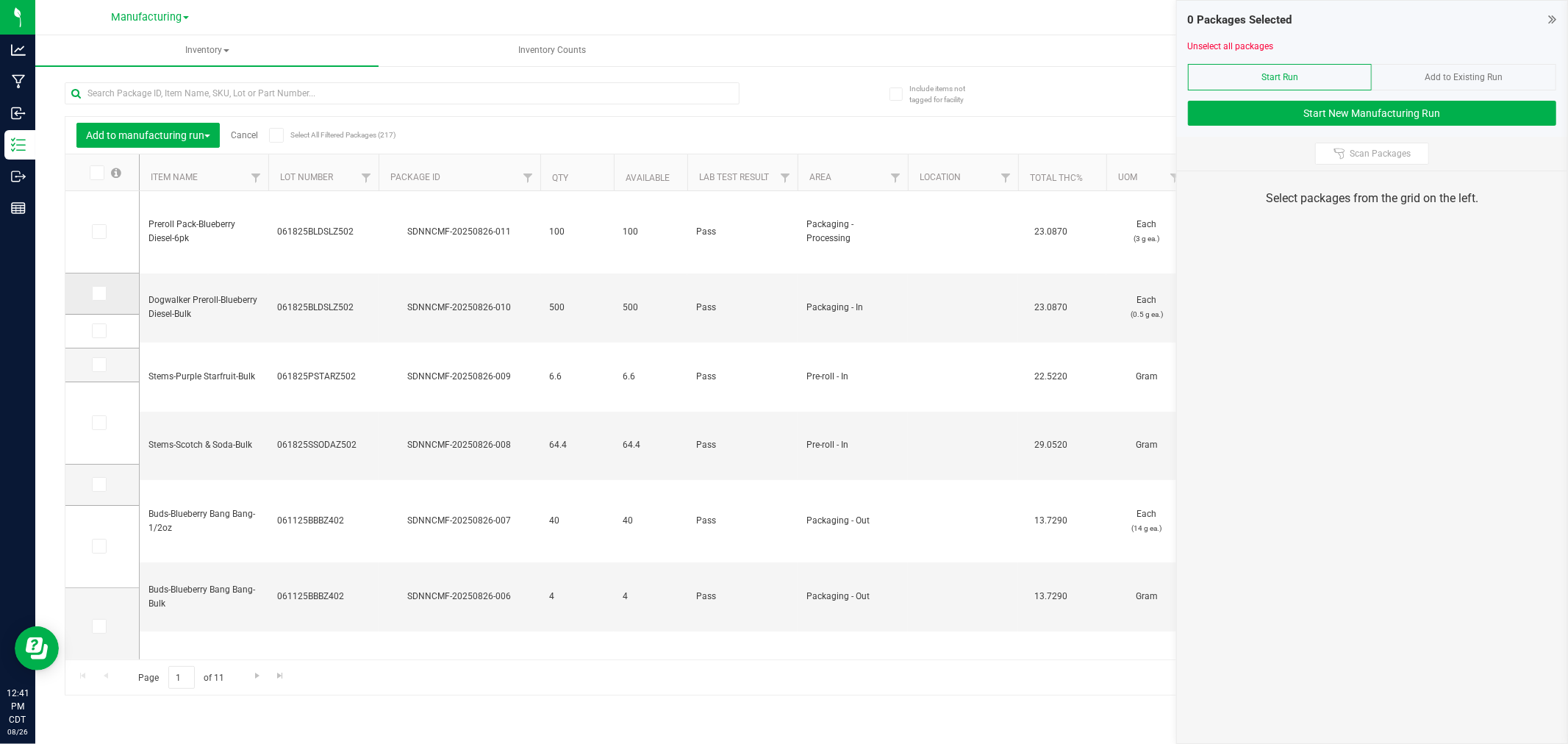
click at [89, 288] on td at bounding box center [102, 294] width 73 height 41
click at [96, 294] on icon at bounding box center [98, 294] width 9 height 0
click at [0, 0] on input "checkbox" at bounding box center [0, 0] width 0 height 0
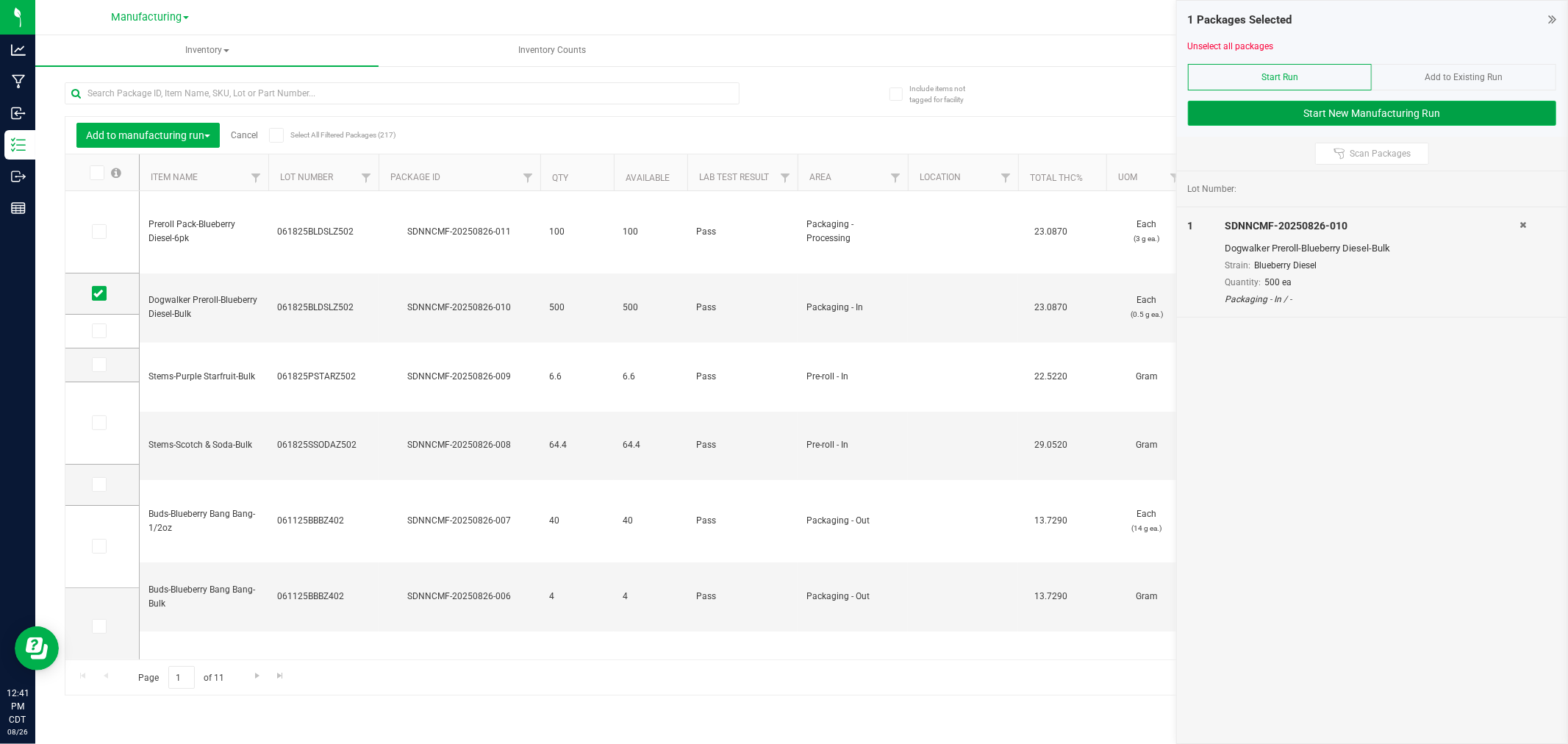
click at [1222, 108] on button "Start New Manufacturing Run" at bounding box center [1371, 113] width 368 height 25
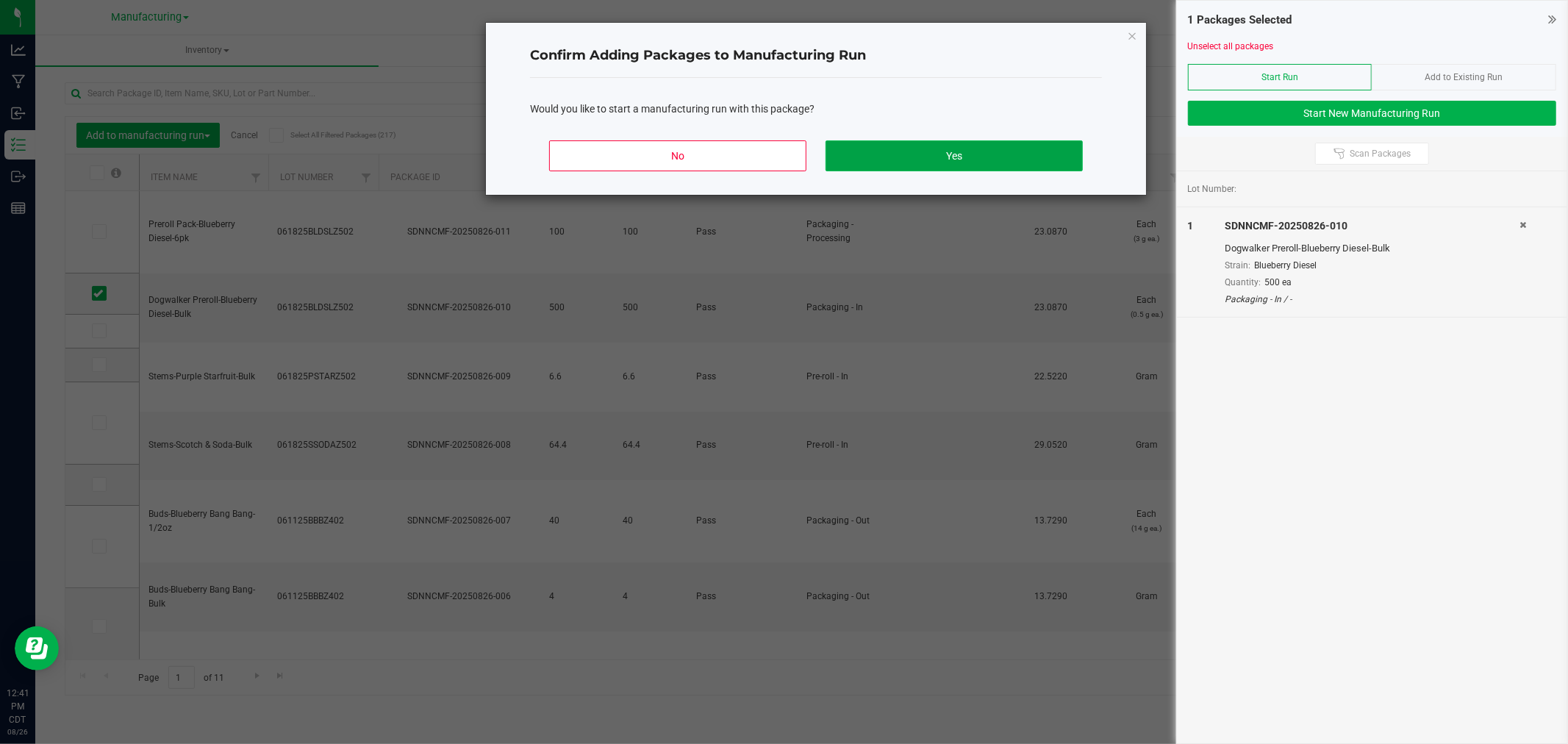
click at [965, 150] on button "Yes" at bounding box center [954, 156] width 257 height 30
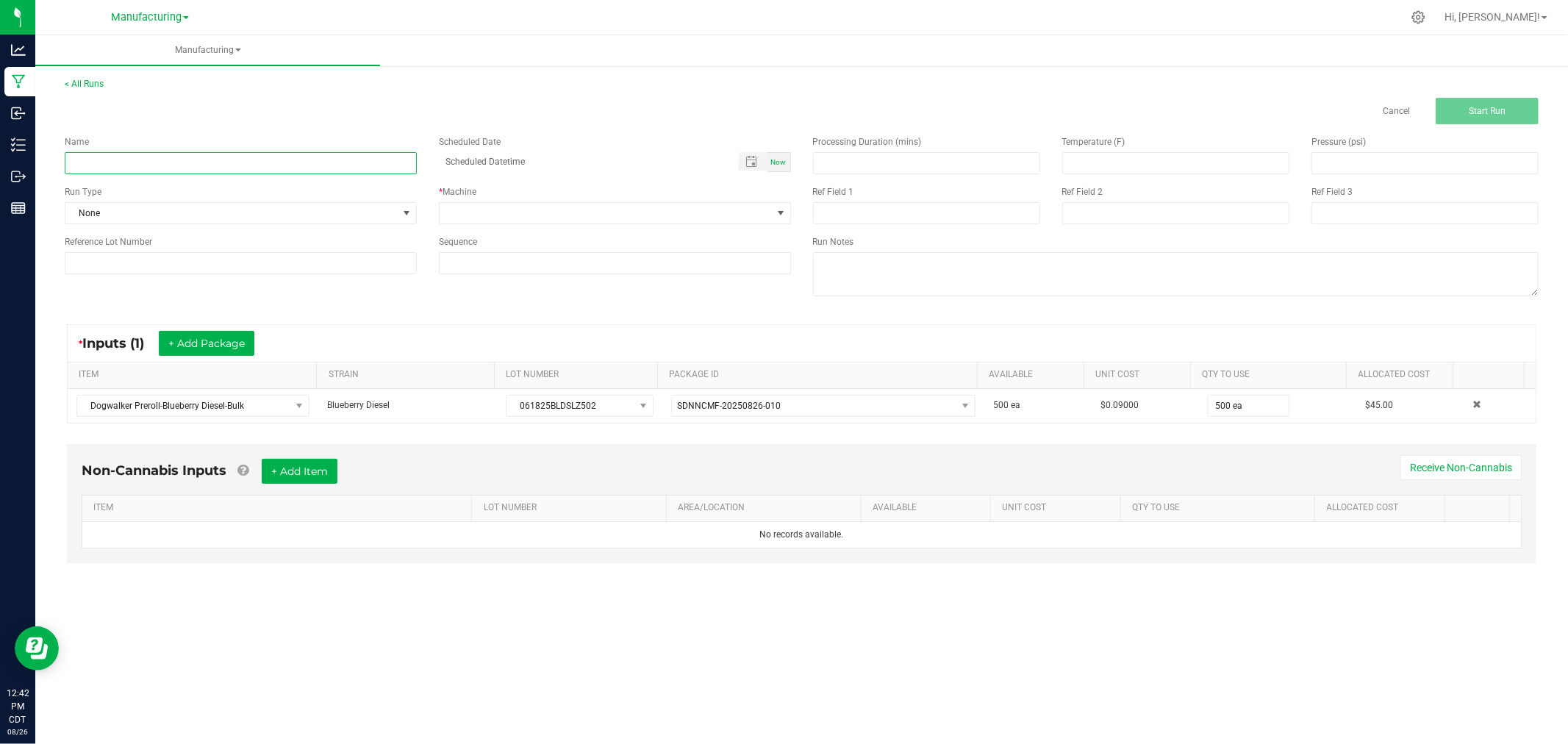
click at [274, 160] on input at bounding box center [240, 162] width 352 height 22
type input "[DATE]-blueberry diesel 10pks"
click at [295, 223] on div "Name [DATE]-blueberry diesel 10pks Scheduled Date Now Run Type None * Machine R…" at bounding box center [427, 204] width 748 height 161
click at [295, 210] on span "None" at bounding box center [232, 214] width 332 height 21
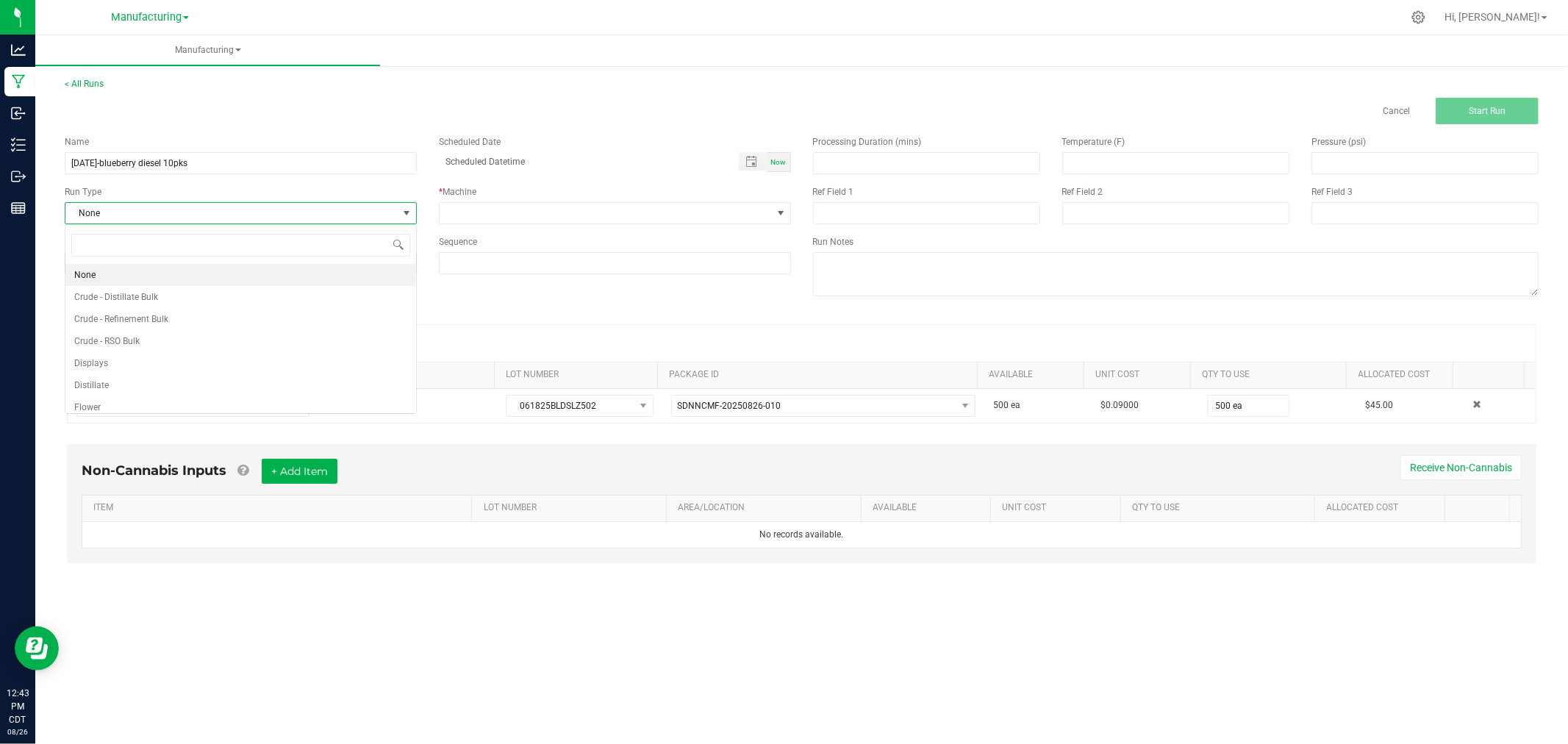
click at [295, 210] on span "None" at bounding box center [232, 214] width 332 height 21
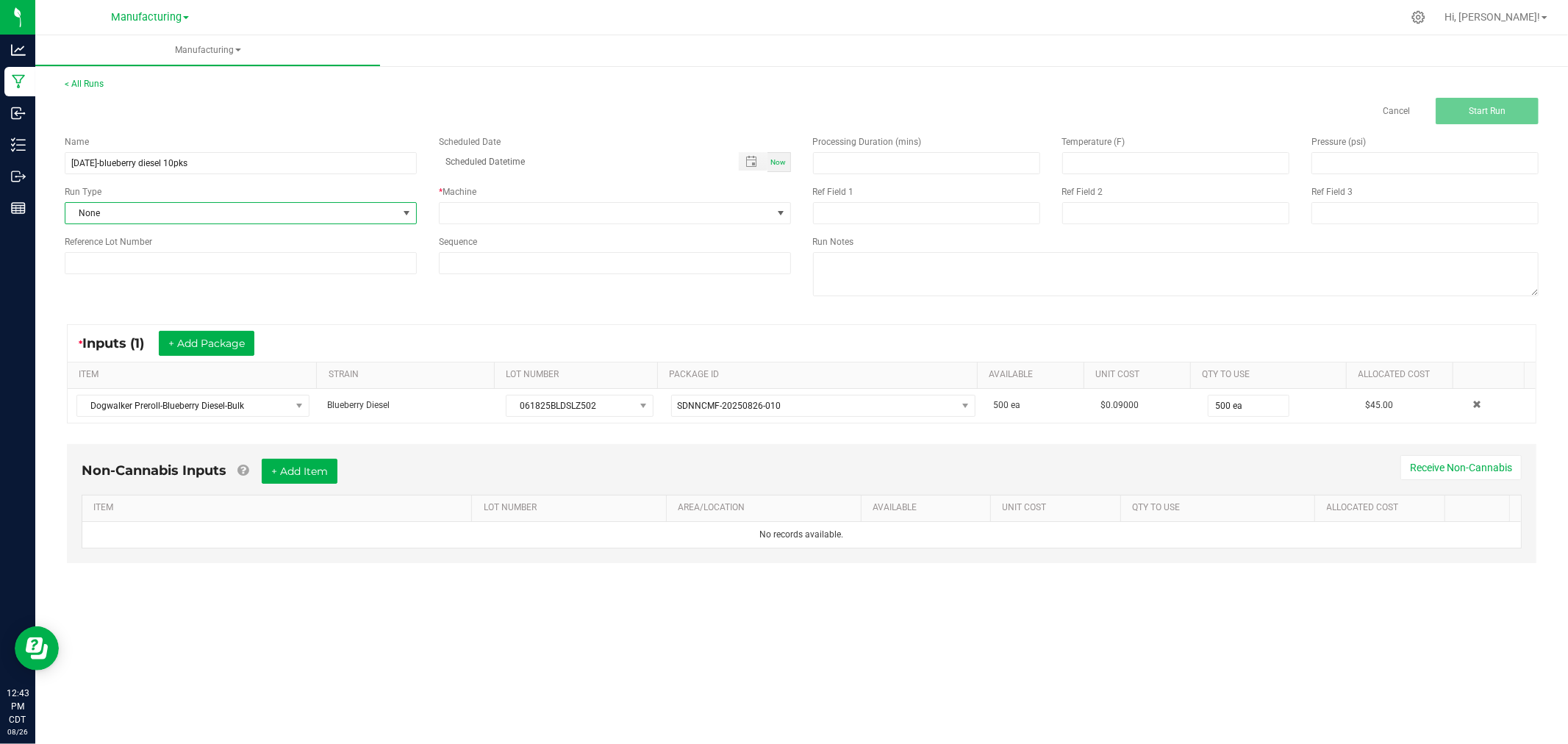
click at [229, 210] on span "None" at bounding box center [232, 214] width 332 height 21
click at [199, 372] on li "Packaging" at bounding box center [240, 377] width 350 height 22
click at [473, 204] on span at bounding box center [606, 214] width 332 height 21
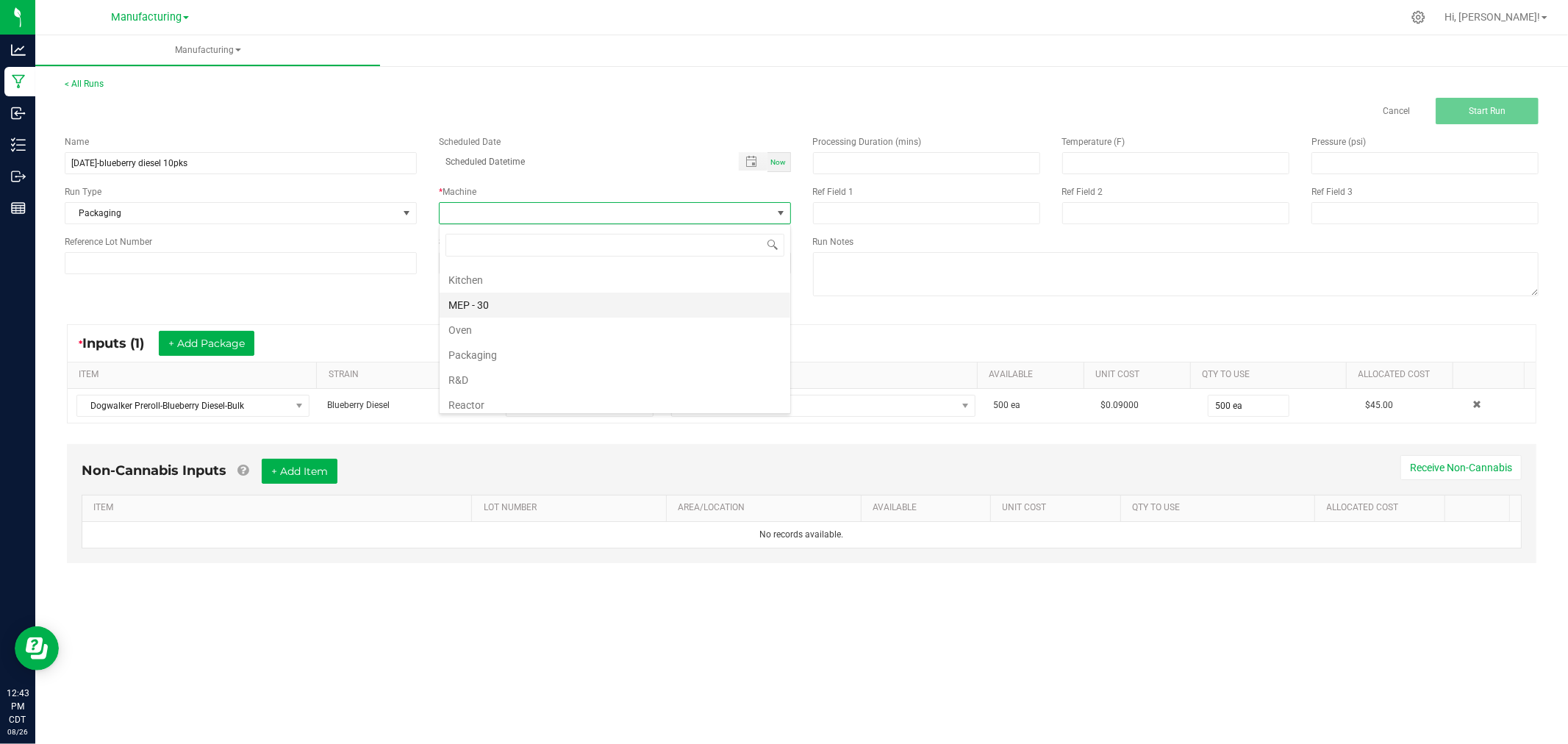
scroll to position [82, 0]
click at [518, 346] on li "Packaging" at bounding box center [614, 345] width 350 height 25
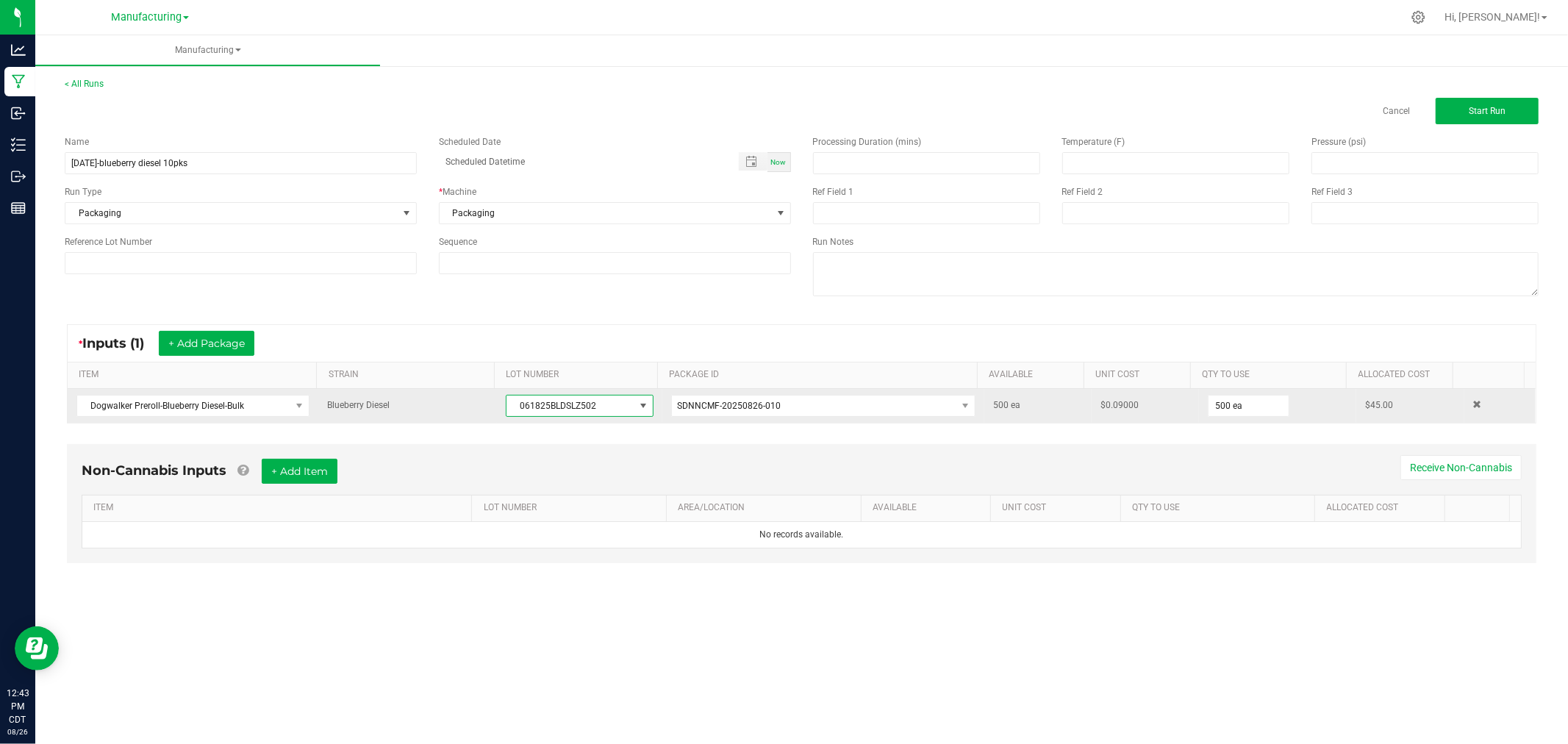
click at [567, 408] on span "061825BLDSLZ502" at bounding box center [570, 406] width 127 height 21
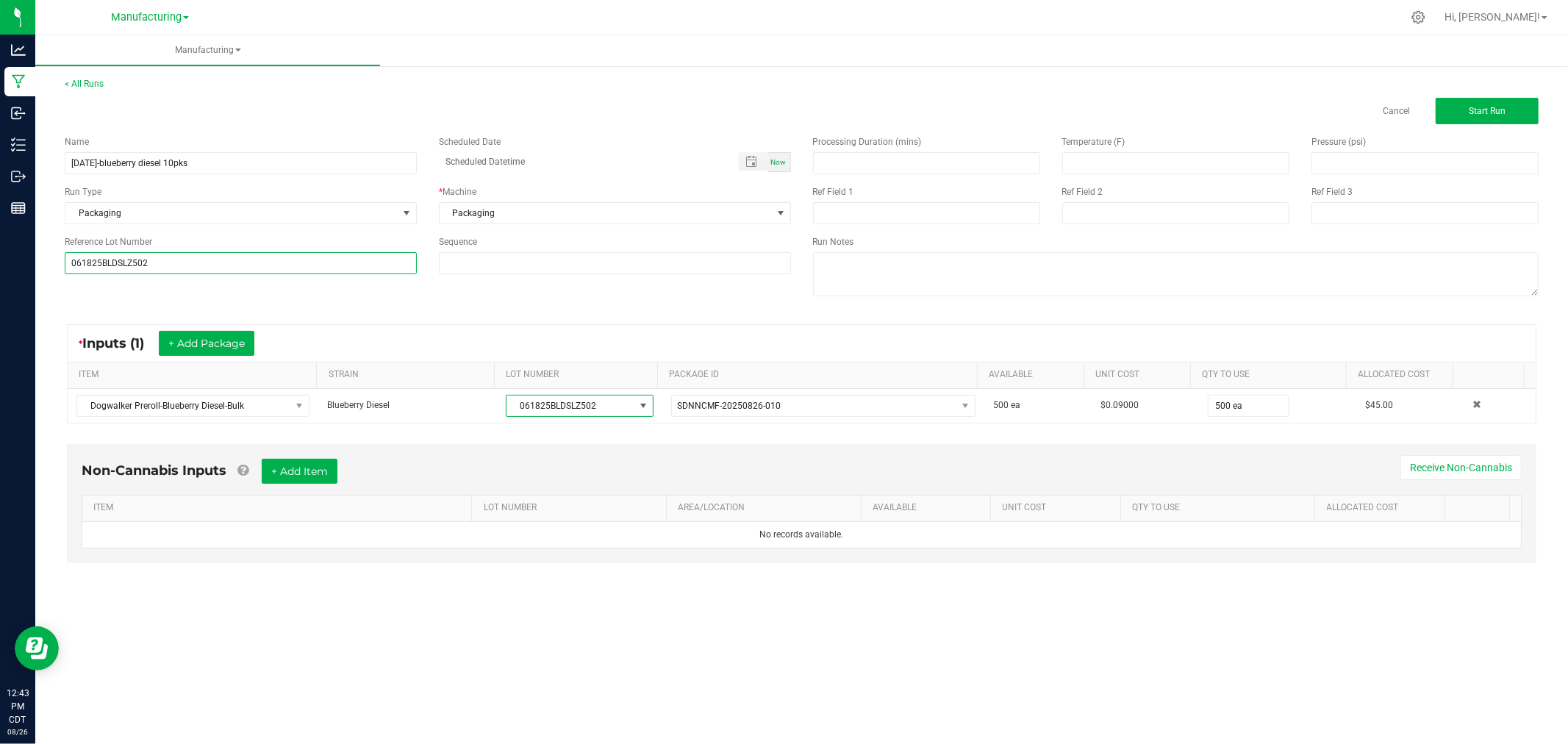
type input "061825BLDSLZ502"
click at [283, 289] on div "Name [DATE]-blueberry diesel 10pks Scheduled Date Now Run Type Packaging * Mach…" at bounding box center [801, 218] width 1496 height 187
click at [1474, 93] on div "< All Runs Cancel Start Run" at bounding box center [801, 101] width 1473 height 48
click at [1464, 104] on button "Start Run" at bounding box center [1486, 111] width 103 height 27
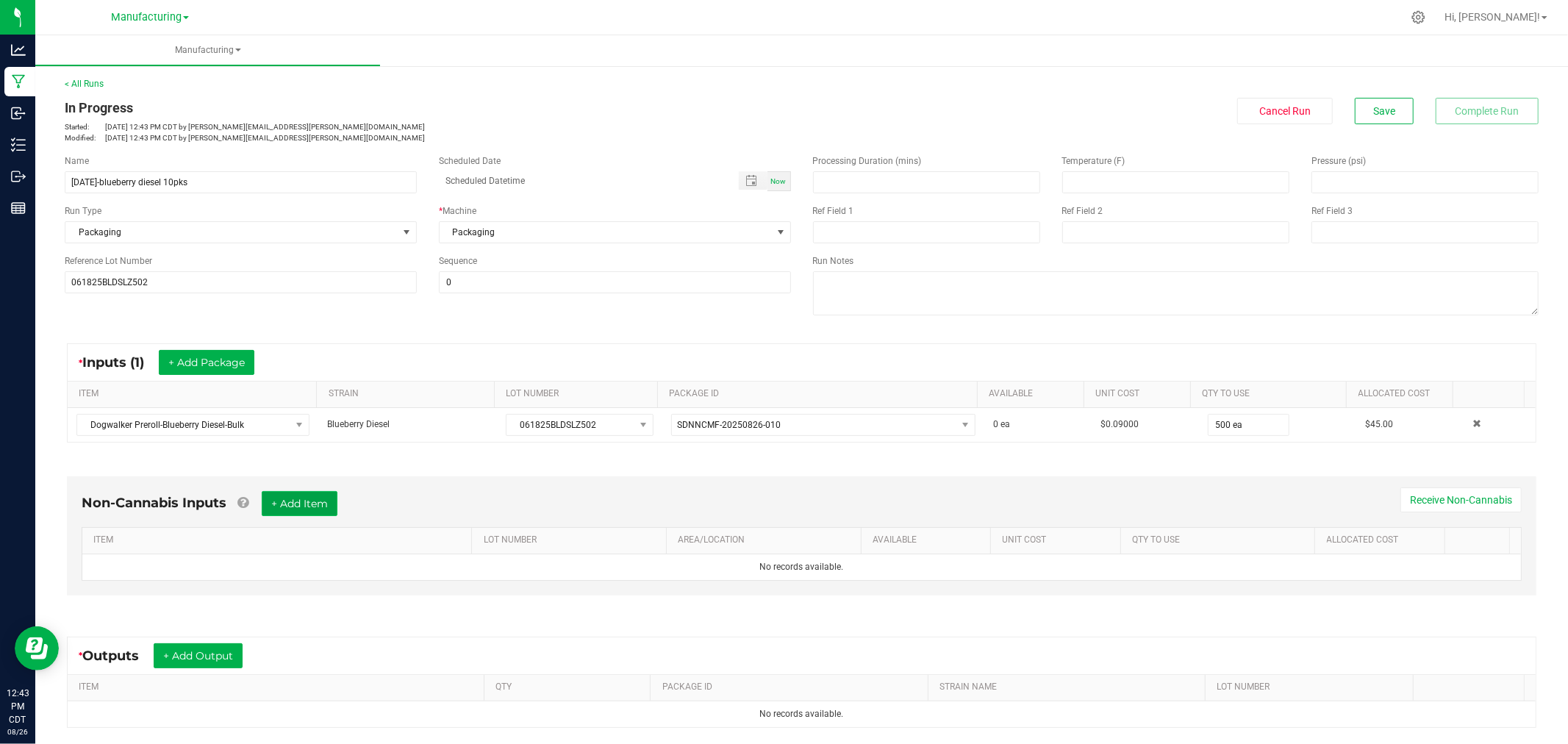
click at [328, 502] on button "+ Add Item" at bounding box center [299, 504] width 76 height 25
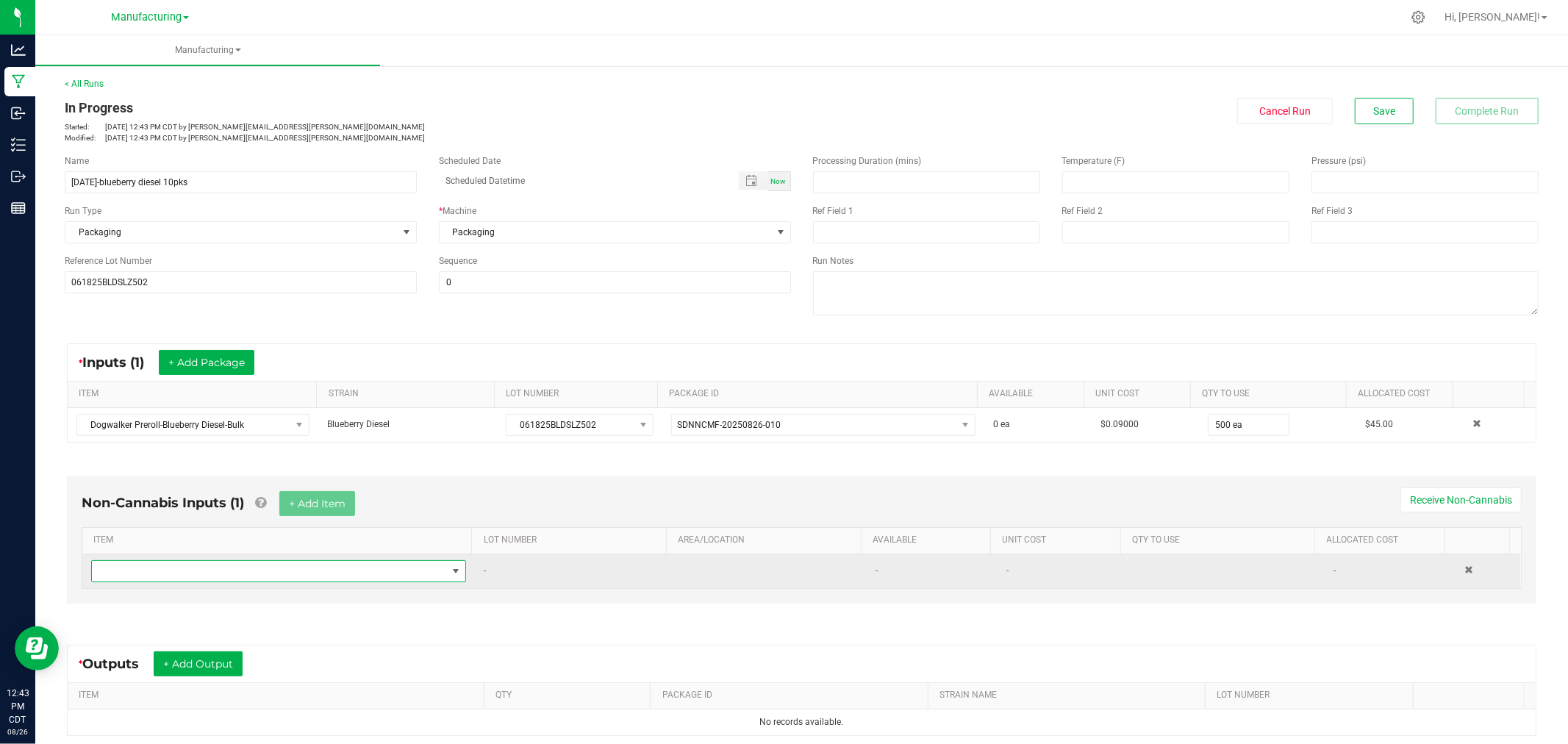
click at [327, 567] on span "NO DATA FOUND" at bounding box center [270, 571] width 355 height 21
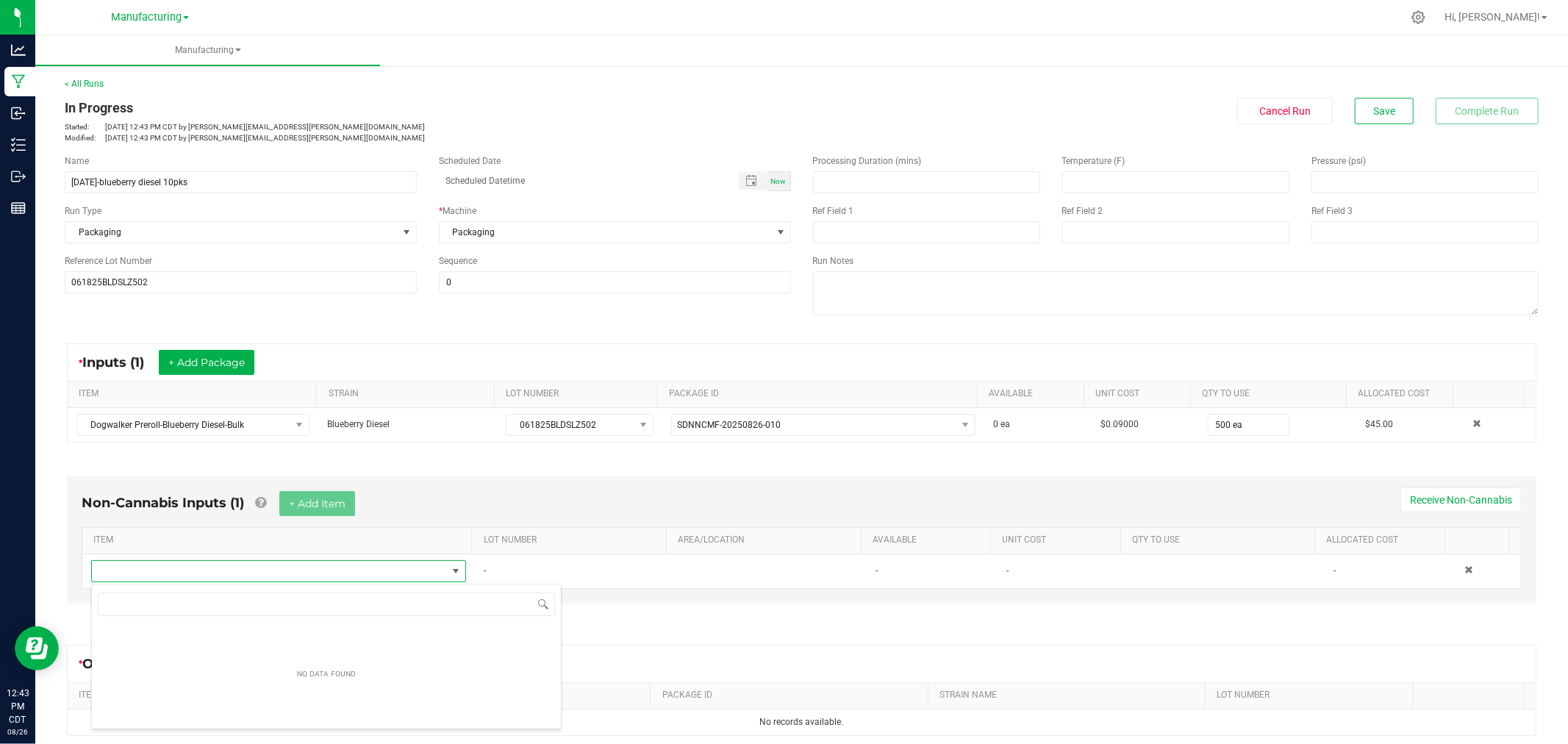
scroll to position [22, 364]
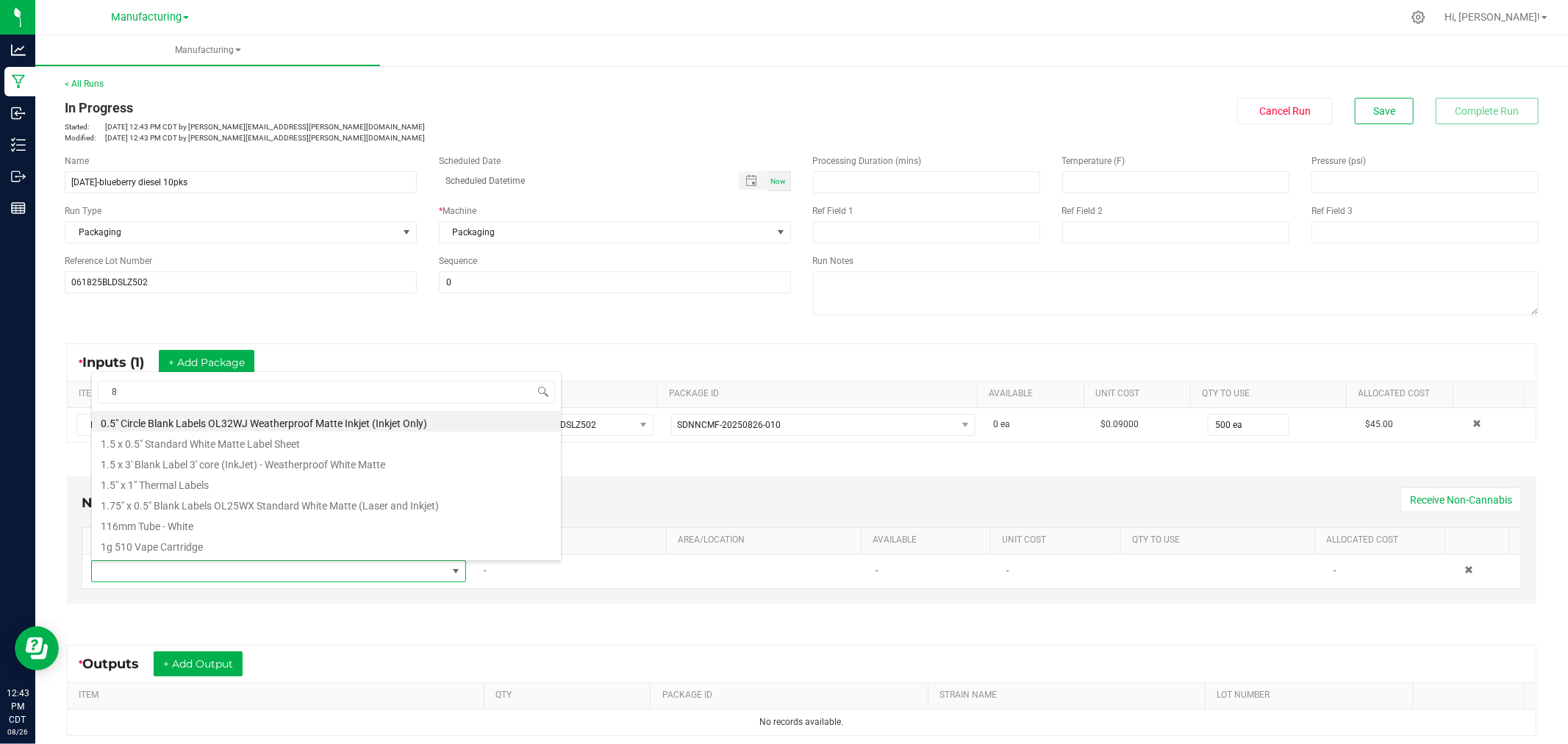
type input "88"
click at [209, 424] on li "88mm Pinch 'N Flip Pre-Roll Joint Case" at bounding box center [327, 422] width 469 height 21
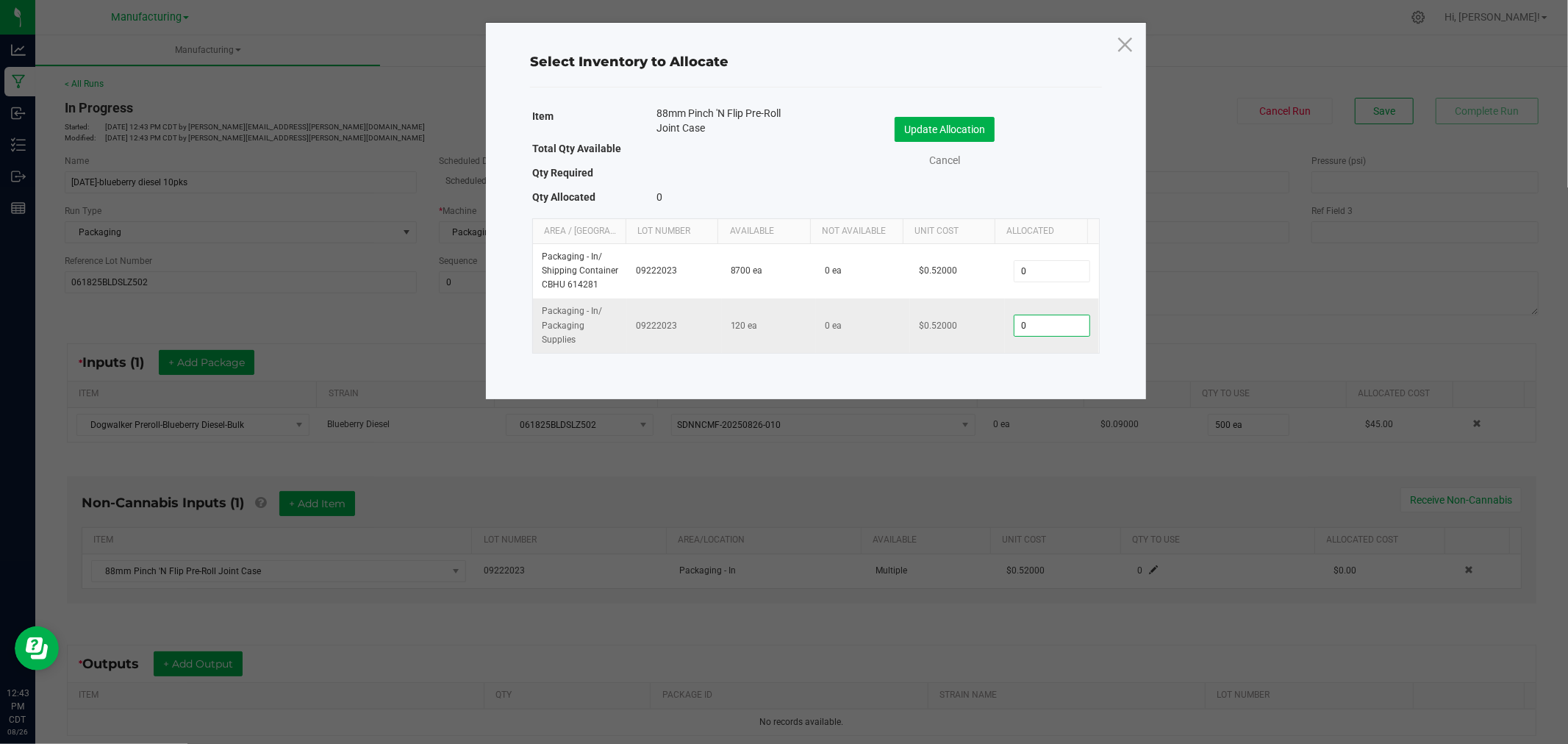
click at [1017, 334] on input "0" at bounding box center [1051, 326] width 75 height 21
type input "50"
click at [979, 135] on button "Update Allocation" at bounding box center [944, 129] width 100 height 25
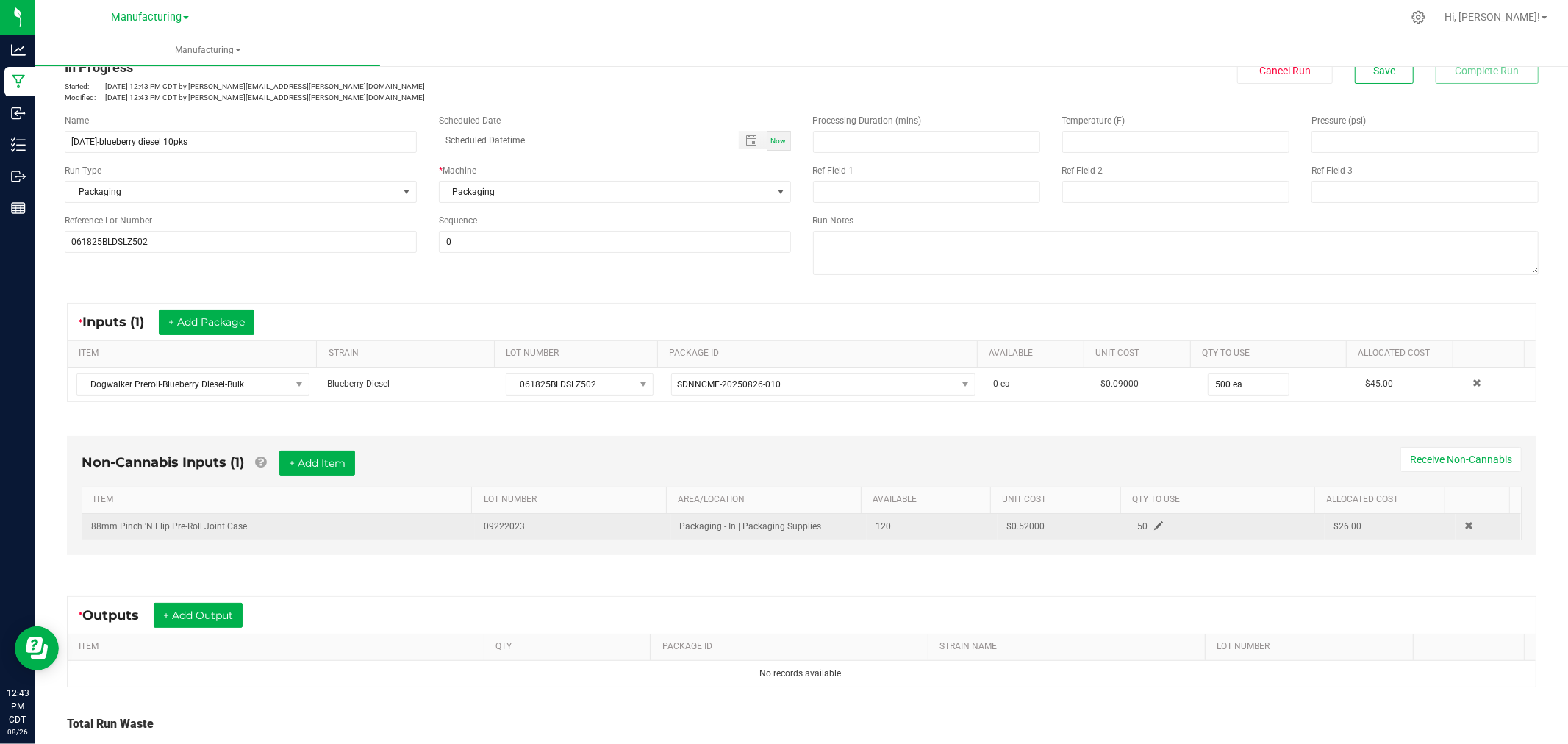
scroll to position [82, 0]
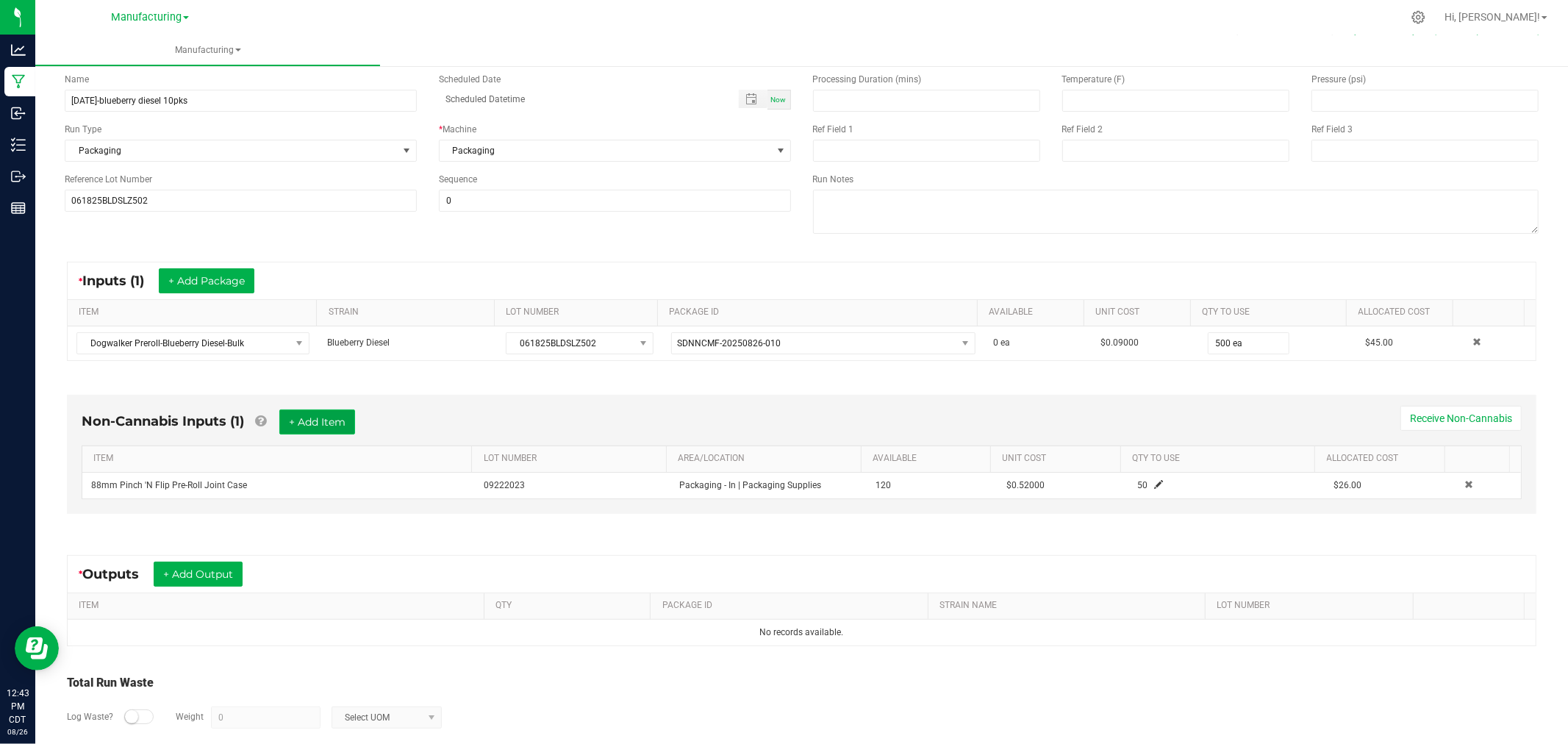
click at [334, 421] on button "+ Add Item" at bounding box center [317, 422] width 76 height 25
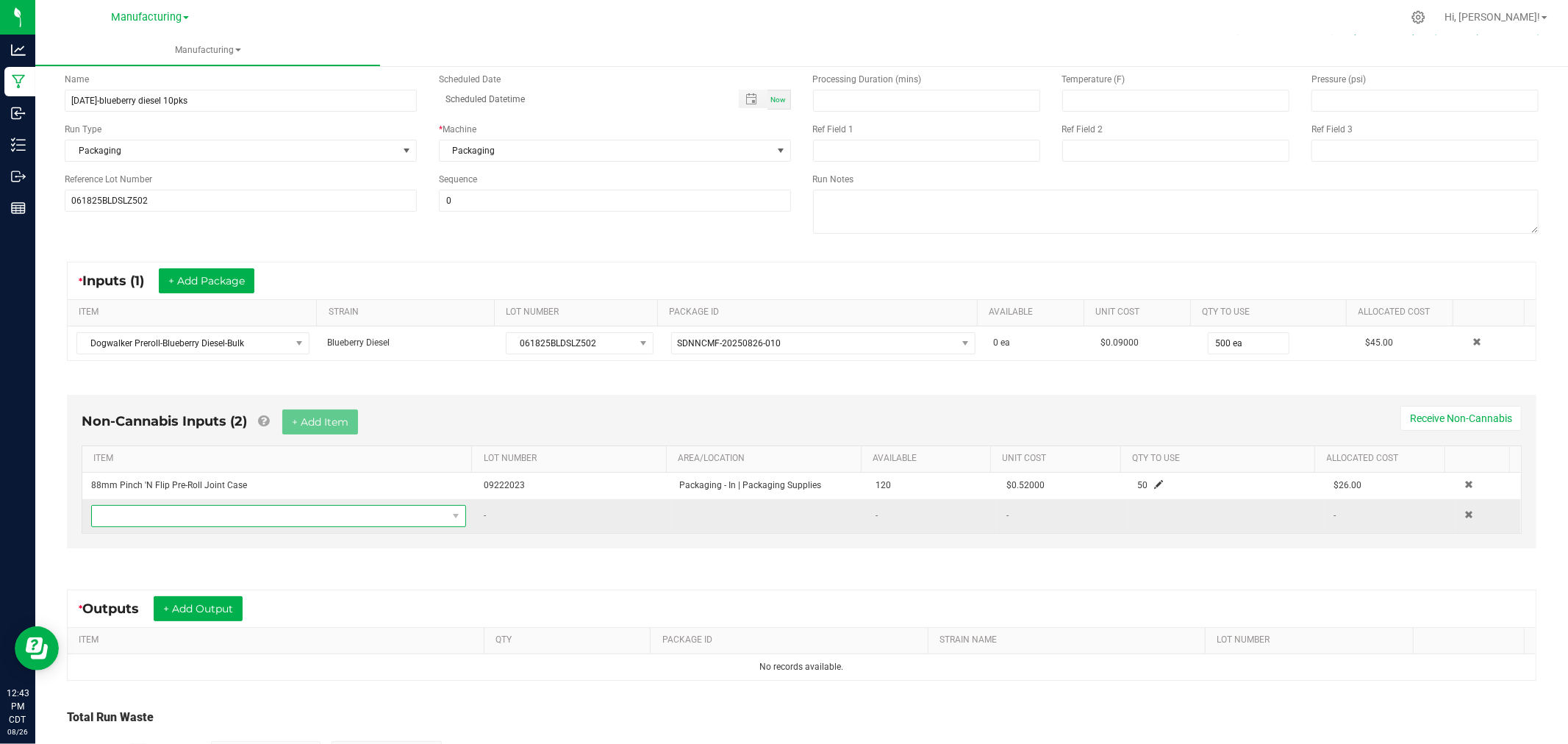
click at [331, 512] on span "NO DATA FOUND" at bounding box center [270, 516] width 355 height 21
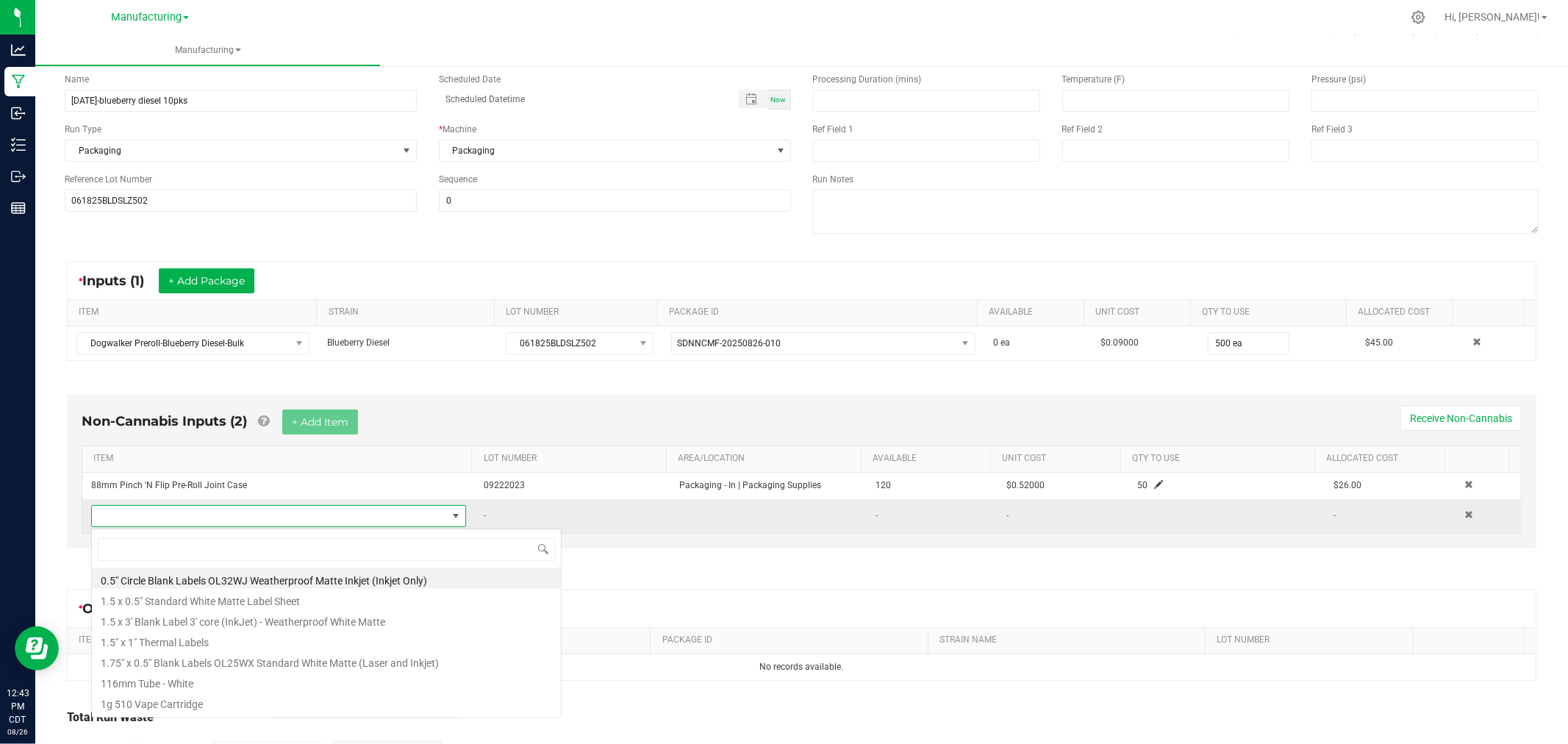
scroll to position [22, 364]
type input "4" x 1.5"
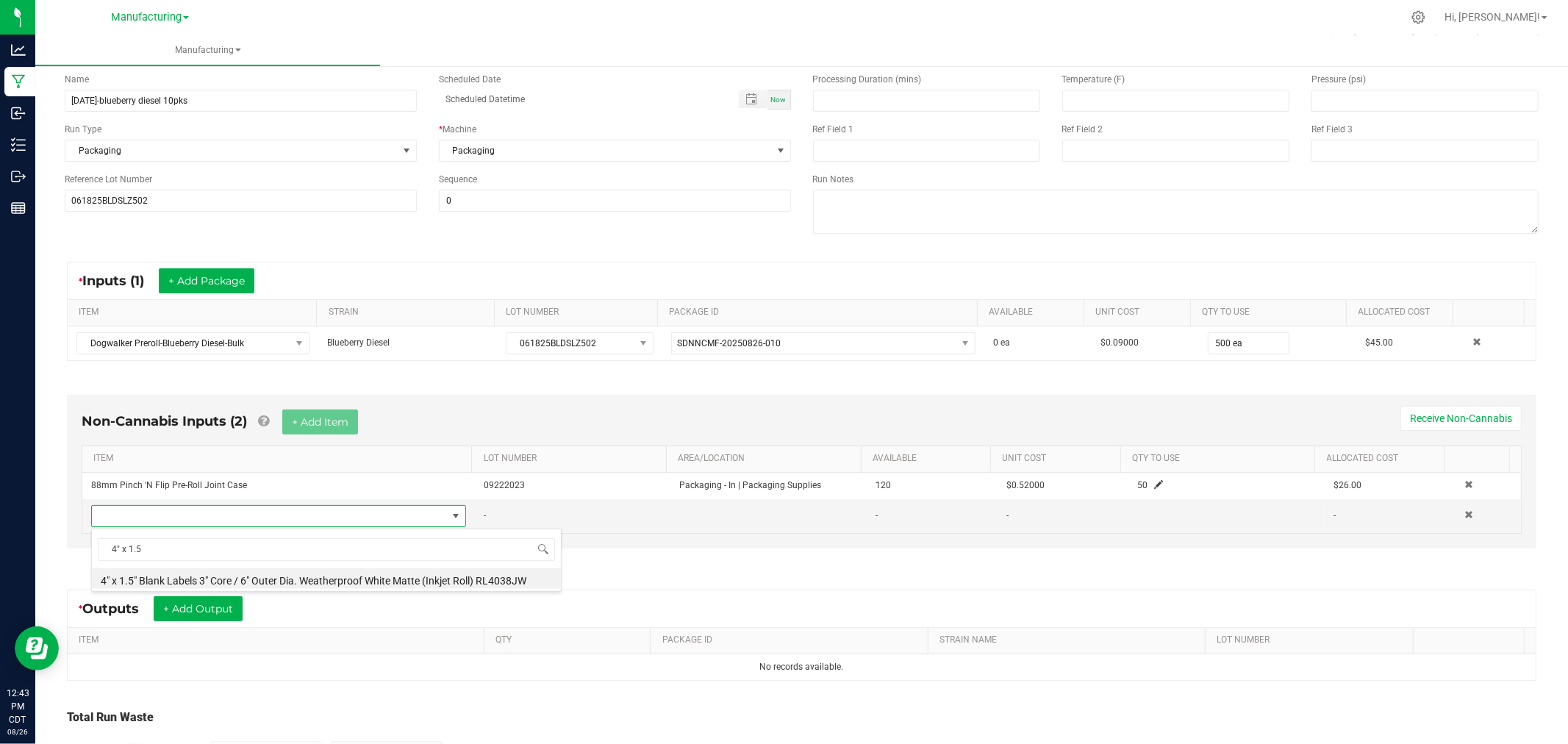
click at [323, 576] on li "4" x 1.5" Blank Labels 3" Core / 6" Outer Dia. Weatherproof White Matte (Inkjet…" at bounding box center [327, 579] width 469 height 21
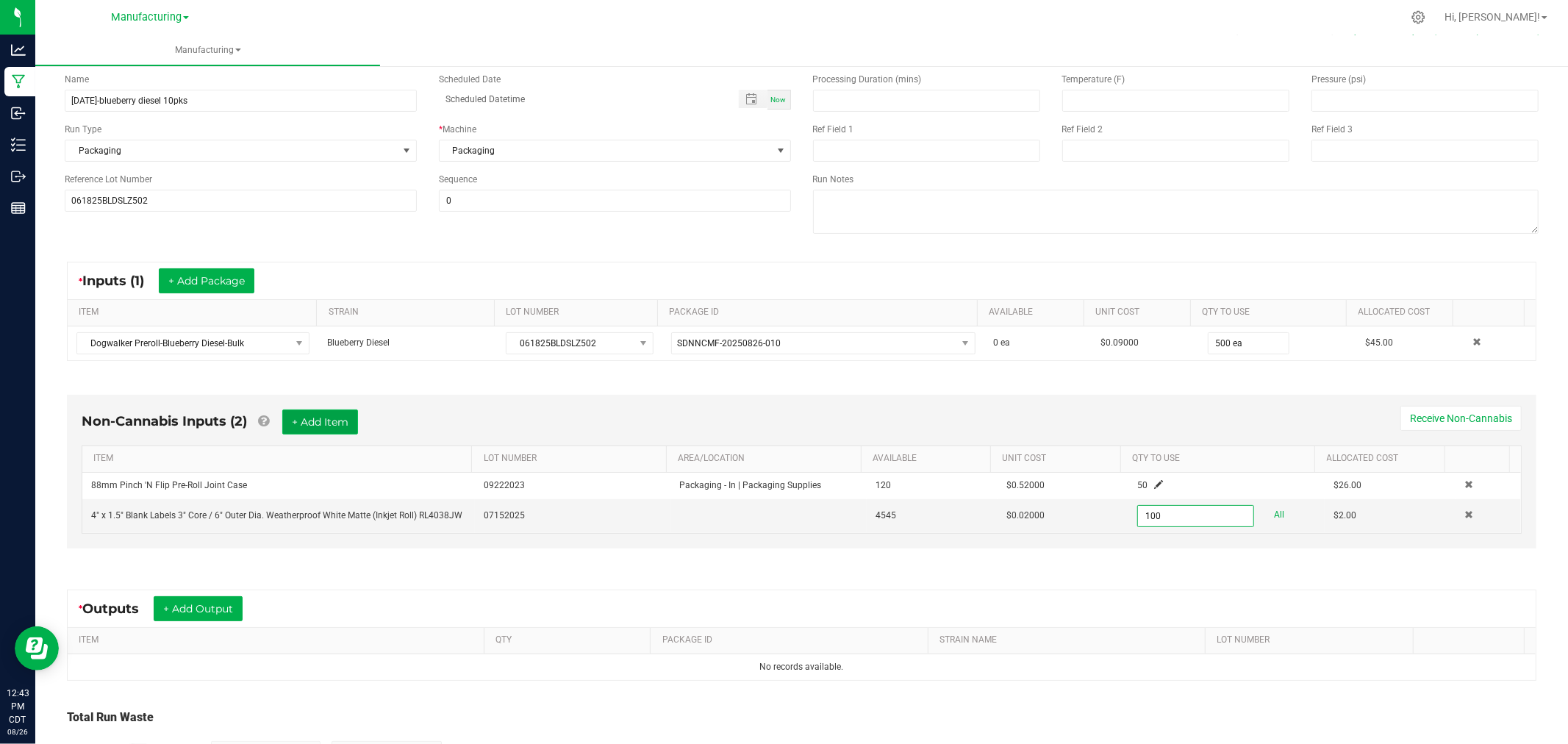
type input "100 ea"
click at [352, 422] on button "+ Add Item" at bounding box center [320, 422] width 76 height 25
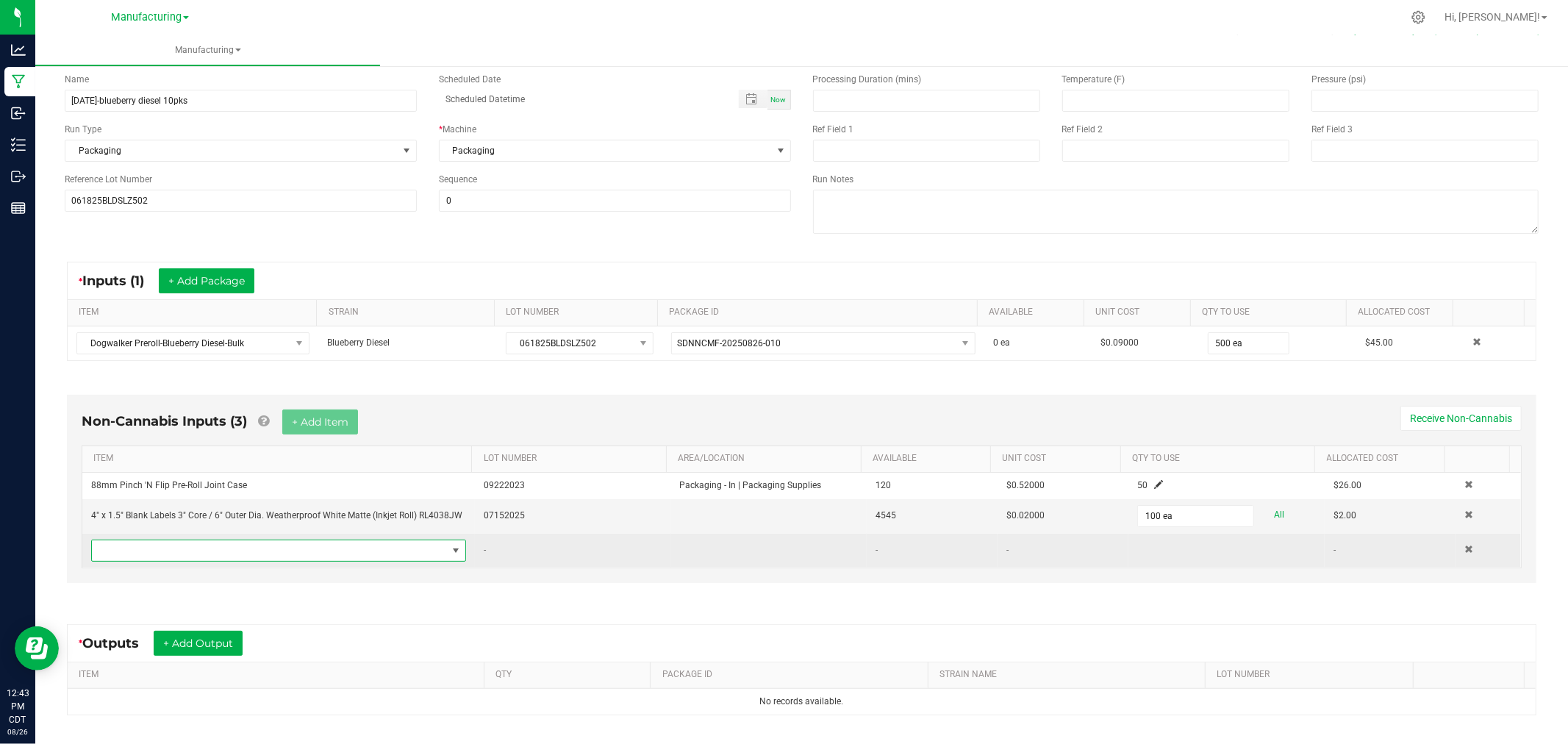
click at [263, 552] on span "NO DATA FOUND" at bounding box center [270, 551] width 355 height 21
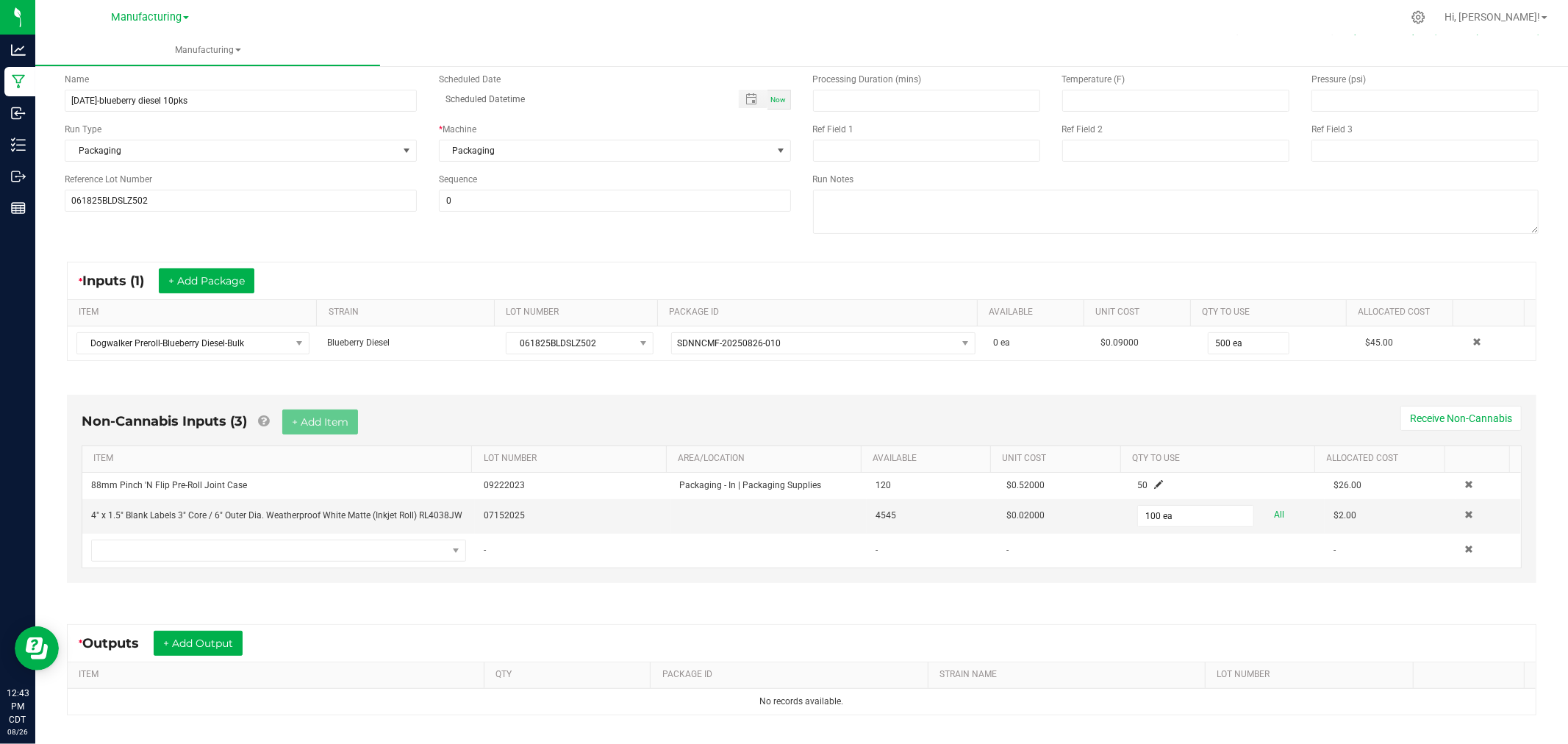
drag, startPoint x: 952, startPoint y: 633, endPoint x: 872, endPoint y: 621, distance: 80.9
click at [952, 631] on div "* Outputs + Add Output" at bounding box center [801, 643] width 1467 height 37
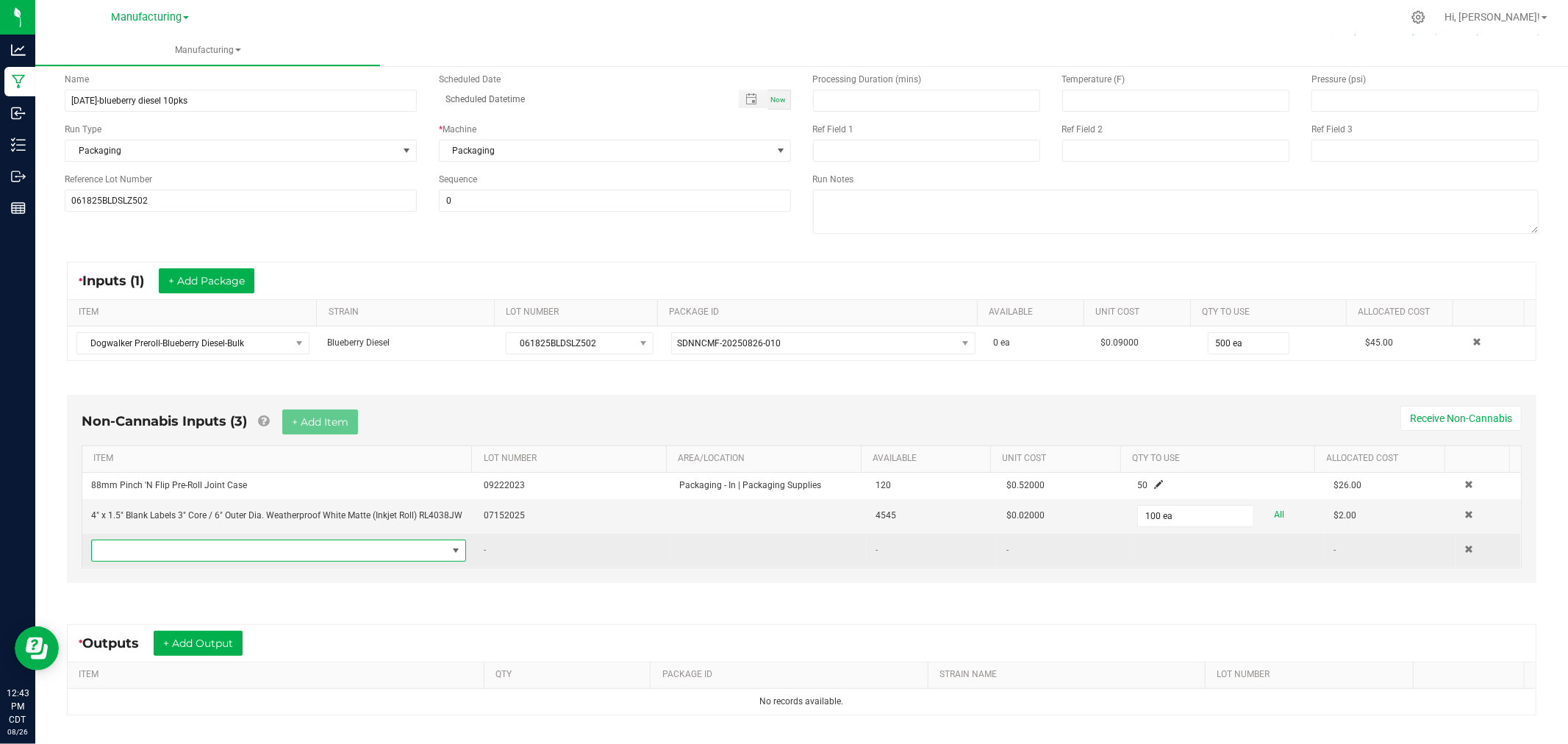
click at [284, 561] on span "NO DATA FOUND" at bounding box center [270, 551] width 355 height 21
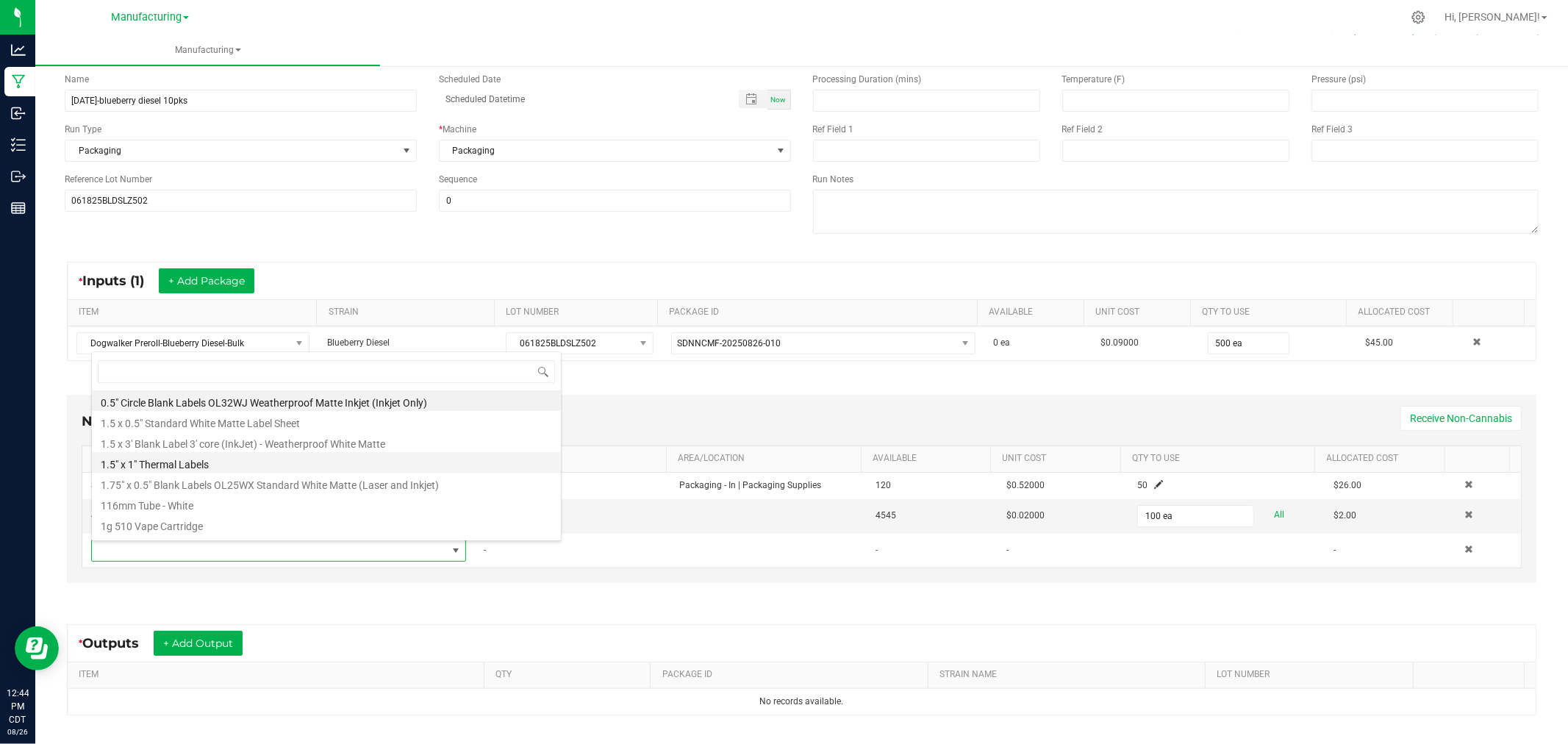
click at [255, 467] on li "1.5" x 1" Thermal Labels" at bounding box center [327, 463] width 469 height 21
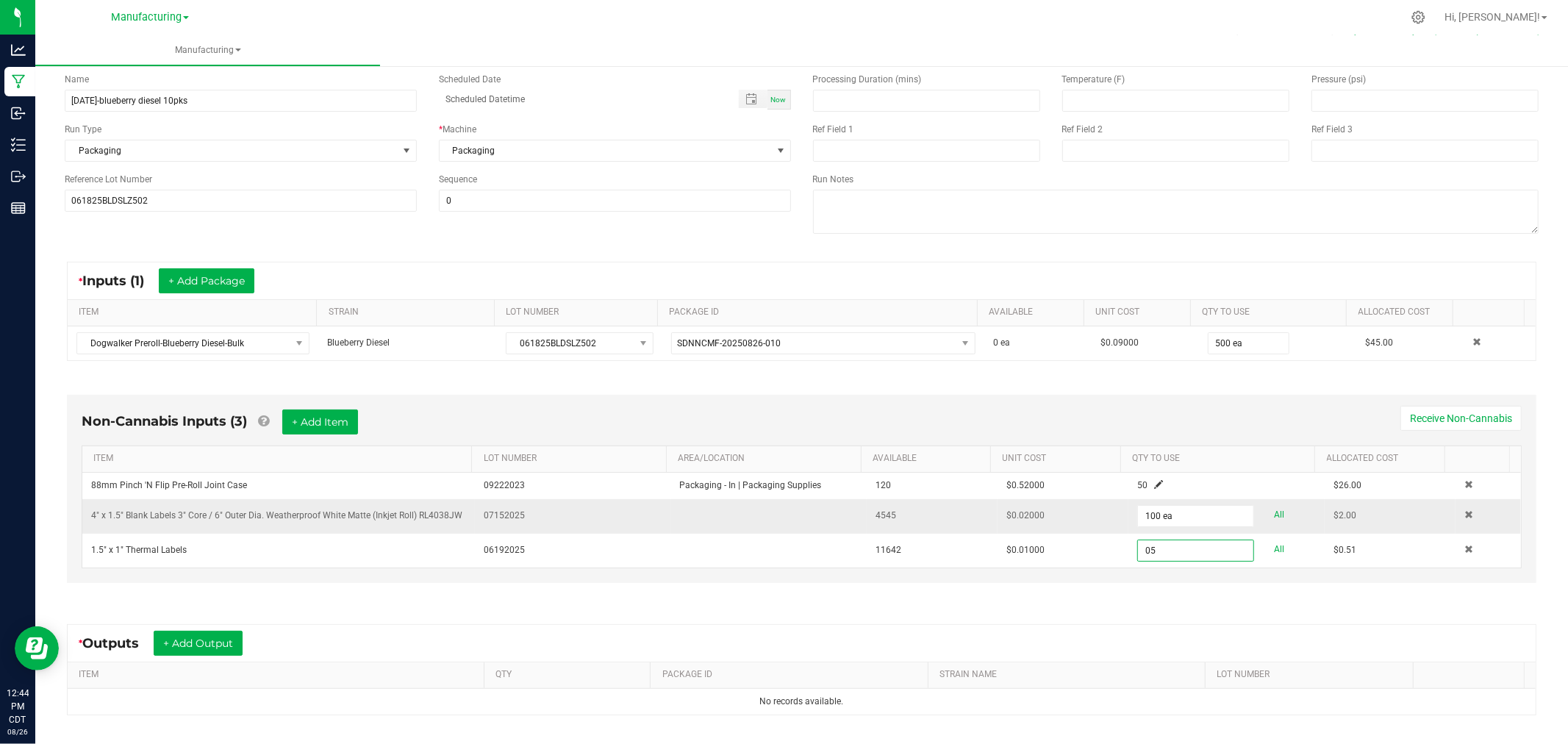
type input "0"
type input "51 ea"
click at [329, 421] on button "+ Add Item" at bounding box center [320, 422] width 76 height 25
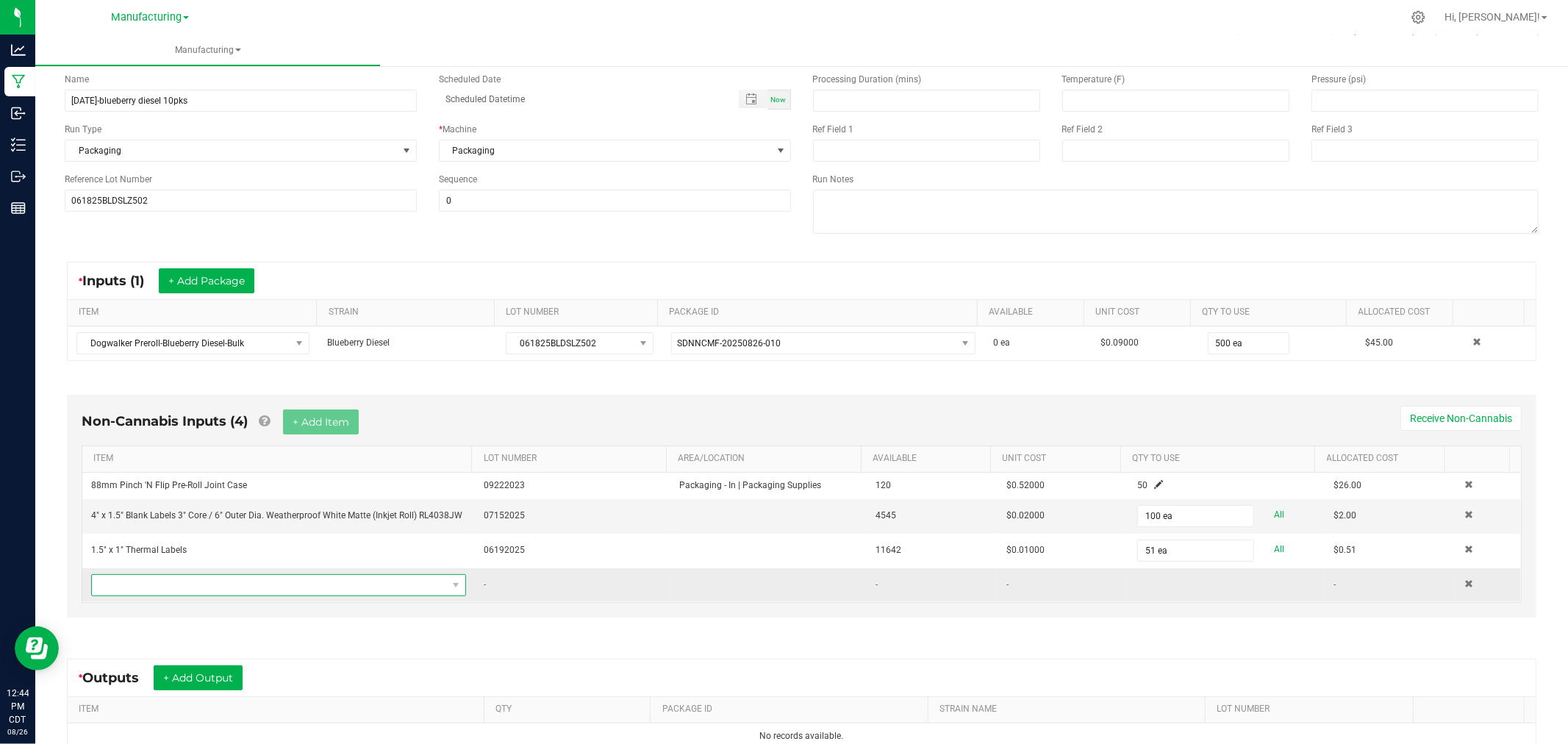
click at [316, 592] on span "NO DATA FOUND" at bounding box center [270, 585] width 355 height 21
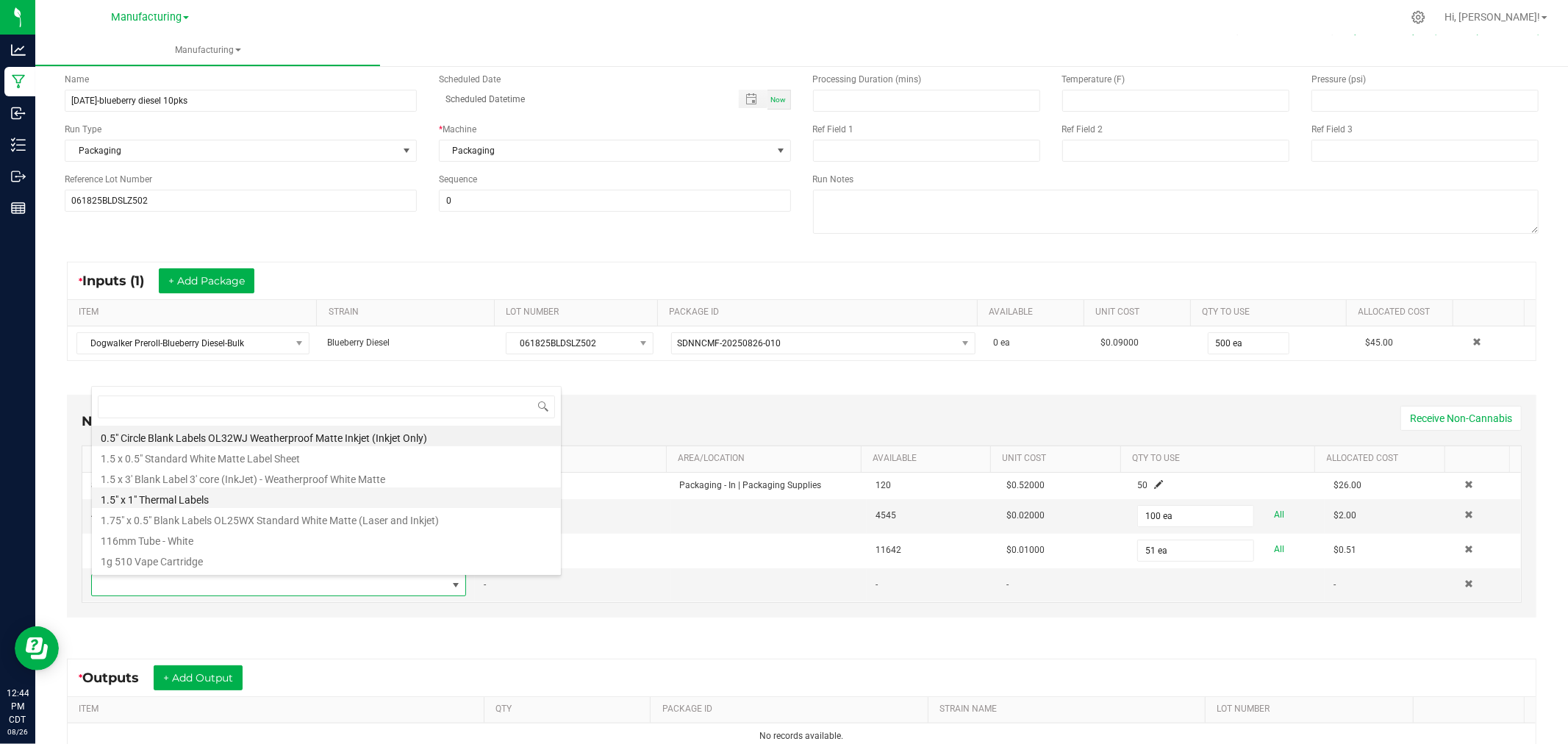
click at [225, 496] on li "1.5" x 1" Thermal Labels" at bounding box center [327, 498] width 469 height 21
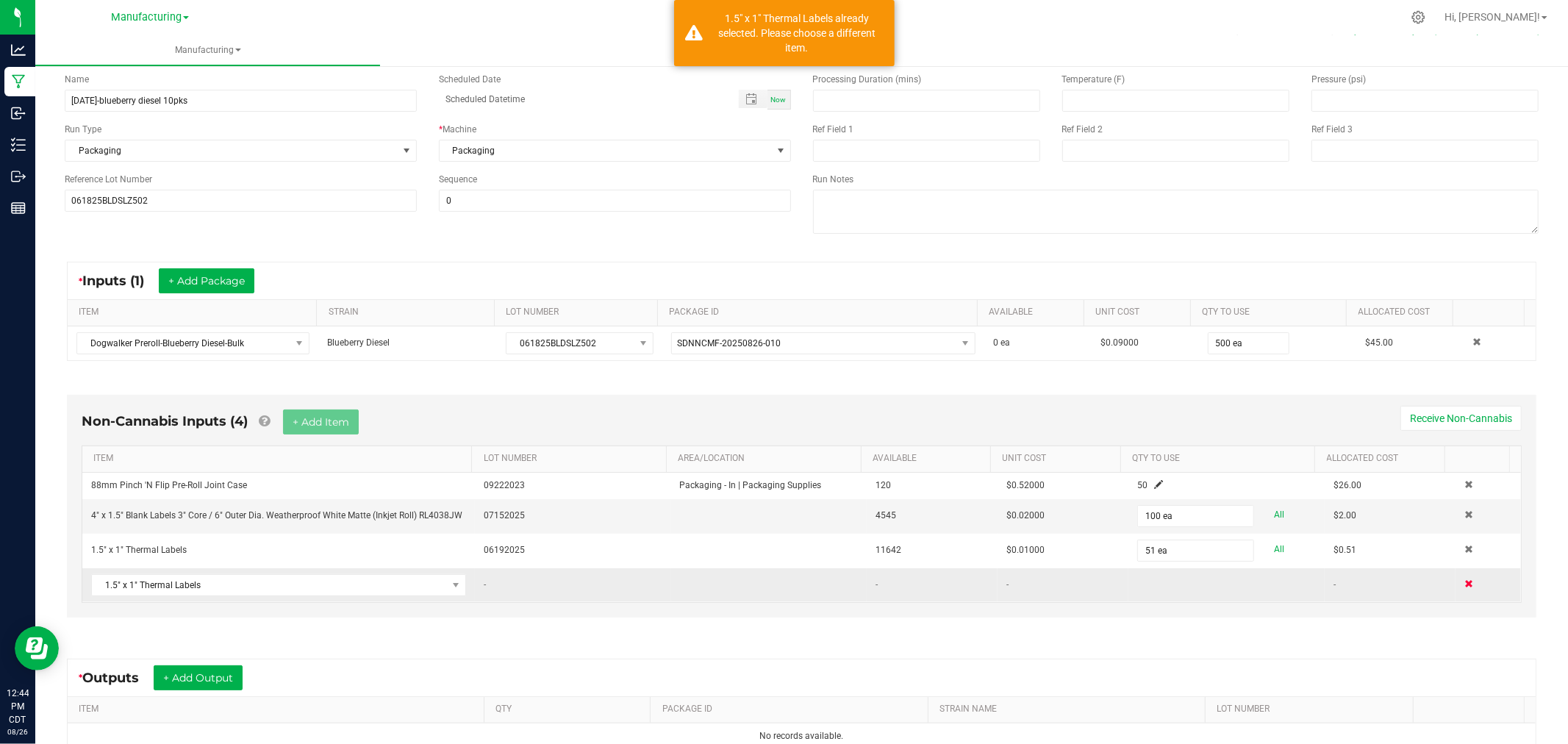
click at [1464, 586] on span at bounding box center [1467, 583] width 9 height 9
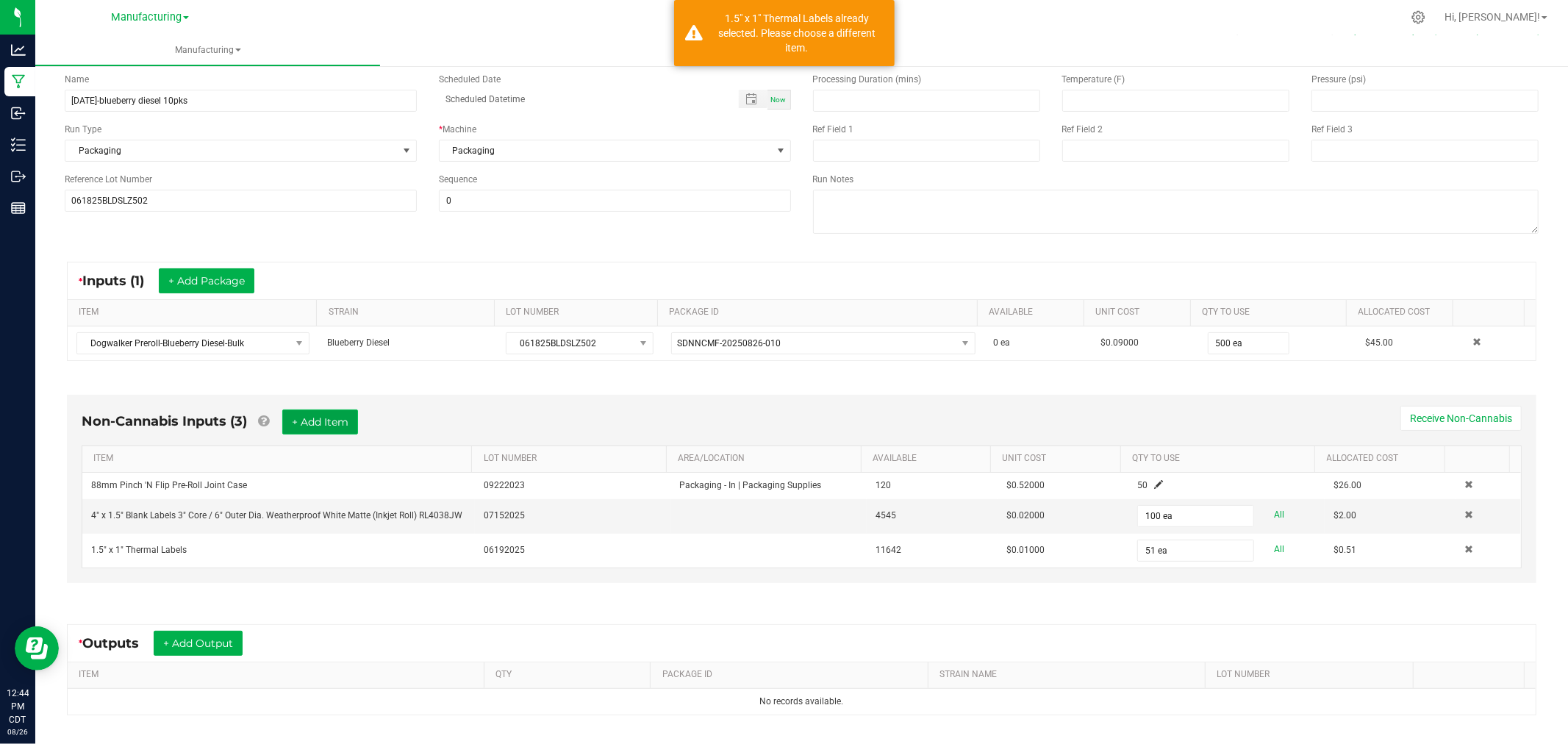
click at [313, 422] on button "+ Add Item" at bounding box center [320, 422] width 76 height 25
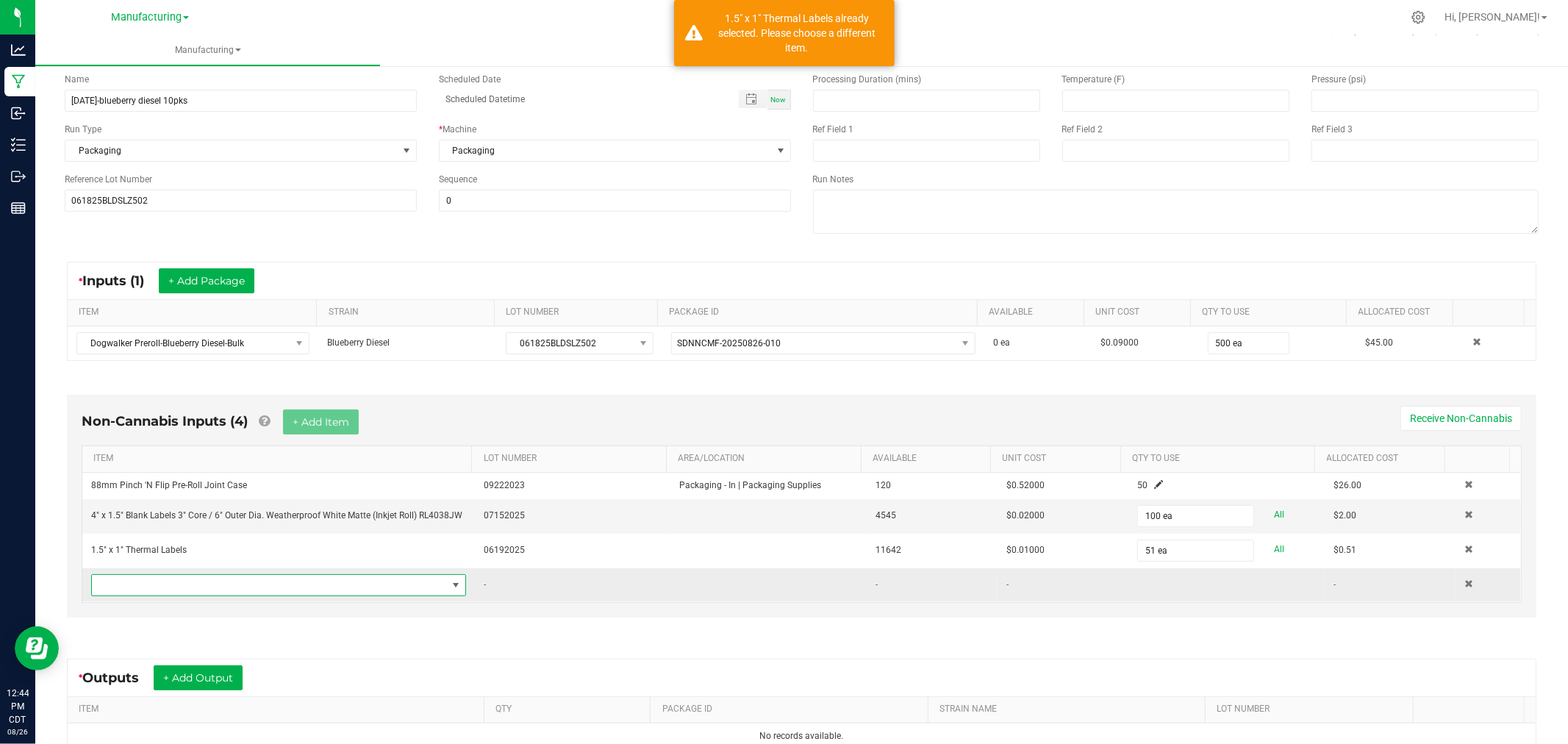
click at [326, 584] on span "NO DATA FOUND" at bounding box center [270, 585] width 355 height 21
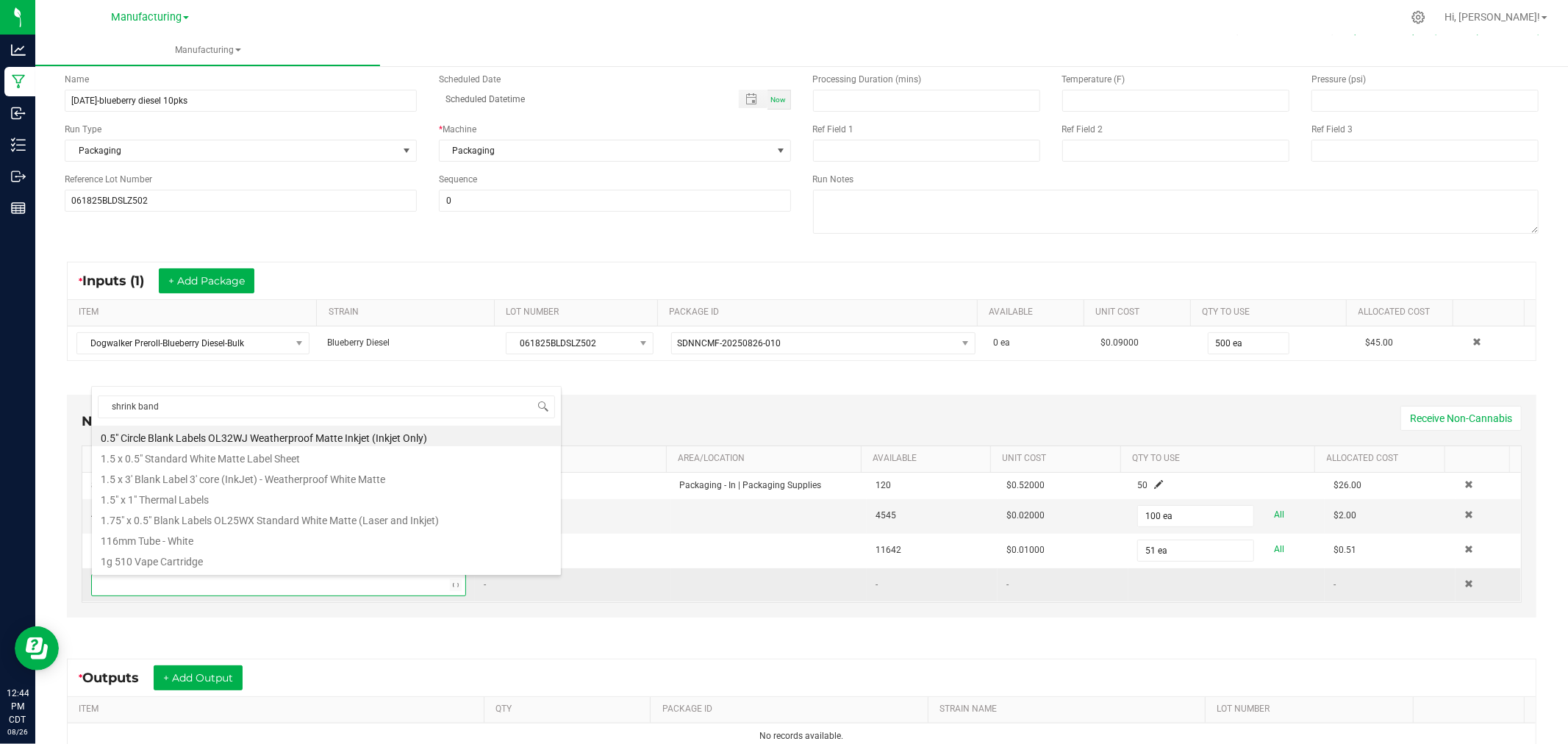
type input "shrink bands"
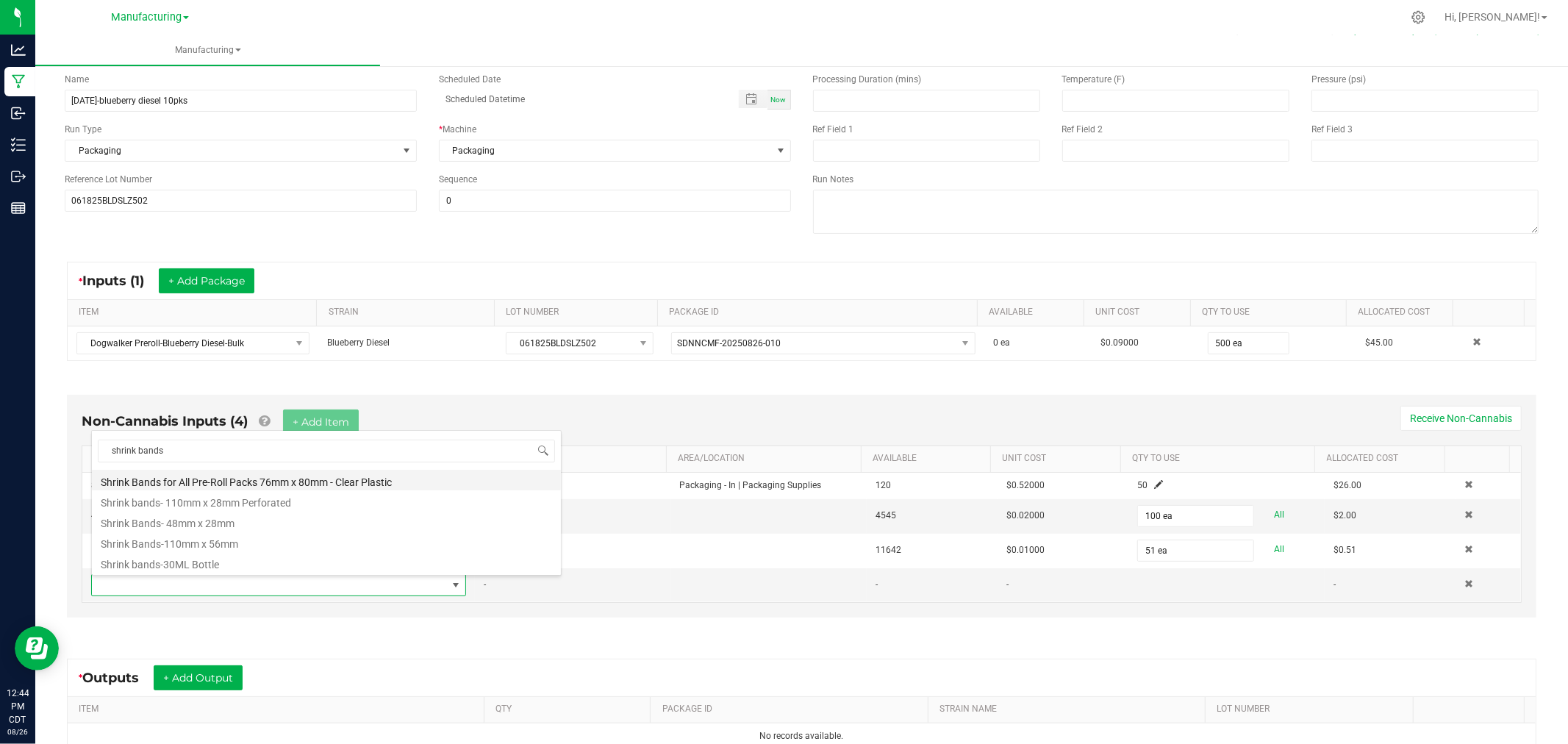
click at [239, 478] on li "Shrink Bands for All Pre-Roll Packs 76mm x 80mm - Clear Plastic" at bounding box center [327, 480] width 469 height 21
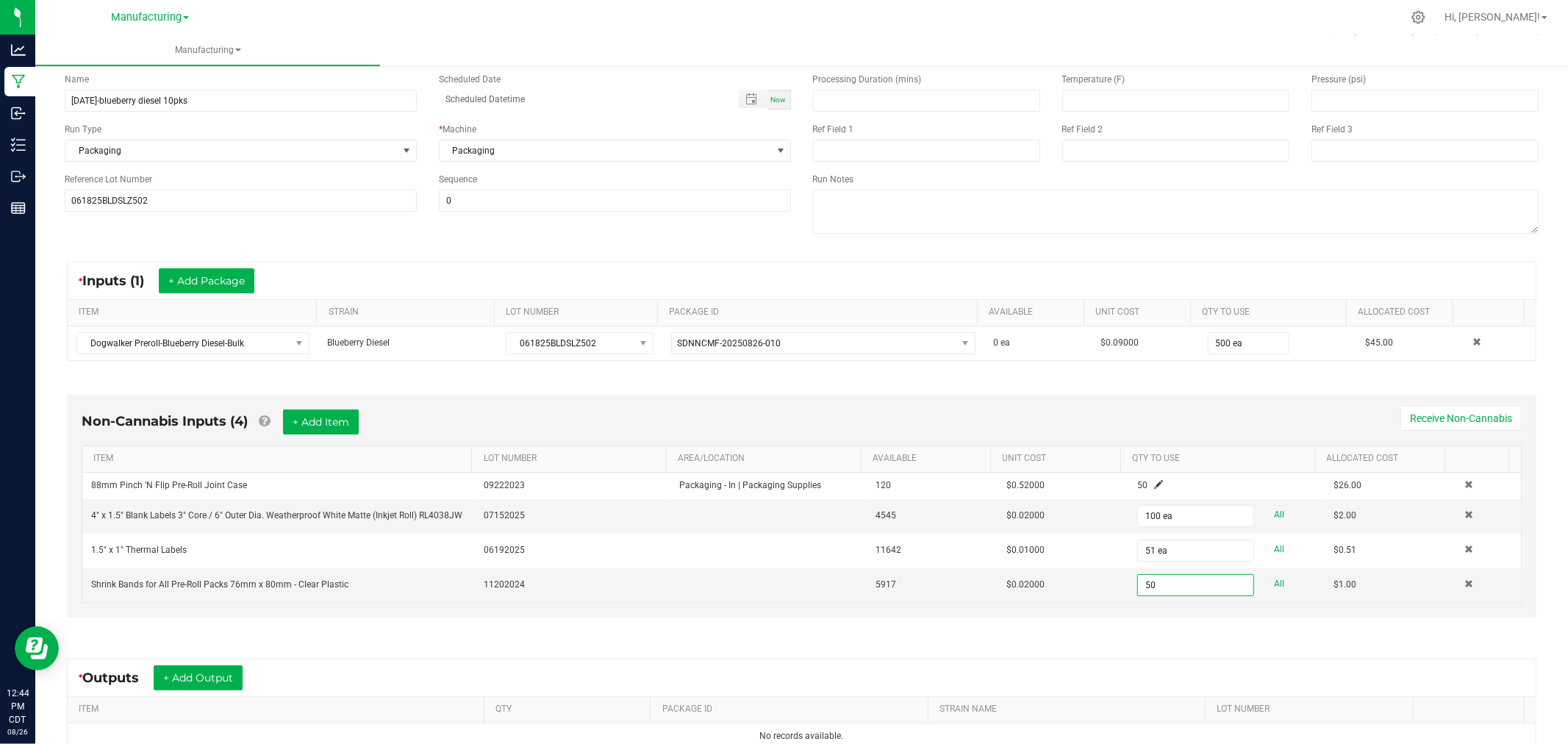
type input "50 ea"
click at [806, 664] on div "* Outputs + Add Output" at bounding box center [801, 677] width 1467 height 37
click at [177, 675] on button "+ Add Output" at bounding box center [198, 677] width 89 height 25
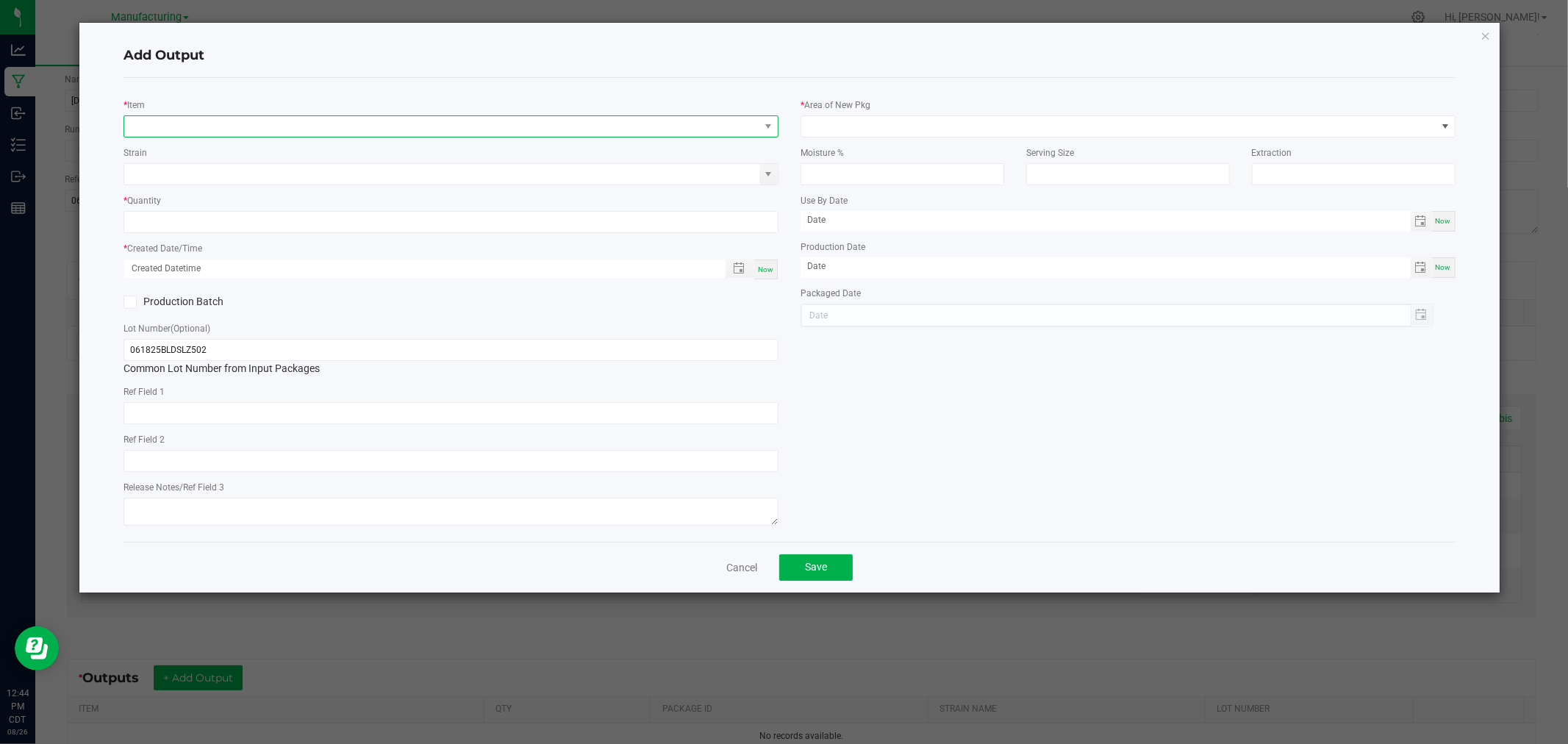
click at [311, 135] on span "NO DATA FOUND" at bounding box center [442, 126] width 635 height 21
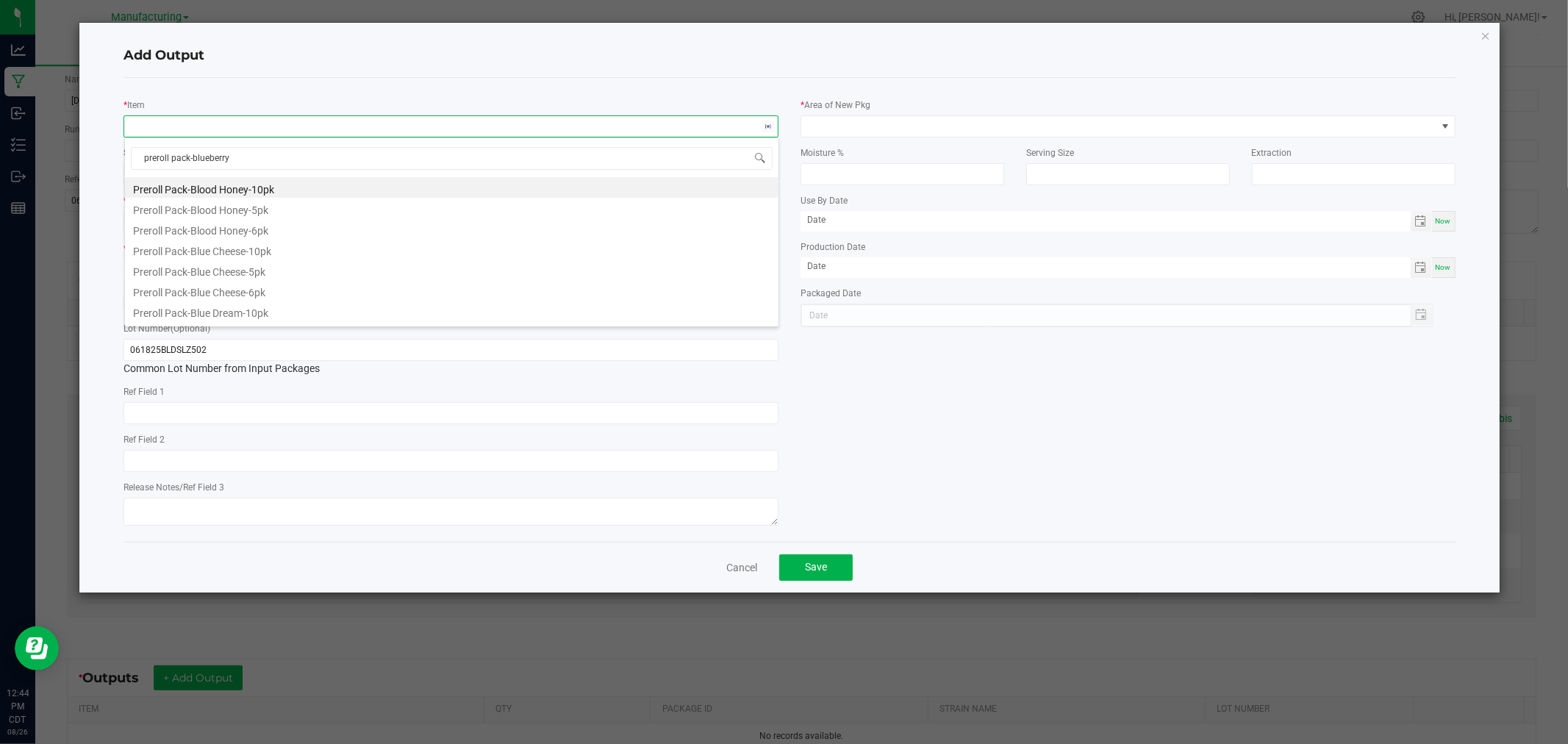
type input "preroll pack-blueberry d"
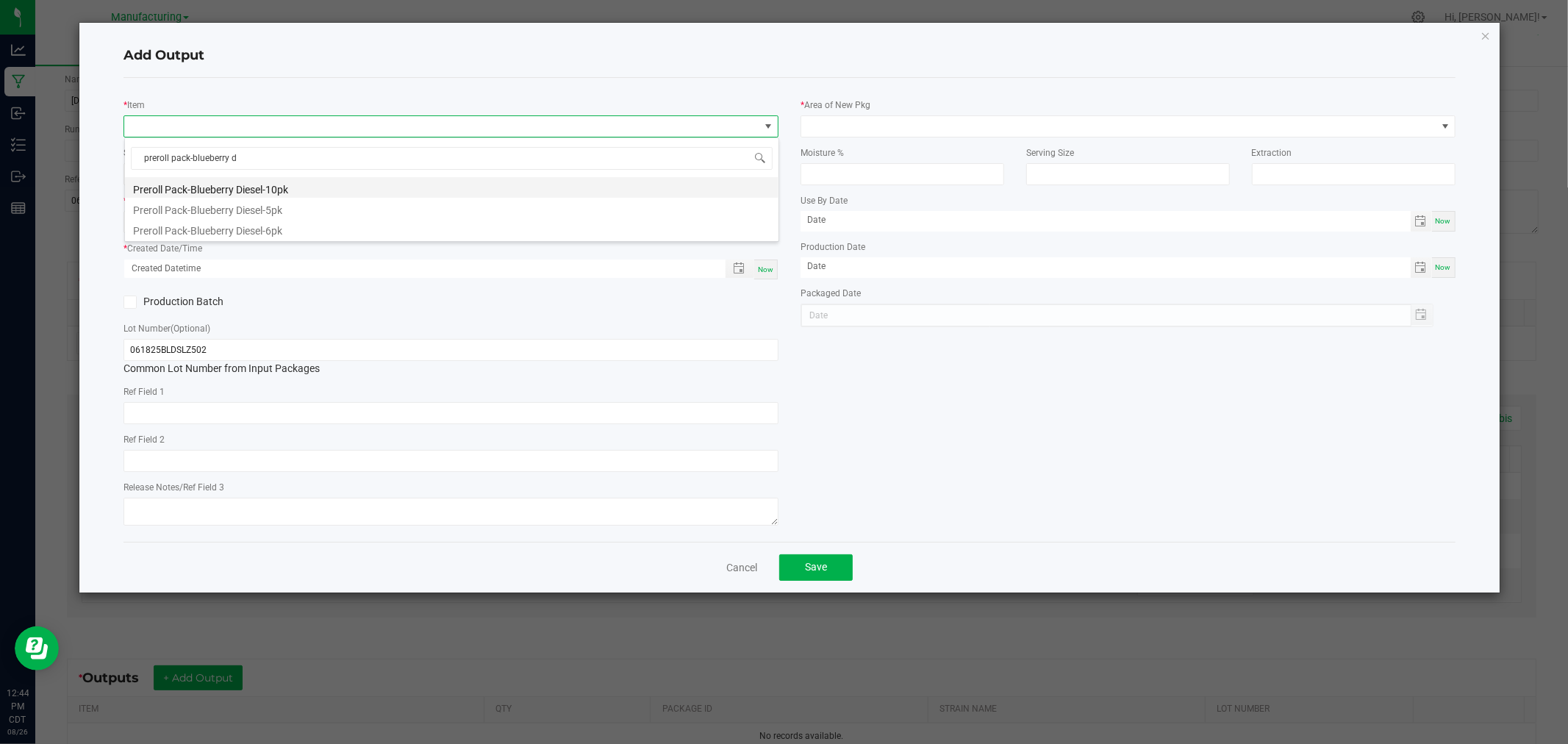
click at [311, 181] on li "Preroll Pack-Blueberry Diesel-10pk" at bounding box center [452, 187] width 653 height 21
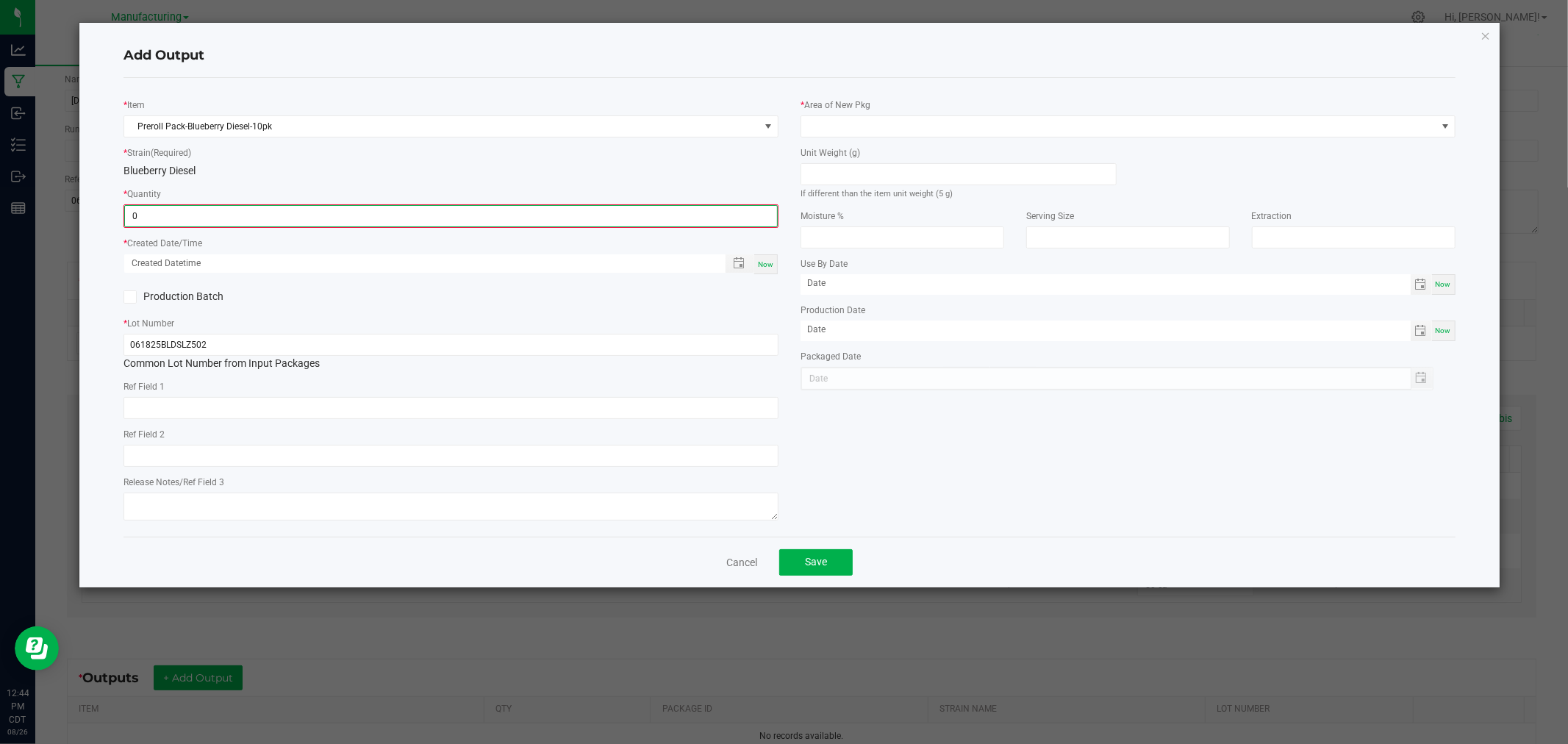
click at [323, 221] on input "0" at bounding box center [451, 217] width 652 height 21
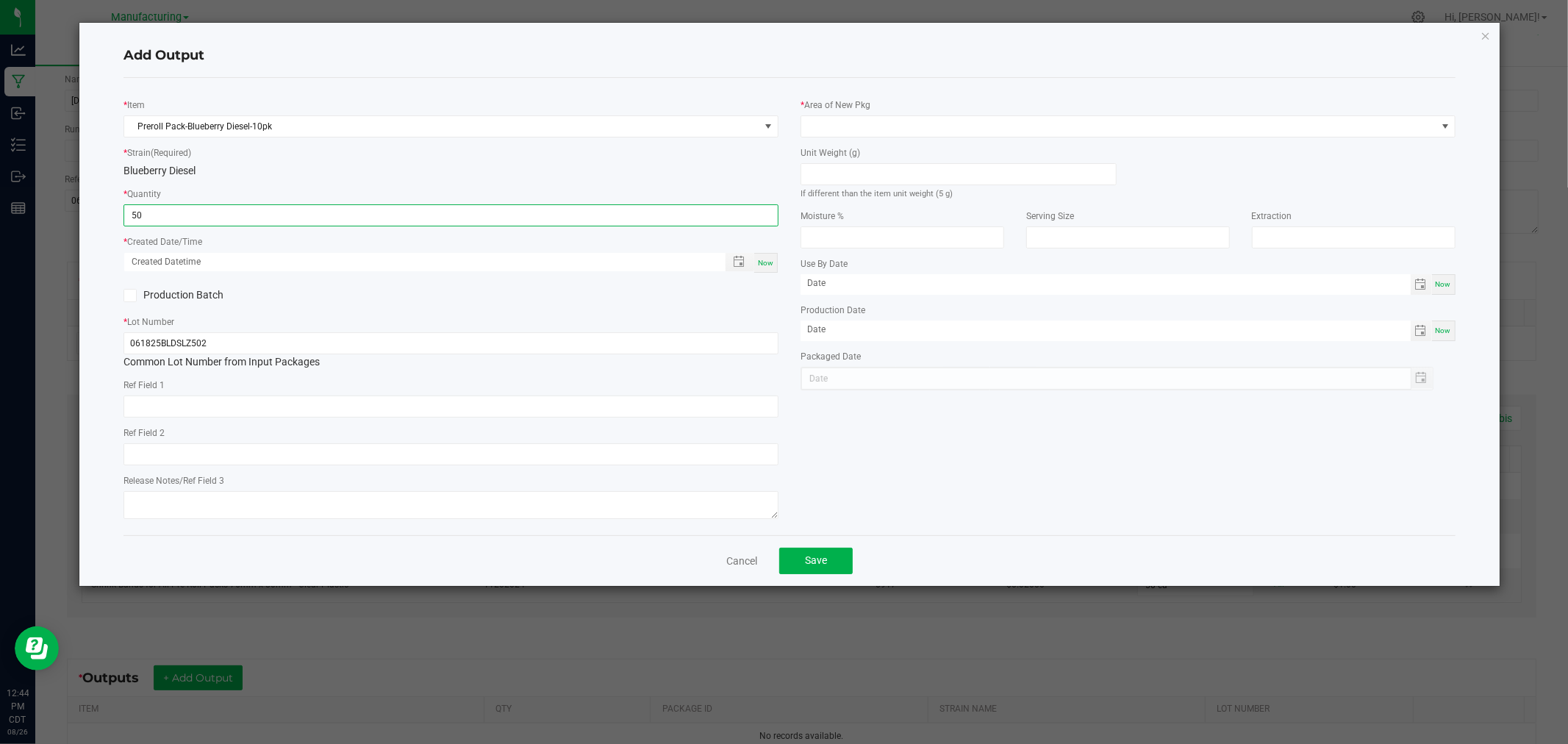
type input "50 ea"
click at [769, 273] on div "Now" at bounding box center [765, 262] width 24 height 20
type input "[DATE] 12:44 PM"
type input "[DATE]"
click at [895, 163] on span at bounding box center [958, 174] width 316 height 22
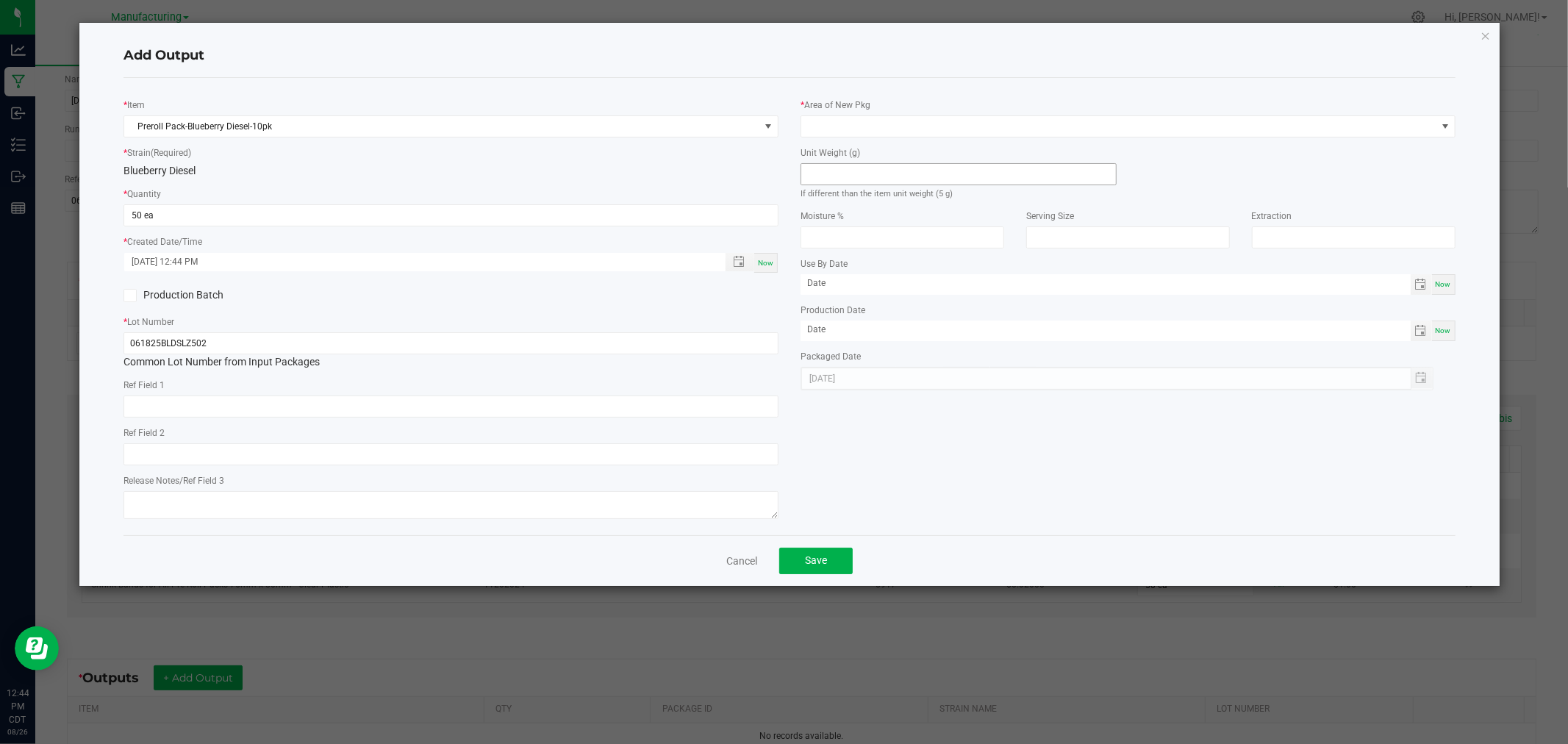
click at [906, 174] on input at bounding box center [957, 175] width 314 height 21
type input "5"
click at [934, 133] on span at bounding box center [1118, 126] width 635 height 21
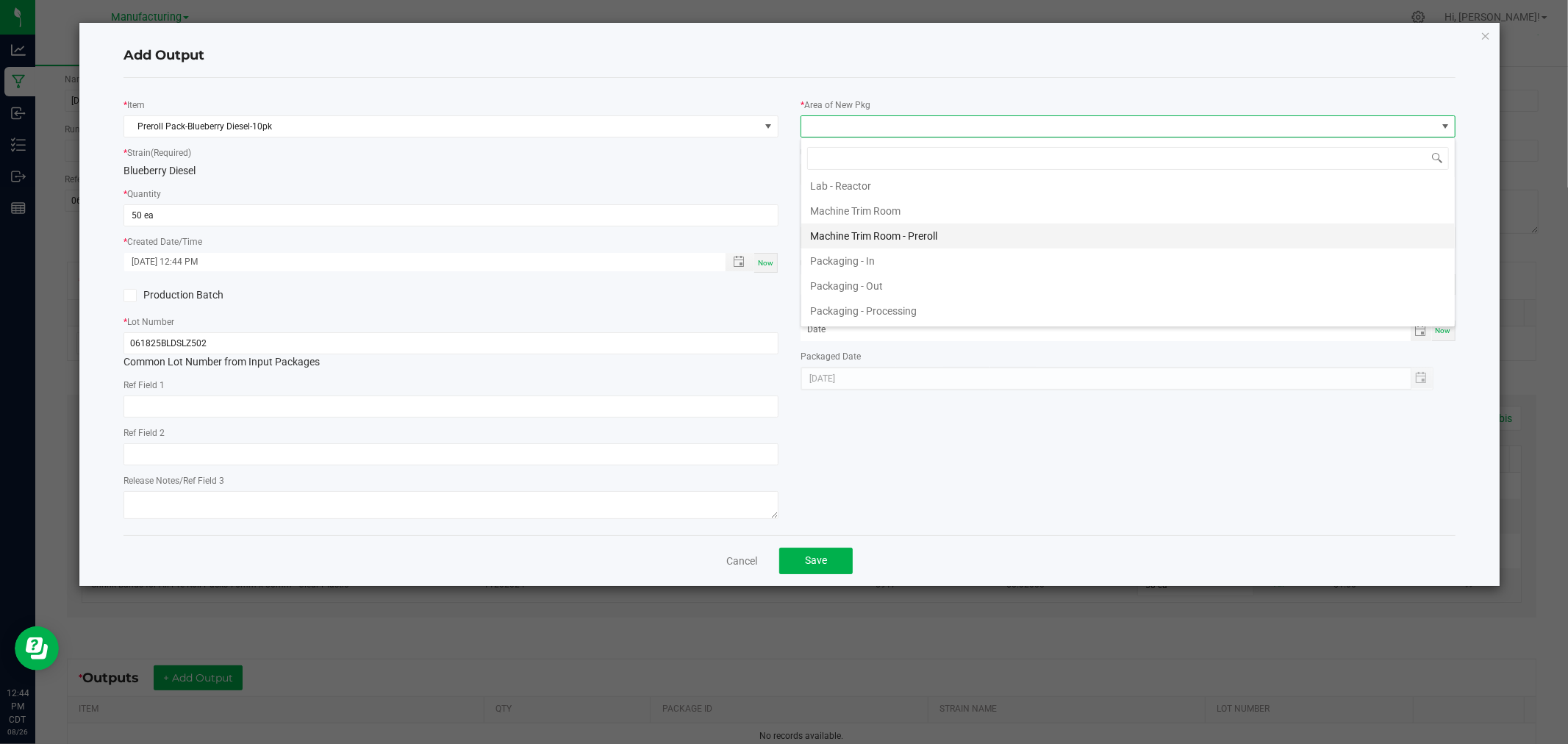
scroll to position [408, 0]
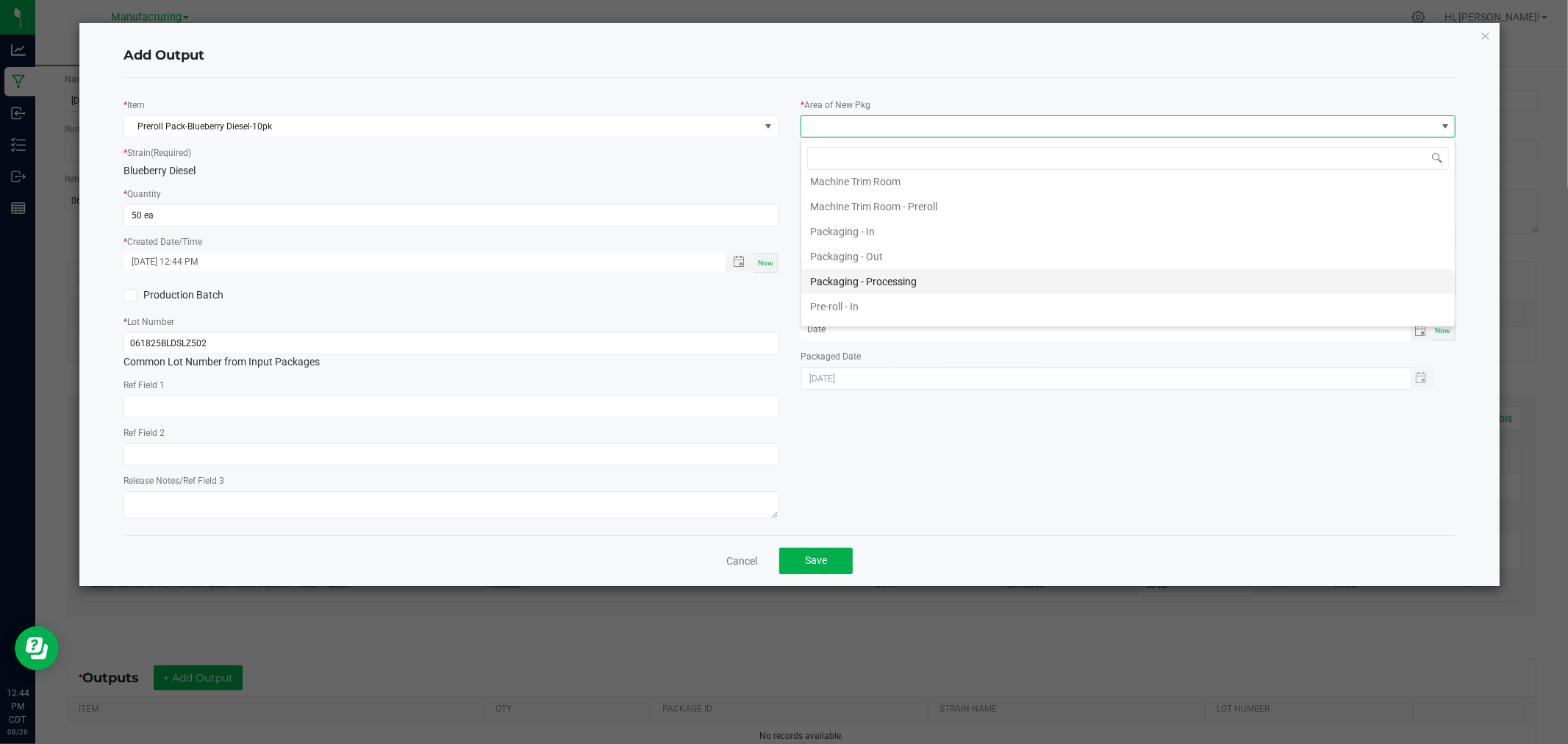
click at [922, 283] on li "Packaging - Processing" at bounding box center [1127, 281] width 653 height 25
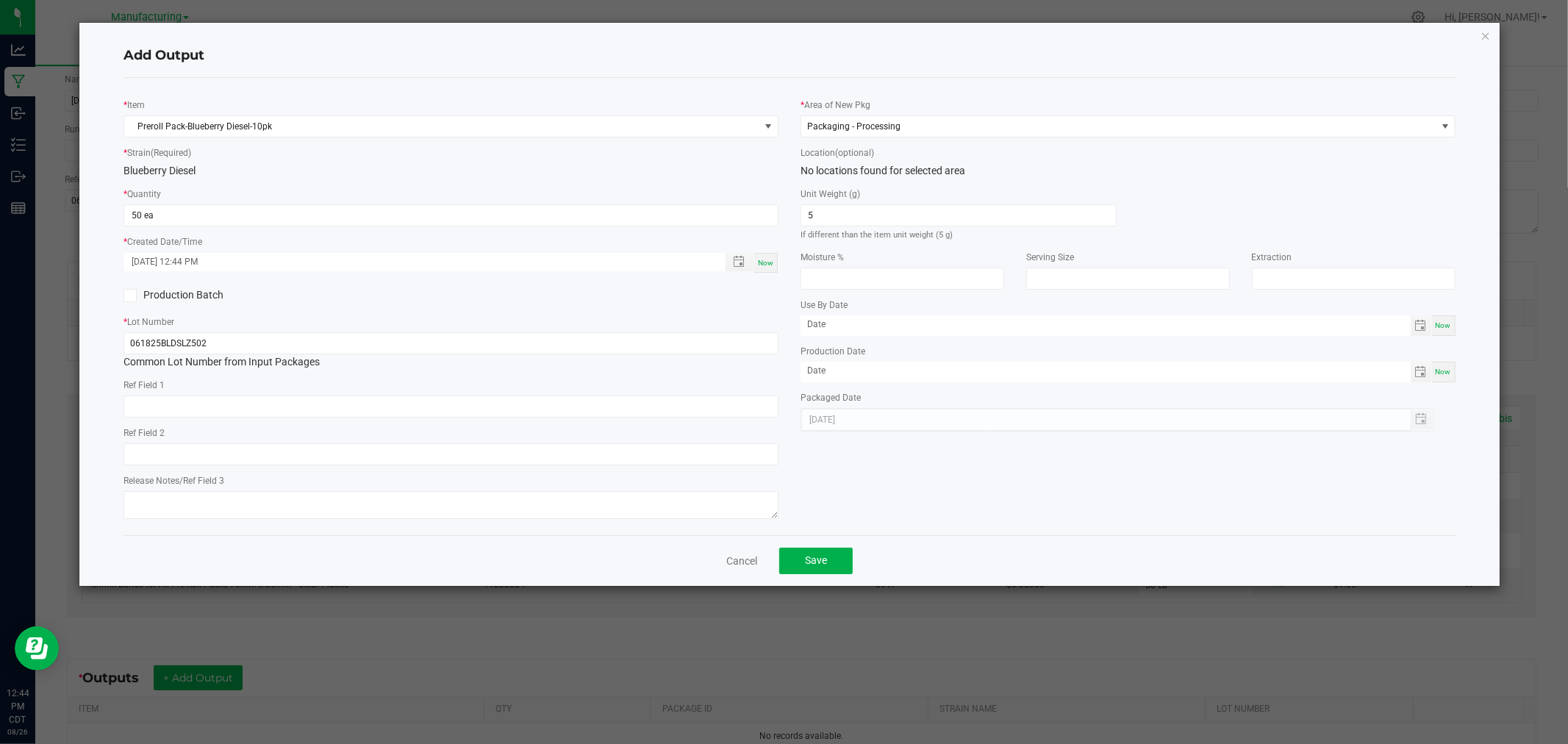
click at [1000, 57] on h4 "Add Output" at bounding box center [788, 56] width 1331 height 19
click at [812, 564] on span "Save" at bounding box center [815, 560] width 22 height 11
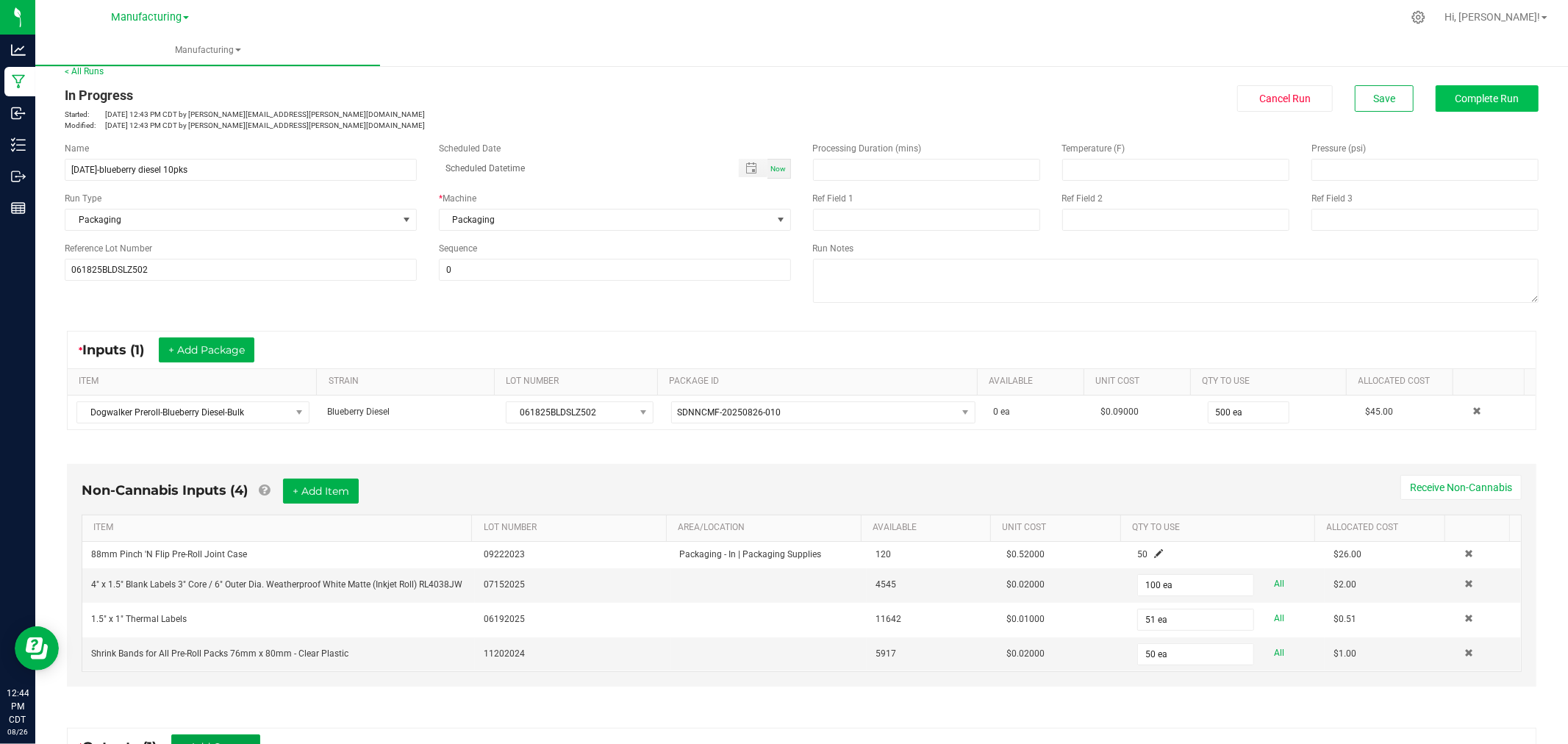
scroll to position [0, 0]
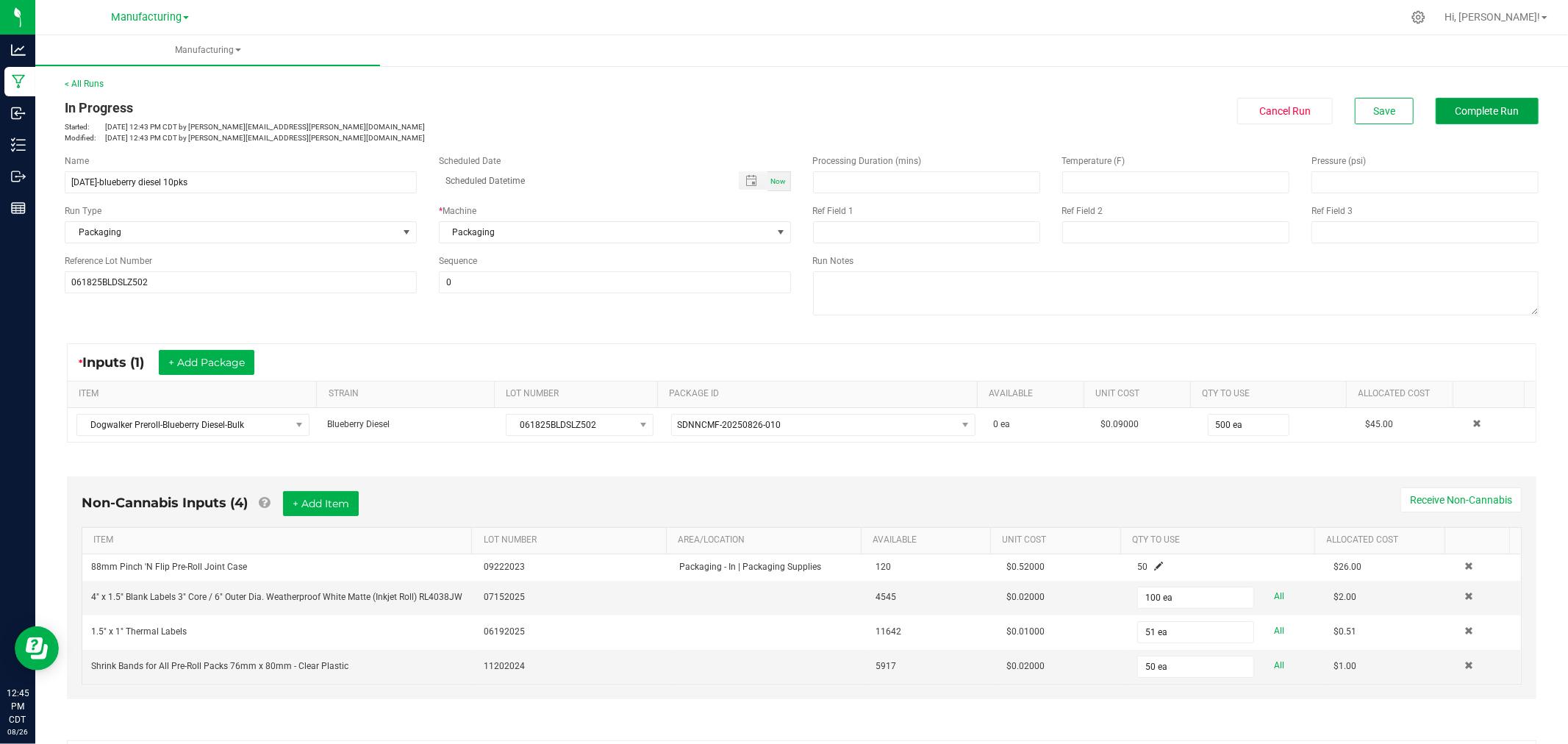
click at [1466, 113] on span "Complete Run" at bounding box center [1486, 111] width 64 height 11
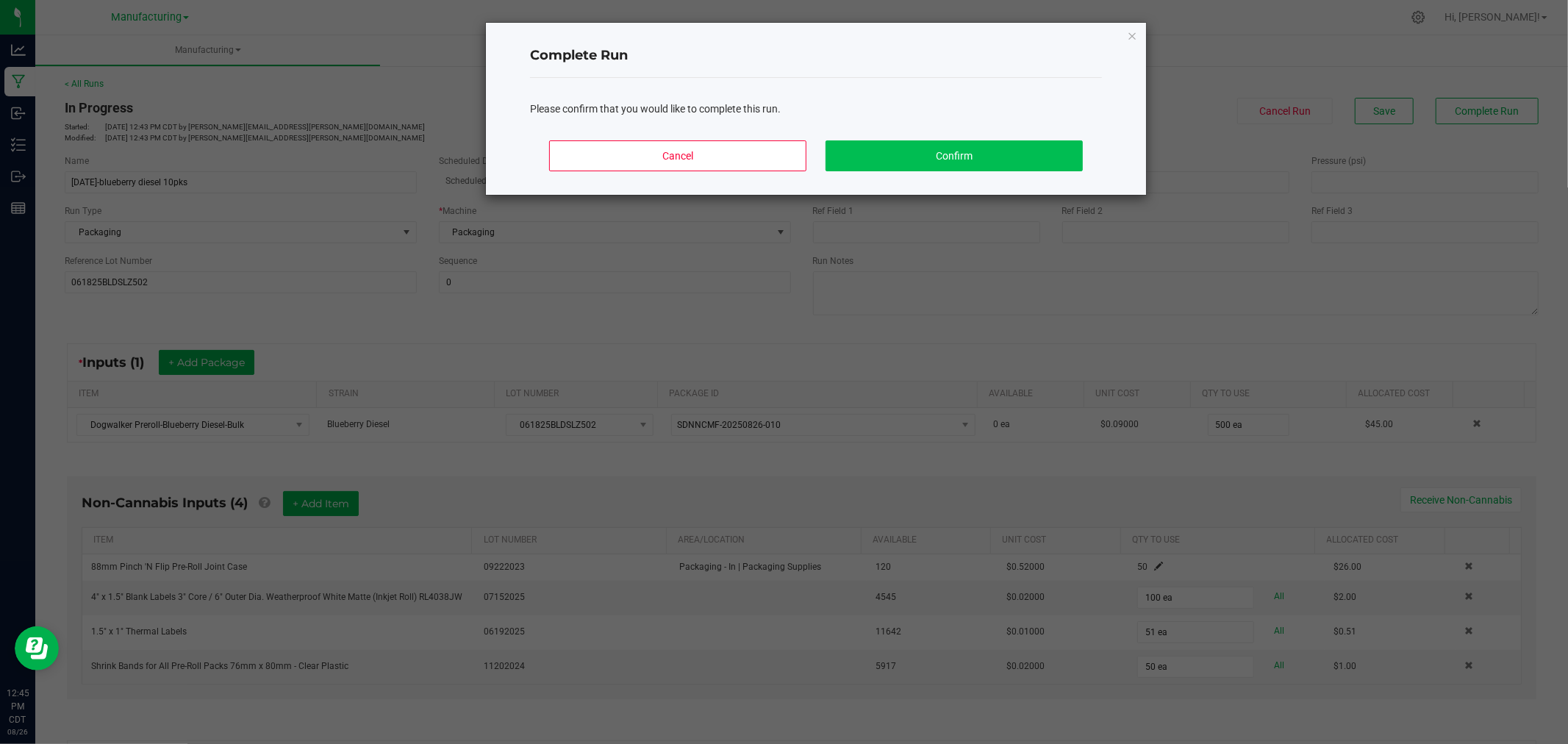
drag, startPoint x: 1113, startPoint y: 148, endPoint x: 1064, endPoint y: 161, distance: 50.7
click at [1107, 150] on div "Complete Run Please confirm that you would like to complete this run. Cancel Co…" at bounding box center [815, 108] width 660 height 172
click at [1064, 161] on button "Confirm" at bounding box center [954, 156] width 257 height 30
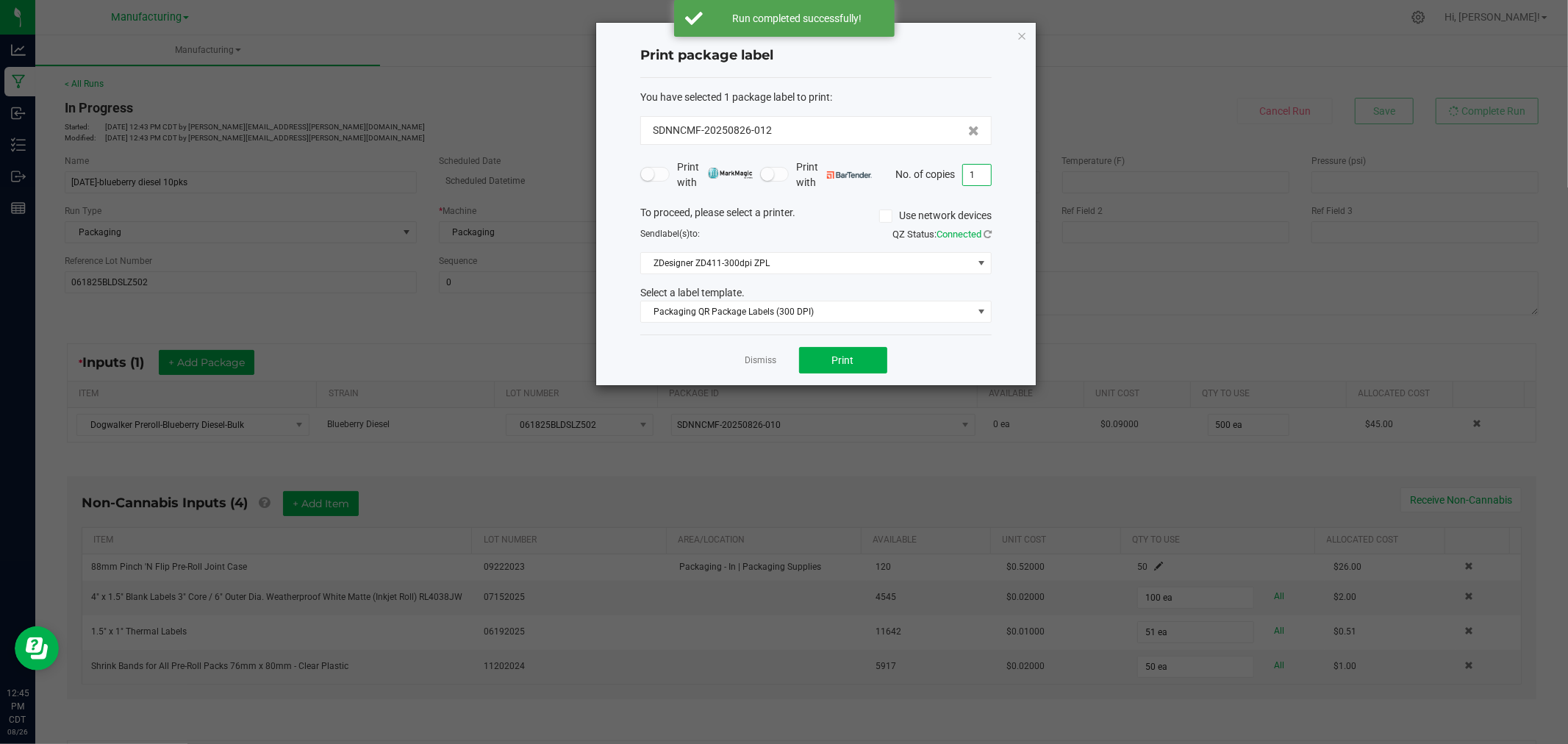
click at [980, 169] on input "1" at bounding box center [976, 175] width 28 height 21
type input "51"
click at [875, 350] on button "Print" at bounding box center [842, 360] width 88 height 27
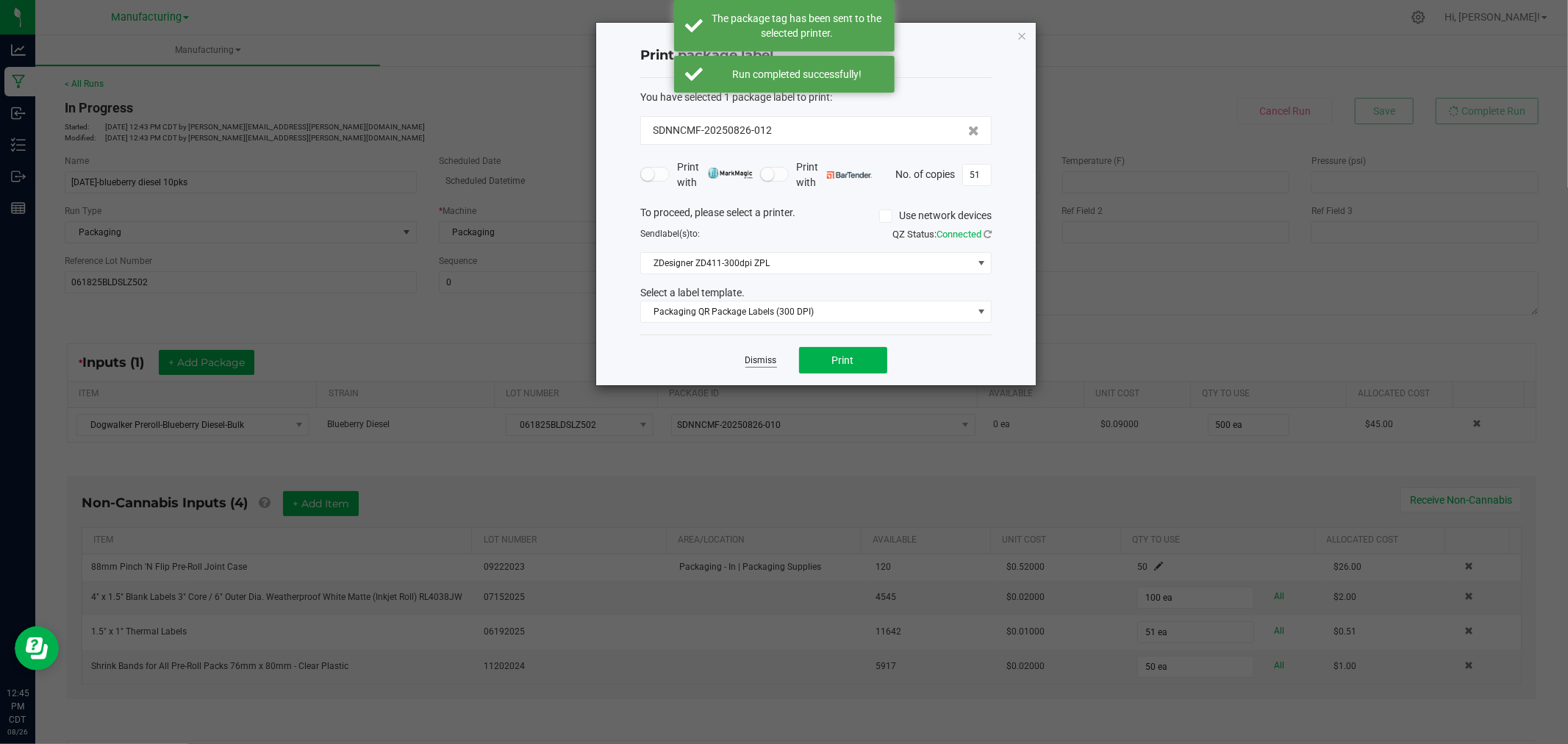
click at [765, 362] on link "Dismiss" at bounding box center [761, 360] width 31 height 12
